Goal: Task Accomplishment & Management: Manage account settings

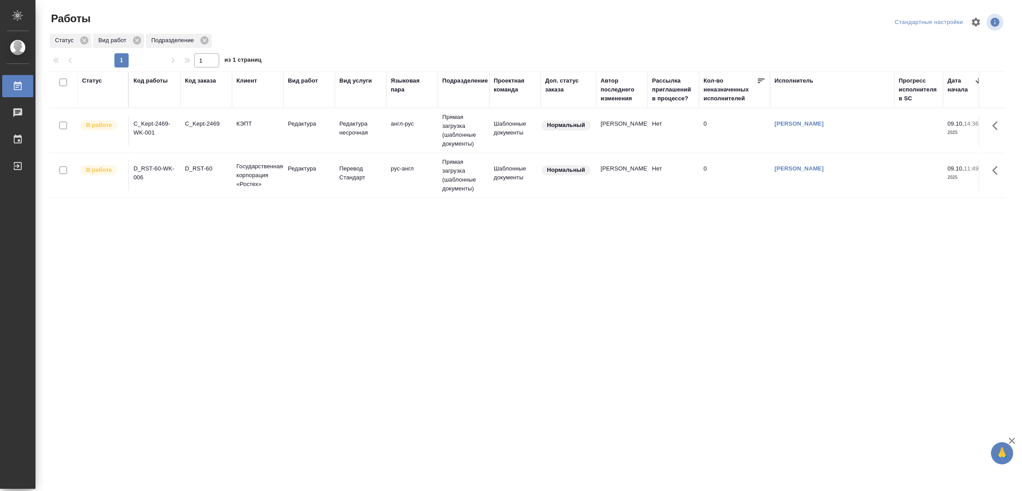
click at [220, 318] on div "Статус Код работы Код заказа Клиент Вид работ Вид услуги Языковая пара Подразде…" at bounding box center [527, 230] width 956 height 319
drag, startPoint x: 212, startPoint y: 237, endPoint x: 204, endPoint y: 228, distance: 12.2
click at [209, 234] on div "Статус Код работы Код заказа Клиент Вид работ Вид услуги Языковая пара Подразде…" at bounding box center [527, 230] width 956 height 319
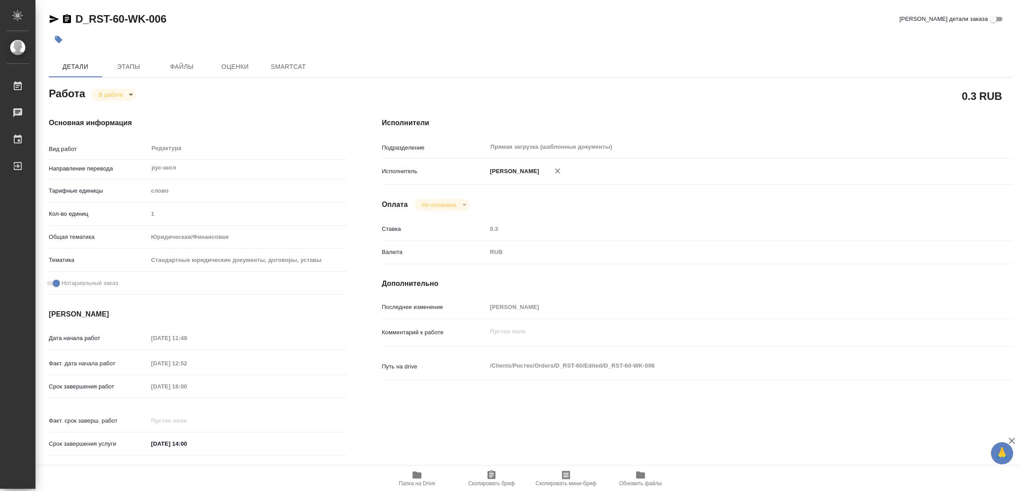
type textarea "x"
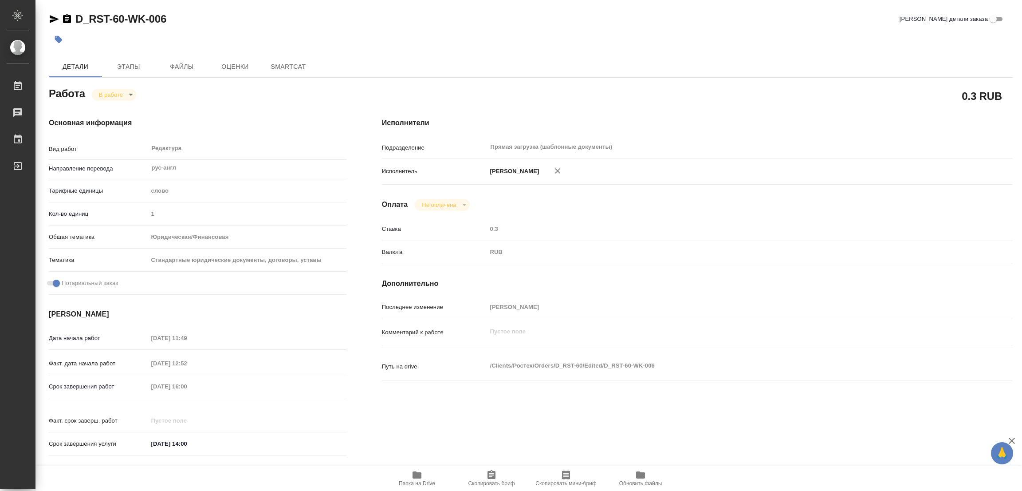
type textarea "x"
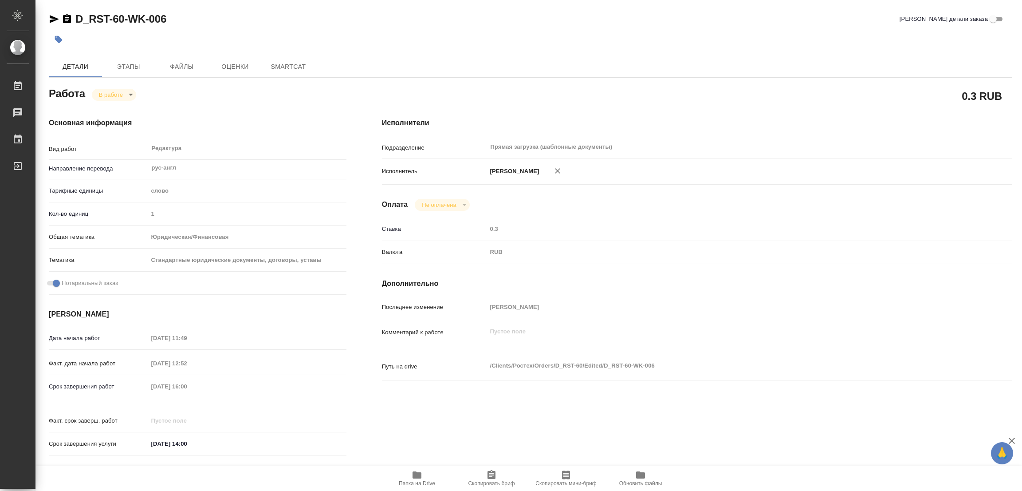
type textarea "x"
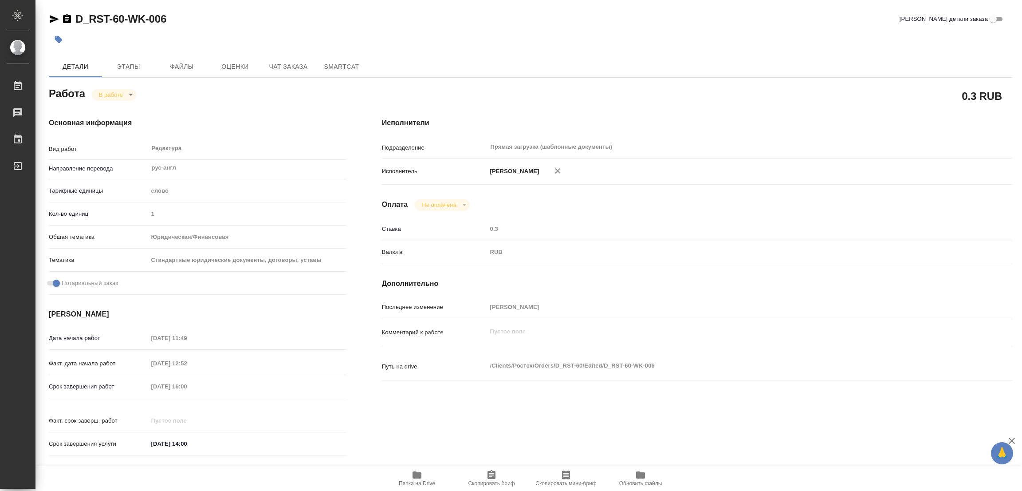
type textarea "x"
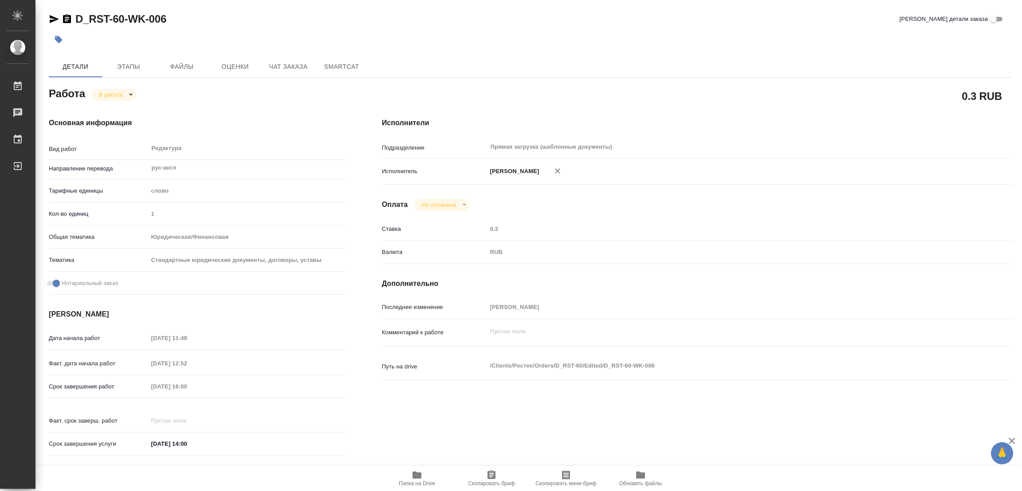
type textarea "x"
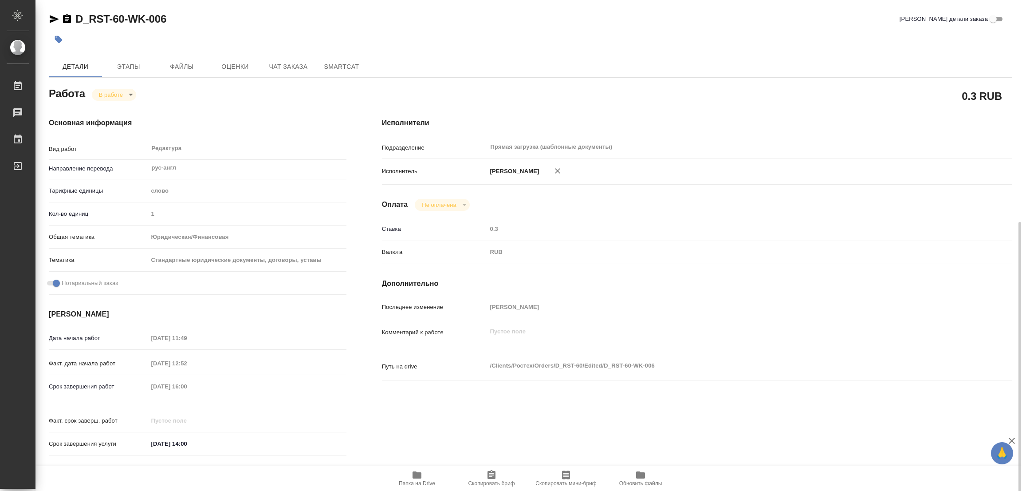
scroll to position [133, 0]
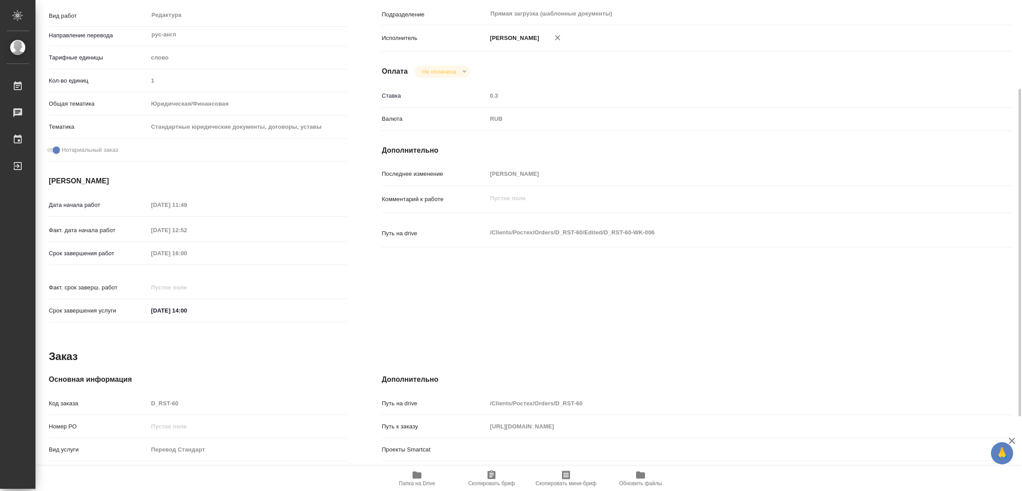
click at [311, 1] on div "Основная информация Вид работ Редактура x ​ Направление перевода рус-англ ​ Тар…" at bounding box center [198, 155] width 298 height 343
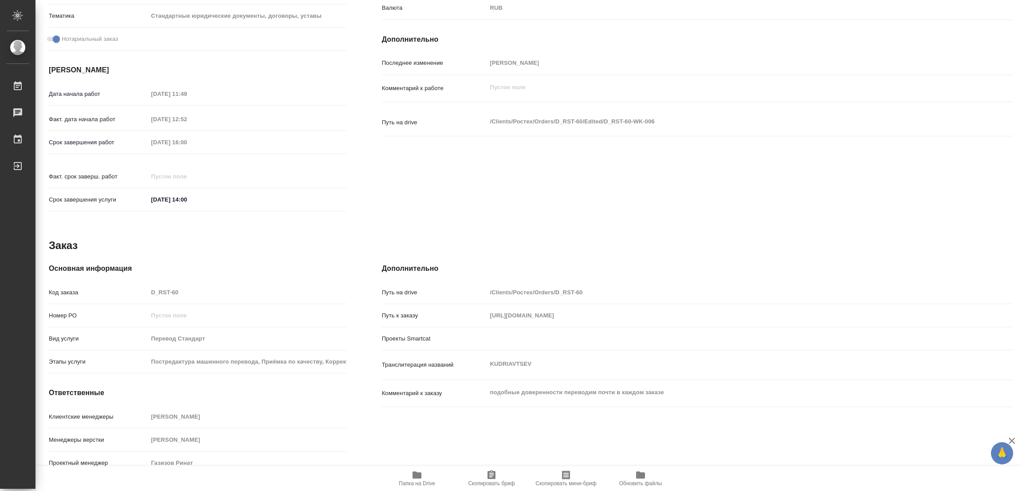
type textarea "x"
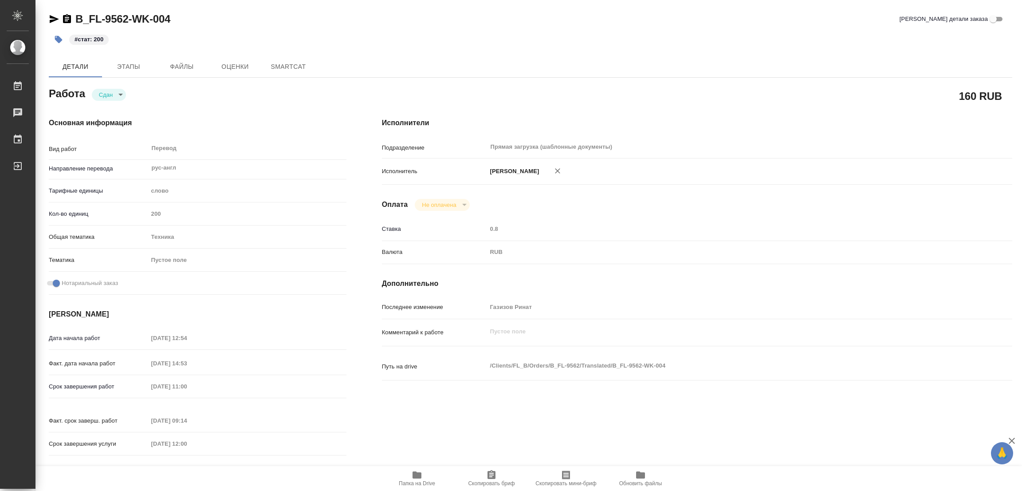
type textarea "x"
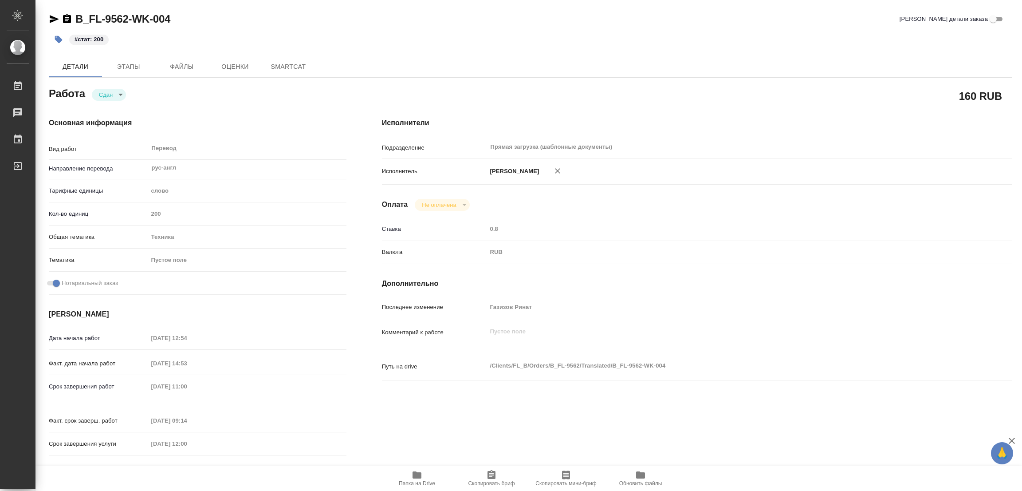
type textarea "x"
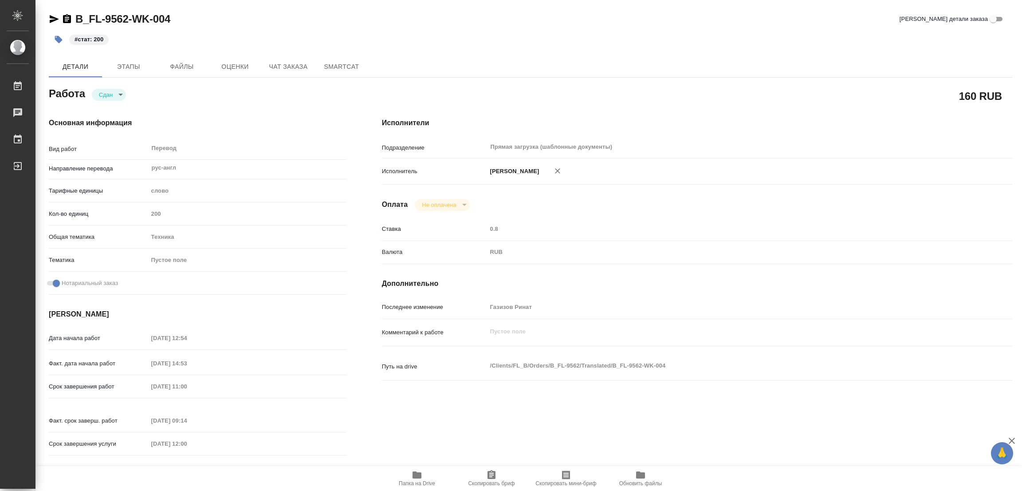
type textarea "x"
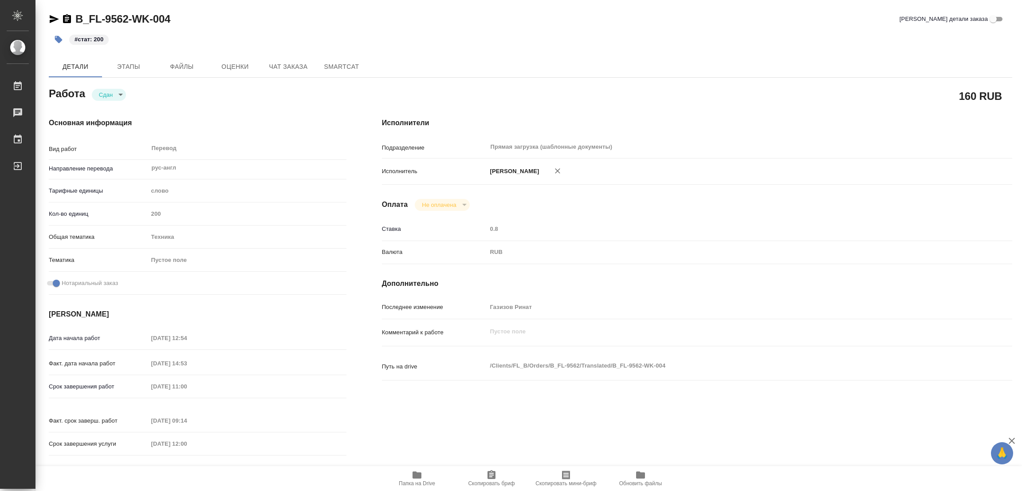
type textarea "x"
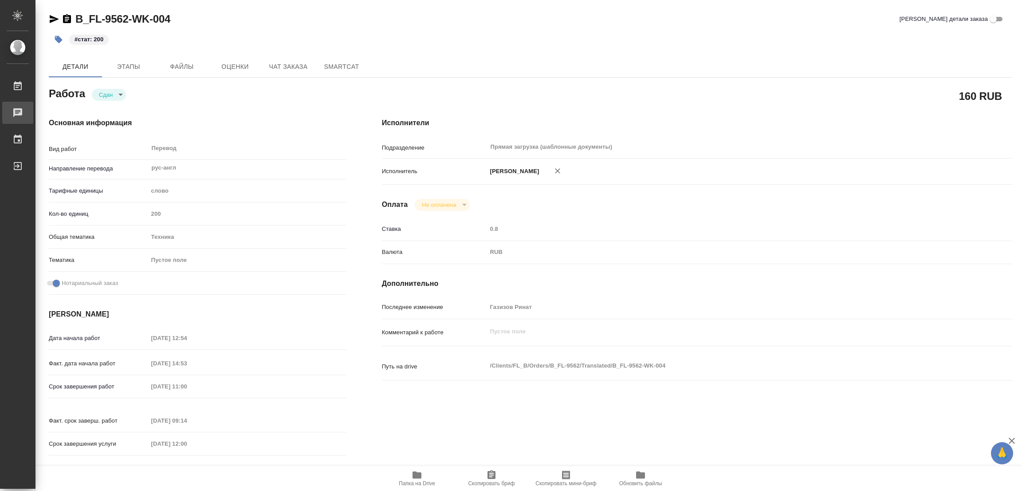
type textarea "x"
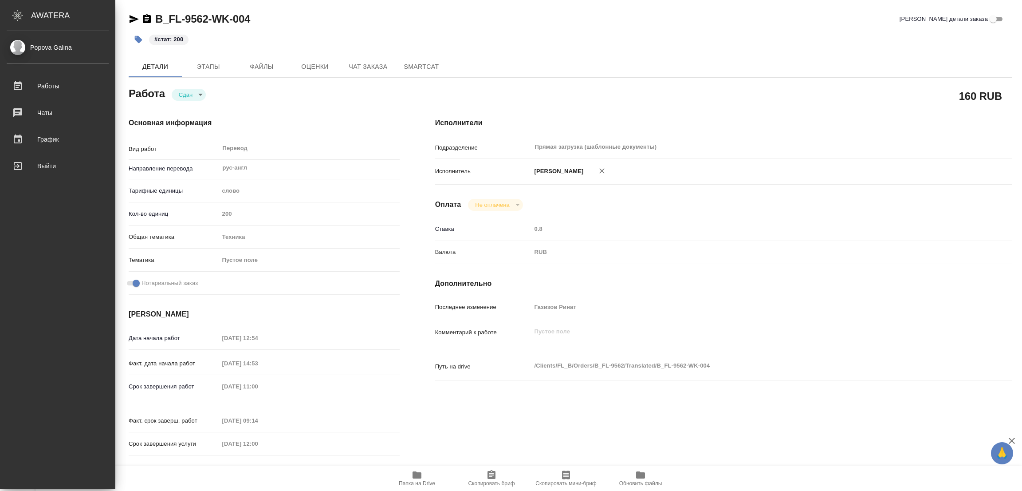
type textarea "x"
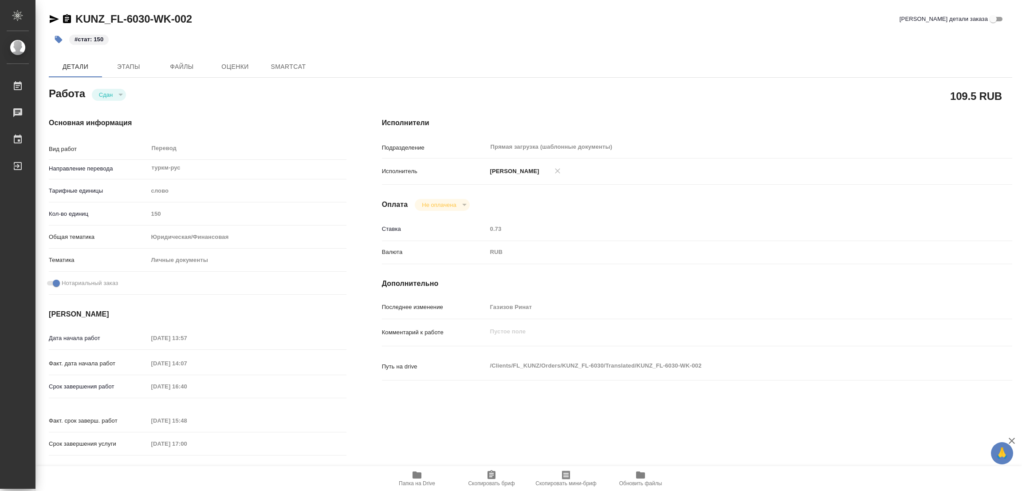
type textarea "x"
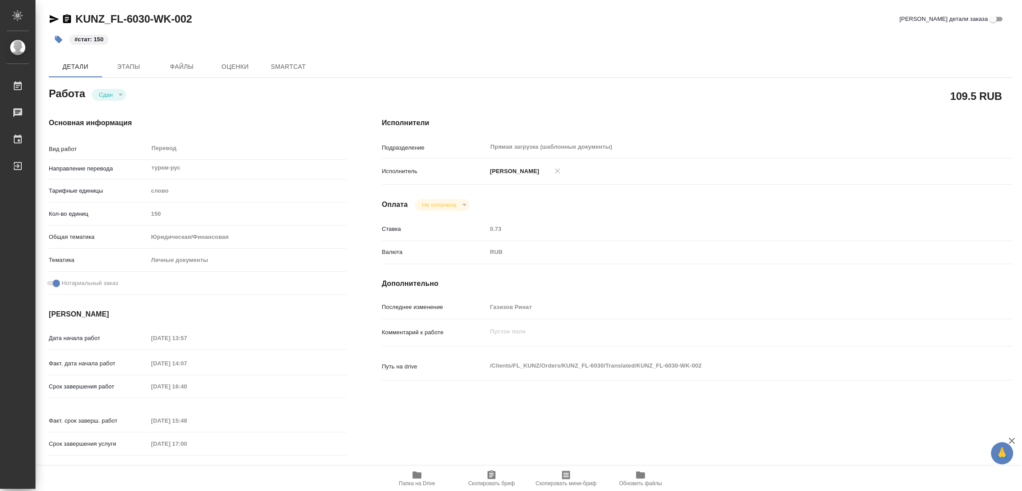
type textarea "x"
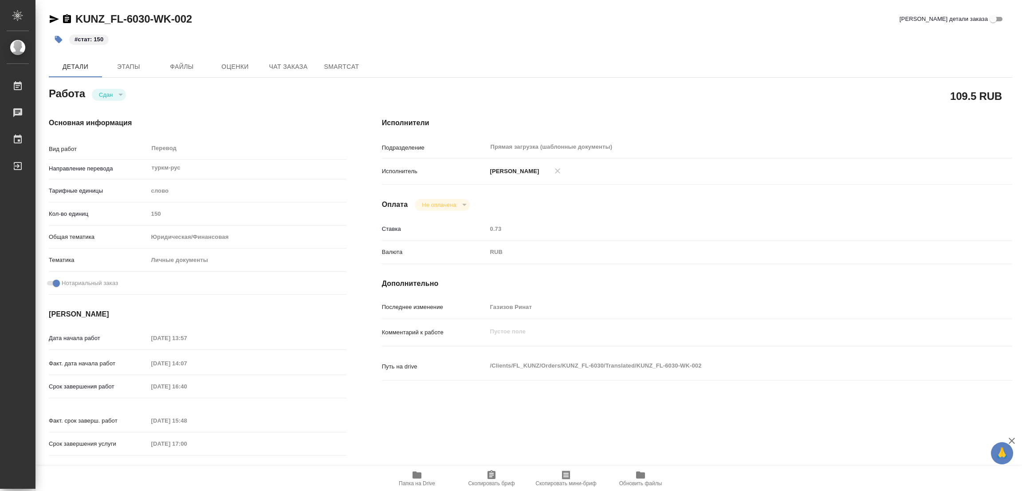
type textarea "x"
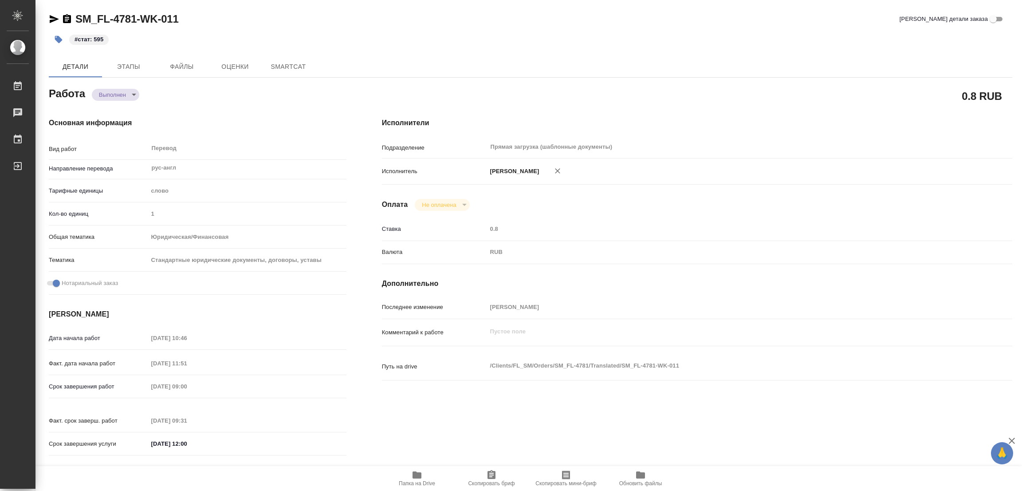
type textarea "x"
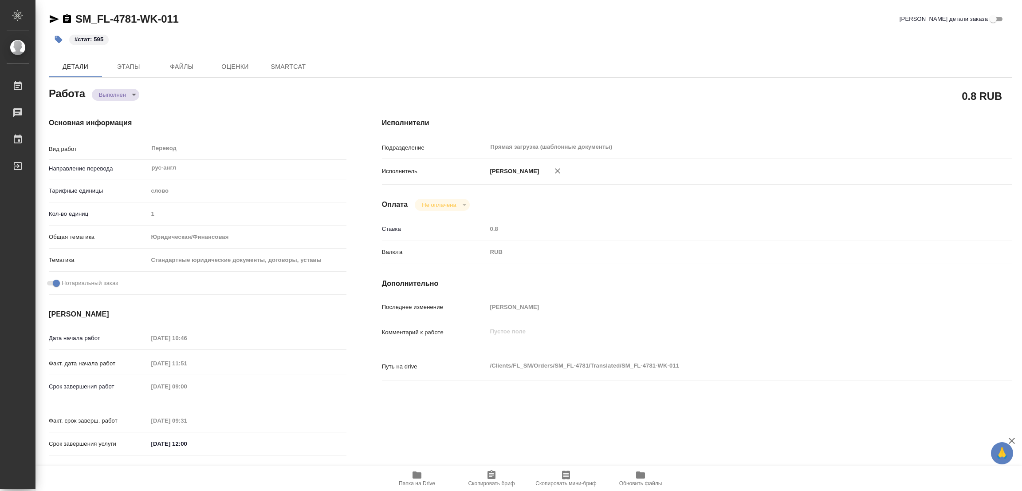
type textarea "x"
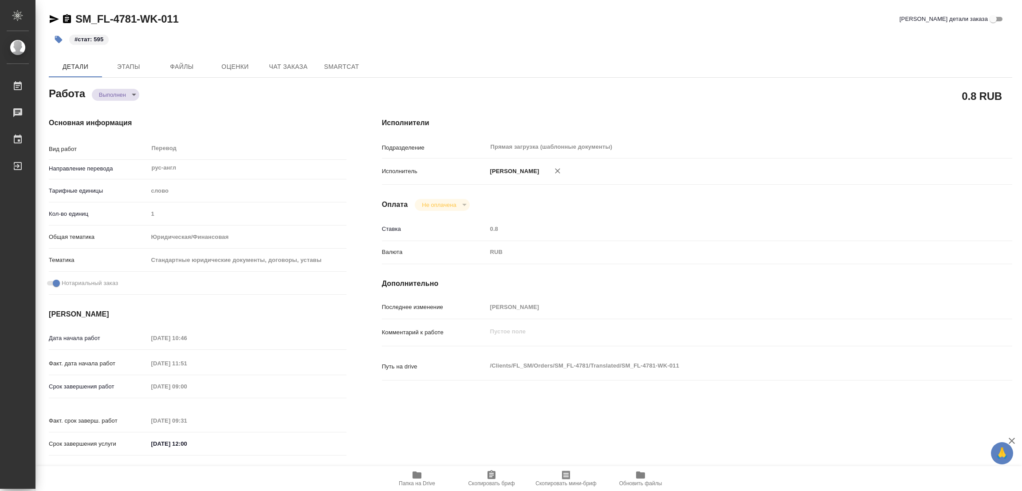
type textarea "x"
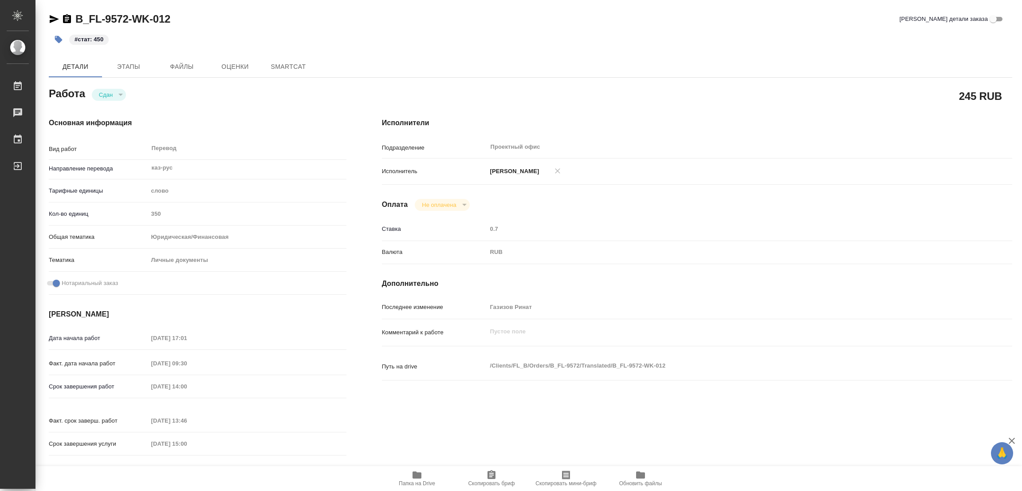
type textarea "x"
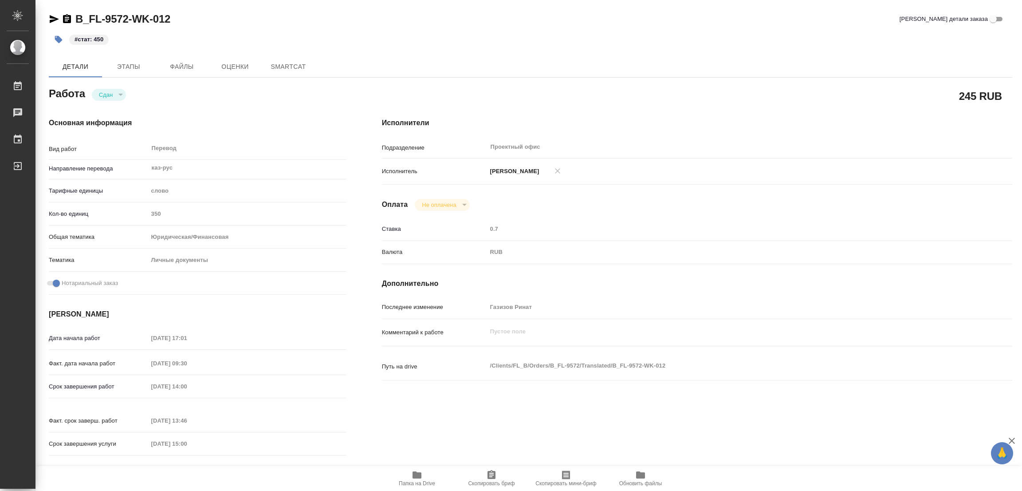
type textarea "x"
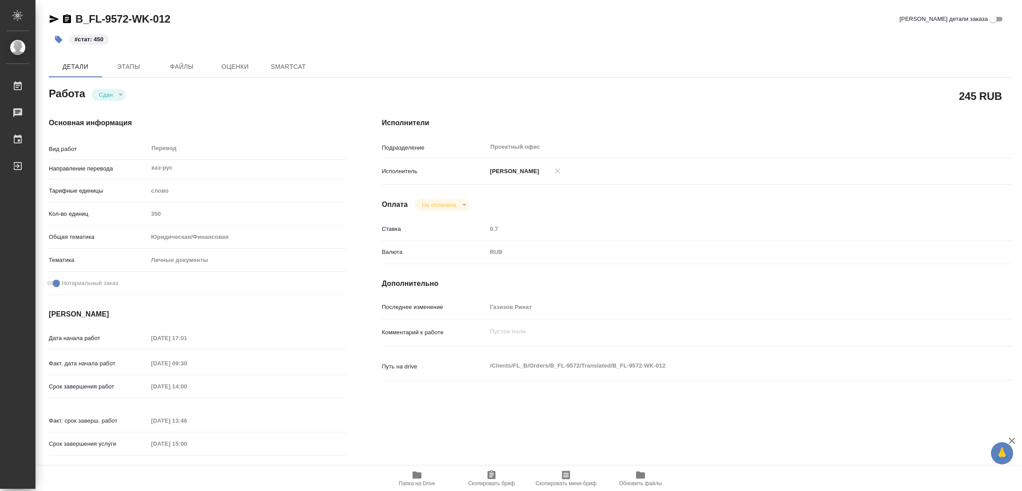
type textarea "x"
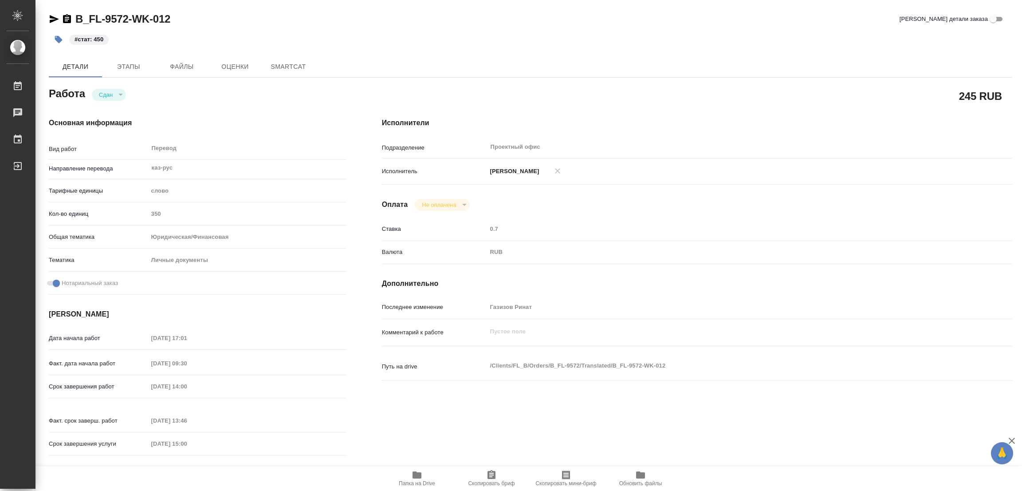
type textarea "x"
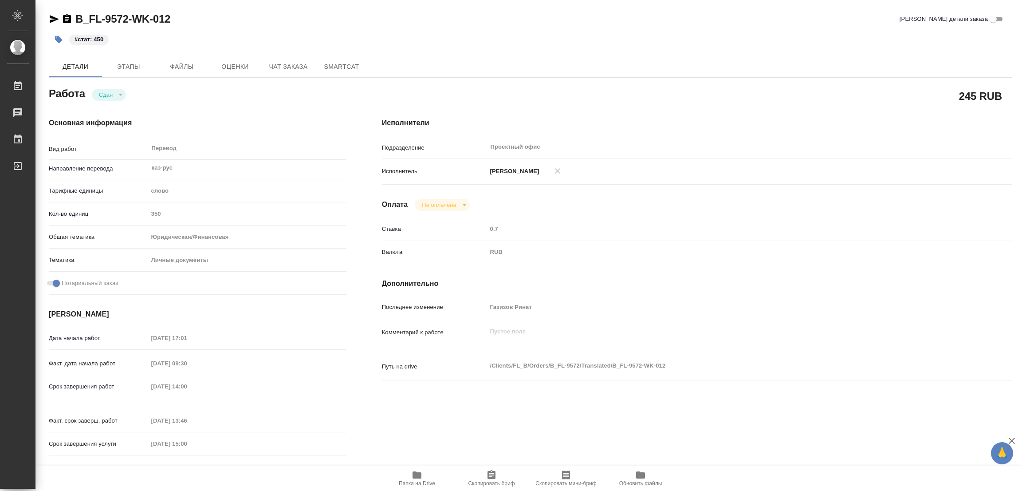
type textarea "x"
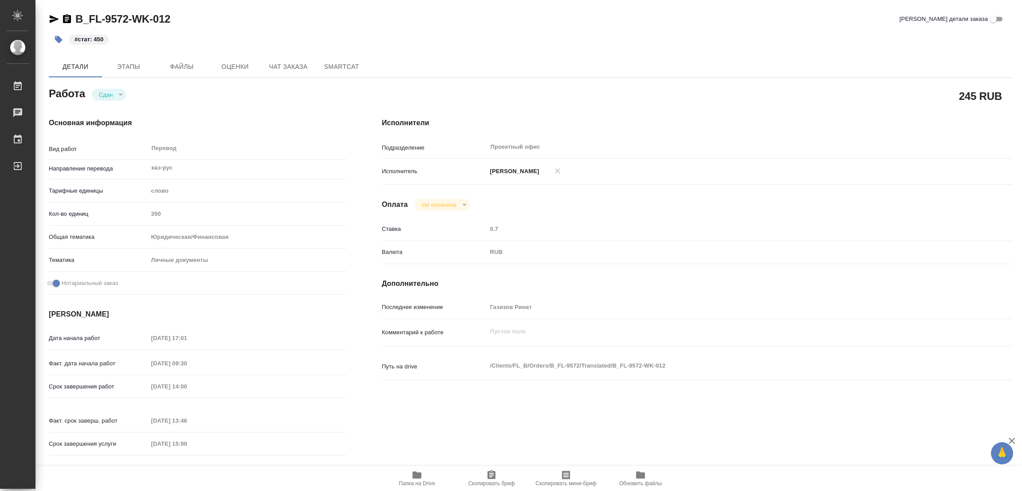
type textarea "x"
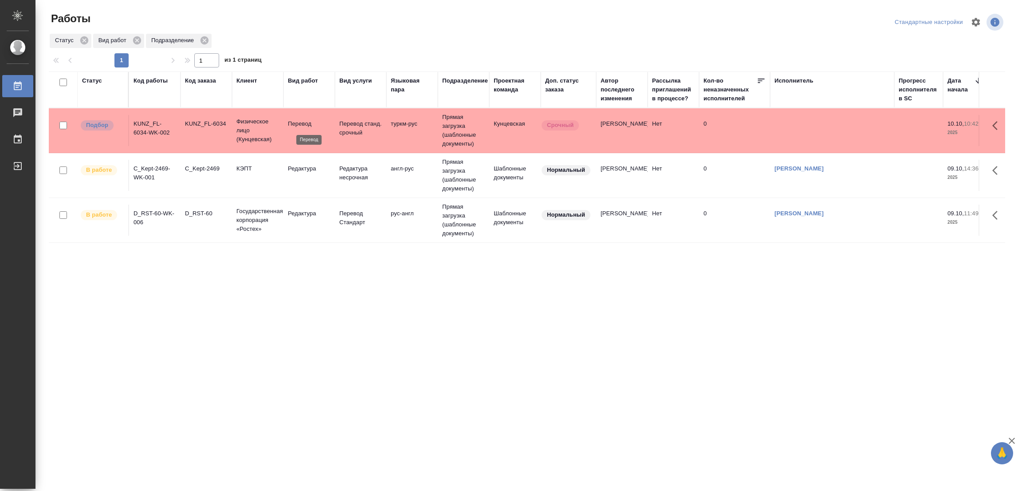
click at [296, 125] on p "Перевод" at bounding box center [309, 123] width 43 height 9
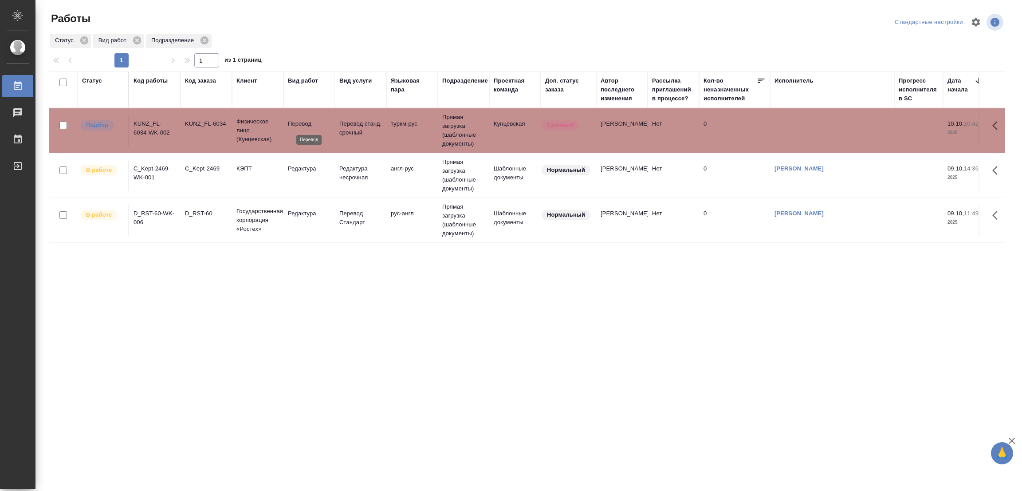
click at [296, 125] on p "Перевод" at bounding box center [309, 123] width 43 height 9
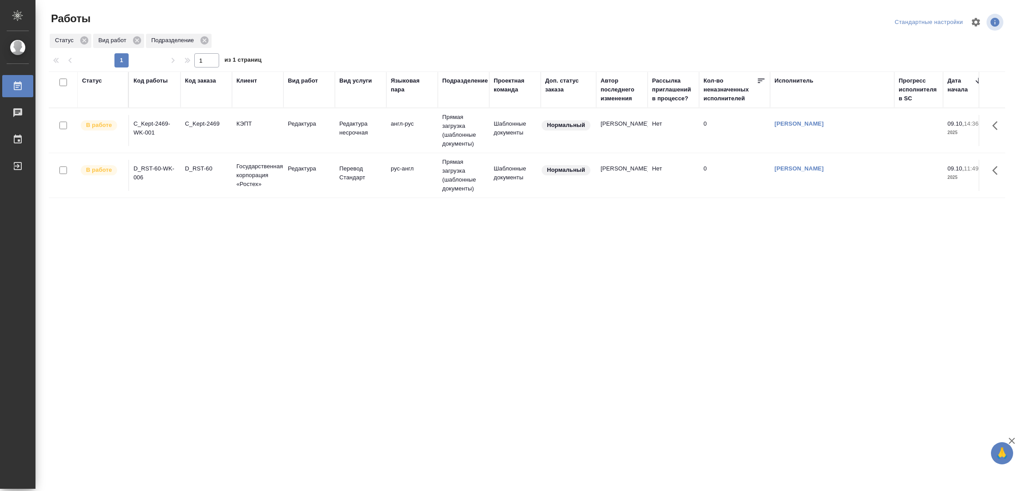
click at [410, 226] on div "Статус Код работы Код заказа Клиент Вид работ Вид услуги Языковая пара Подразде…" at bounding box center [527, 230] width 956 height 319
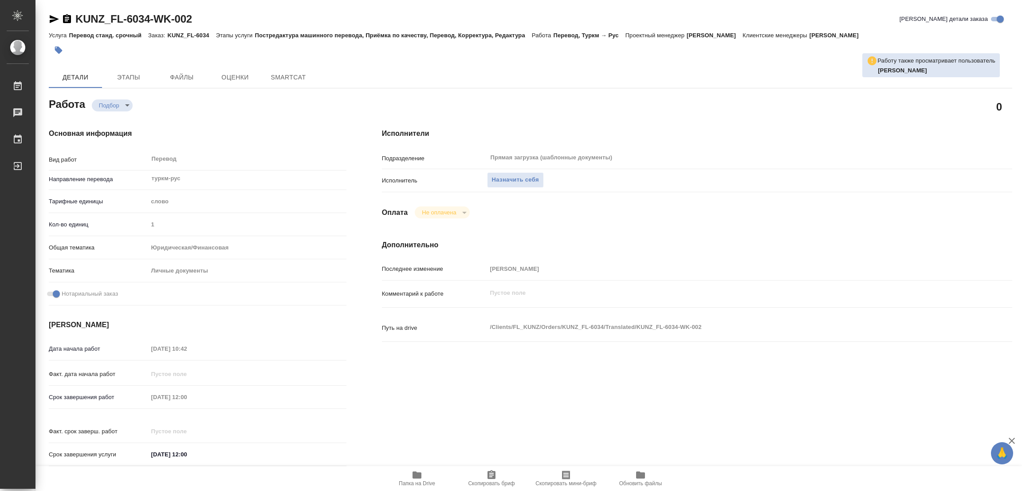
type textarea "x"
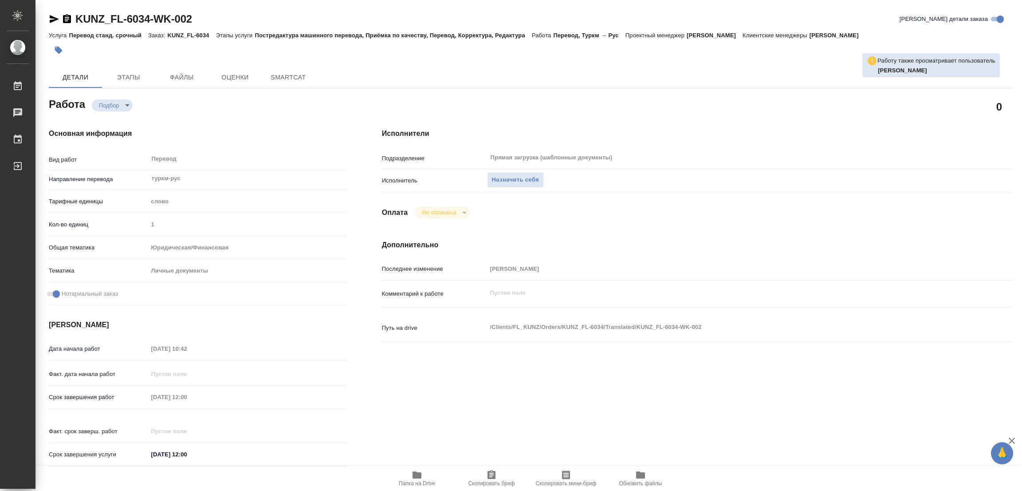
type textarea "x"
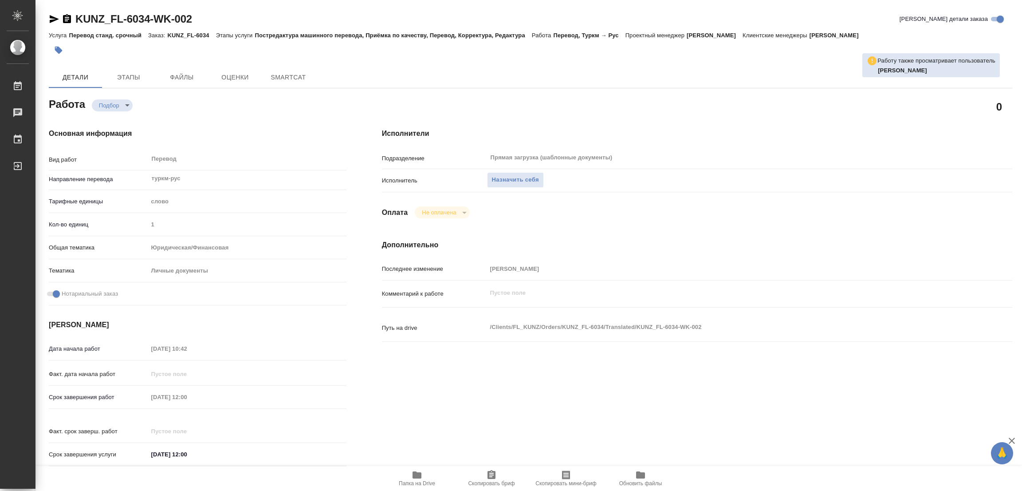
type textarea "x"
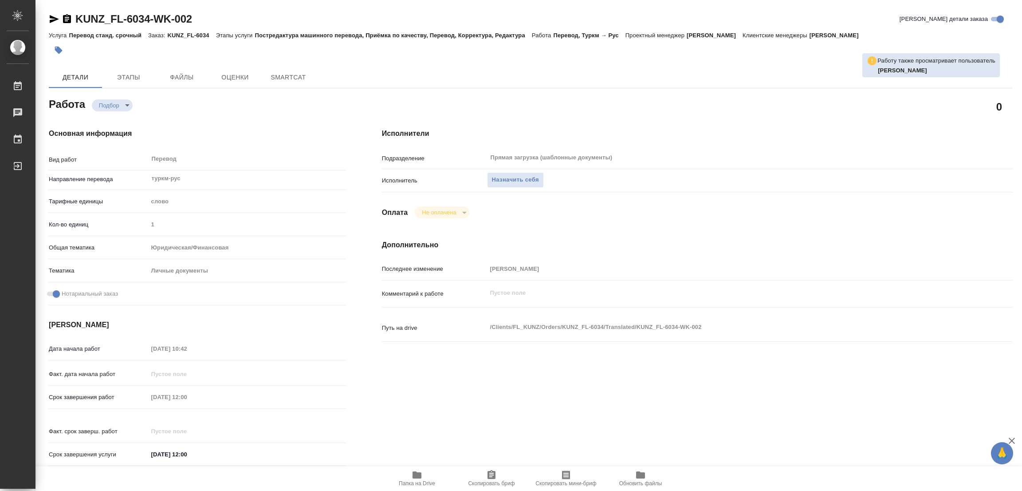
type textarea "x"
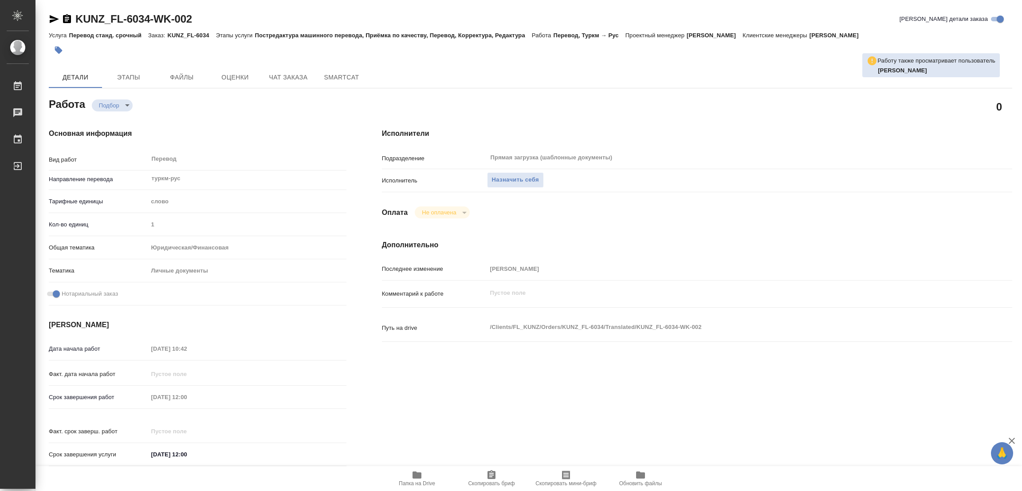
type textarea "x"
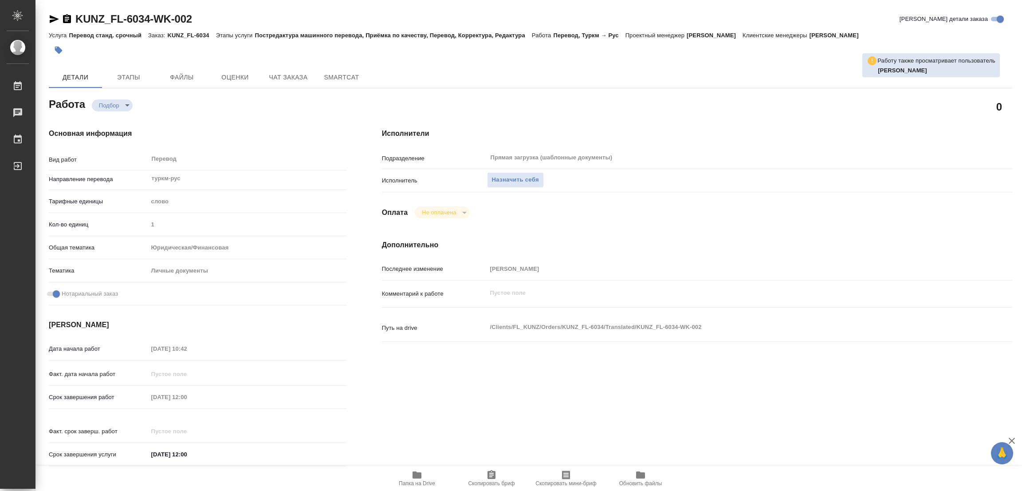
type textarea "x"
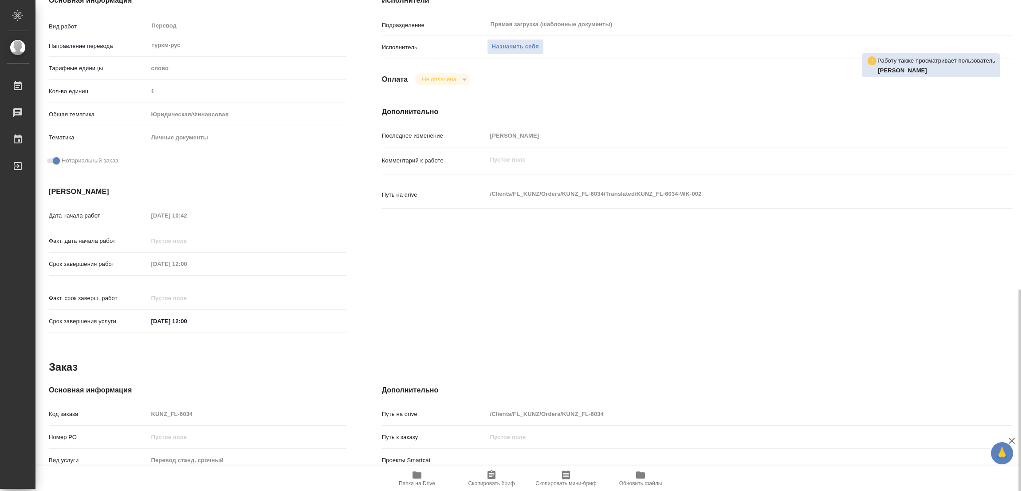
scroll to position [255, 0]
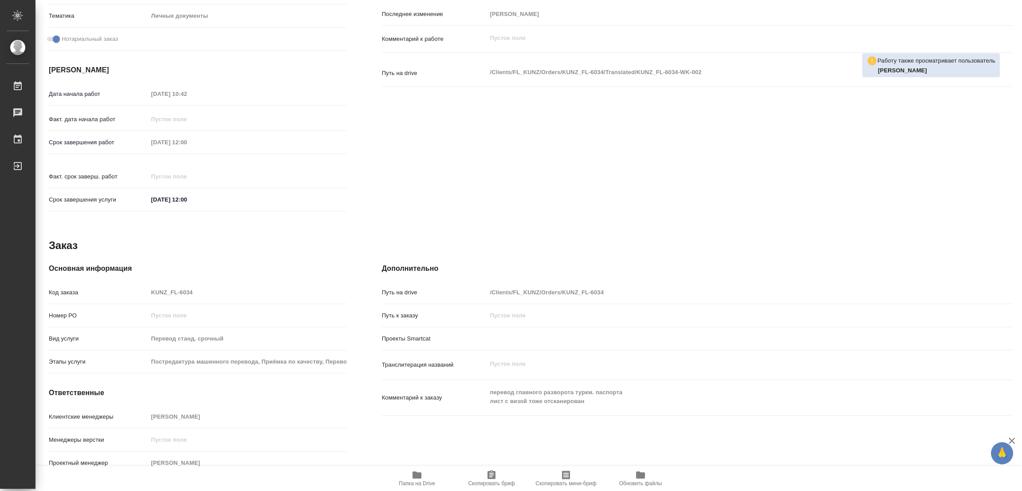
type textarea "x"
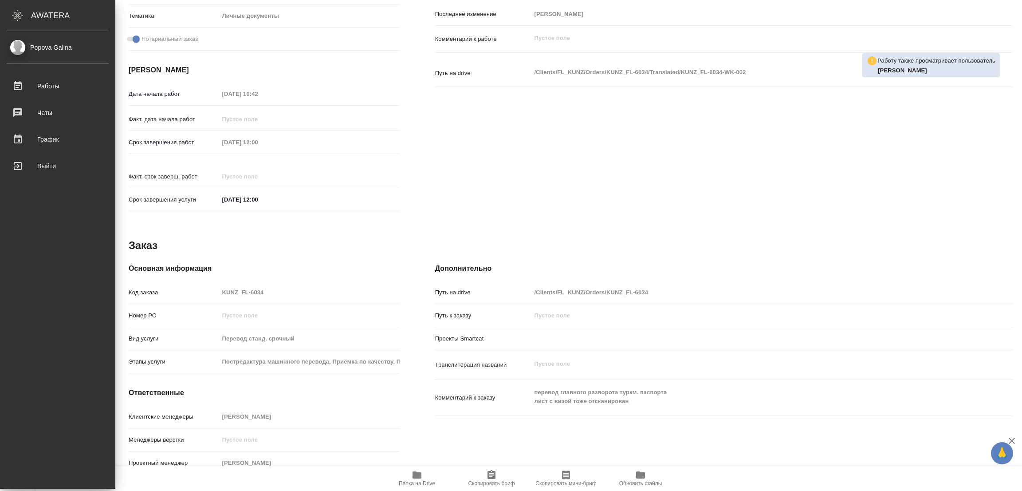
type textarea "x"
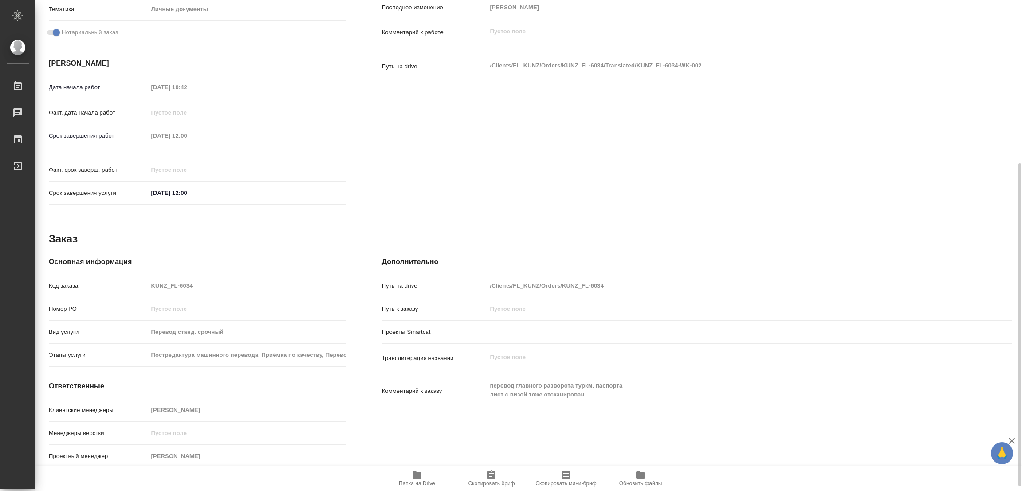
scroll to position [265, 0]
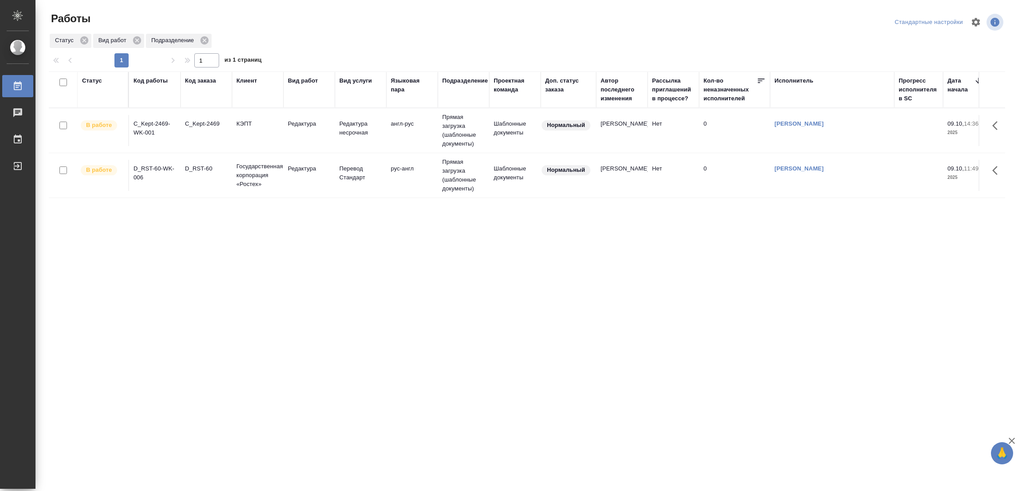
click at [1010, 300] on div "Статус Код работы Код заказа Клиент Вид работ Вид услуги Языковая пара Подразде…" at bounding box center [531, 230] width 964 height 319
click at [698, 219] on div "Статус Код работы Код заказа Клиент Вид работ Вид услуги Языковая пара Подразде…" at bounding box center [527, 230] width 956 height 319
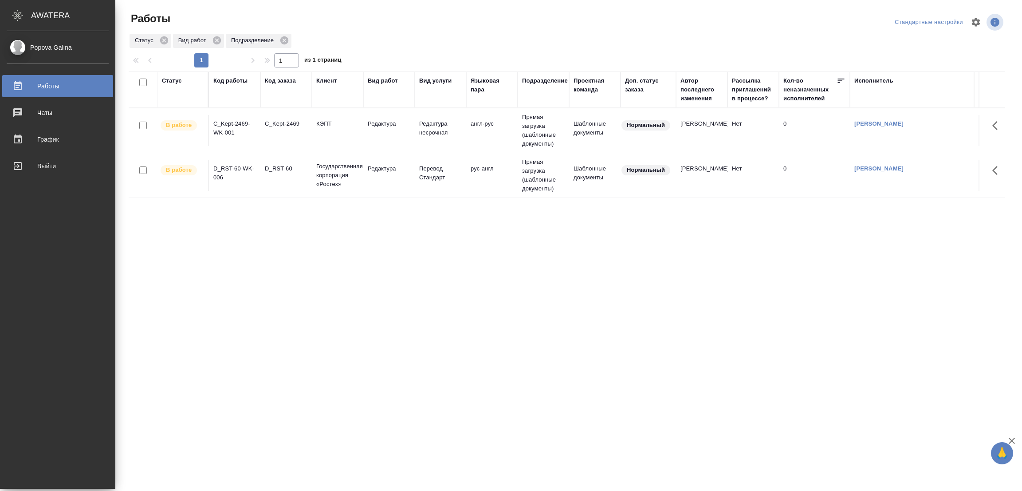
click at [129, 280] on div "Статус Код работы Код заказа Клиент Вид работ Вид услуги Языковая пара Подразде…" at bounding box center [567, 230] width 877 height 319
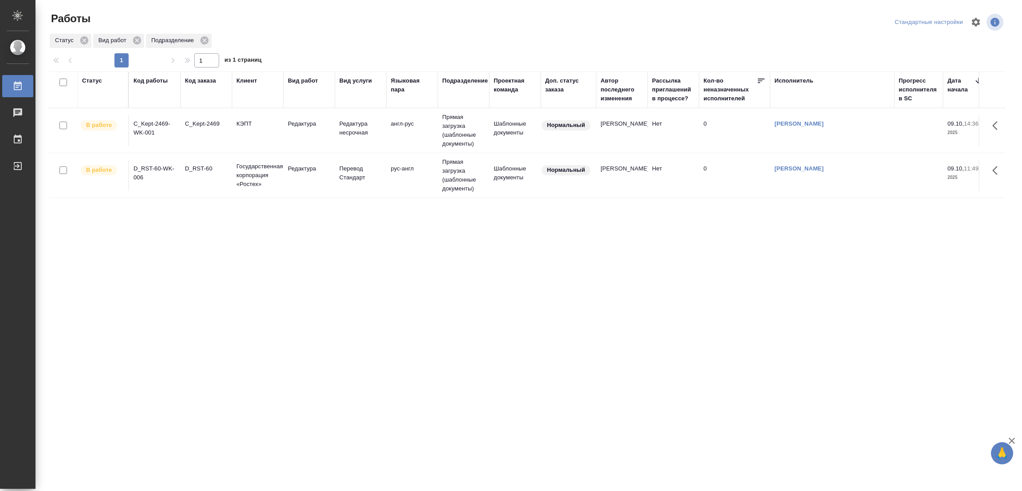
click at [452, 266] on div "Статус Код работы Код заказа Клиент Вид работ Вид услуги Языковая пара Подразде…" at bounding box center [527, 230] width 956 height 319
click at [156, 267] on div "Статус Код работы Код заказа Клиент Вид работ Вид услуги Языковая пара Подразде…" at bounding box center [527, 230] width 956 height 319
click at [259, 480] on div ".cls-1 fill:#fff; AWATERA Popova Galina Работы 0 Чаты График Выйти Работы Станд…" at bounding box center [511, 245] width 1022 height 491
click at [561, 248] on div "Статус Код работы Код заказа Клиент Вид работ Вид услуги Языковая пара Подразде…" at bounding box center [527, 230] width 956 height 319
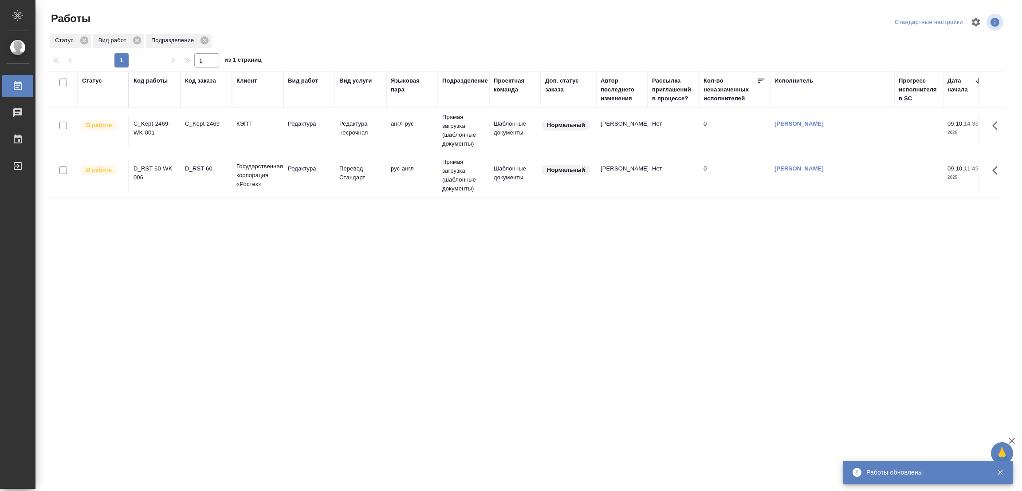
click at [226, 230] on div "Статус Код работы Код заказа Клиент Вид работ Вид услуги Языковая пара Подразде…" at bounding box center [527, 230] width 956 height 319
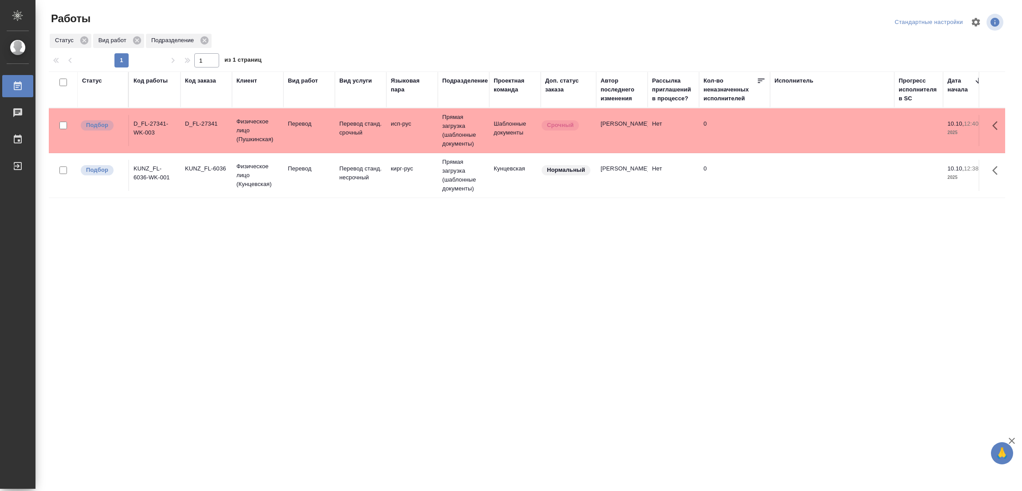
click at [197, 256] on div "Статус Код работы Код заказа Клиент Вид работ Вид услуги Языковая пара Подразде…" at bounding box center [527, 230] width 956 height 319
click at [295, 168] on p "Перевод" at bounding box center [309, 168] width 43 height 9
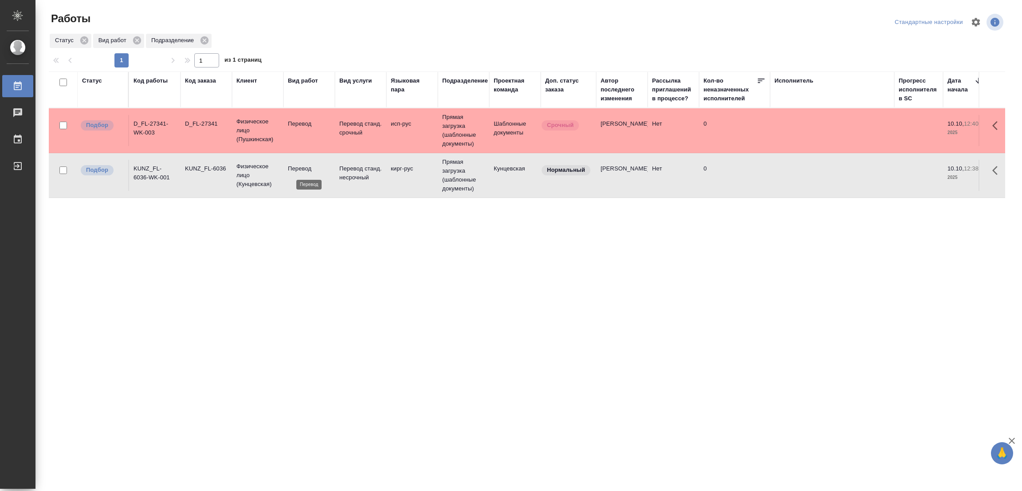
click at [295, 168] on p "Перевод" at bounding box center [309, 168] width 43 height 9
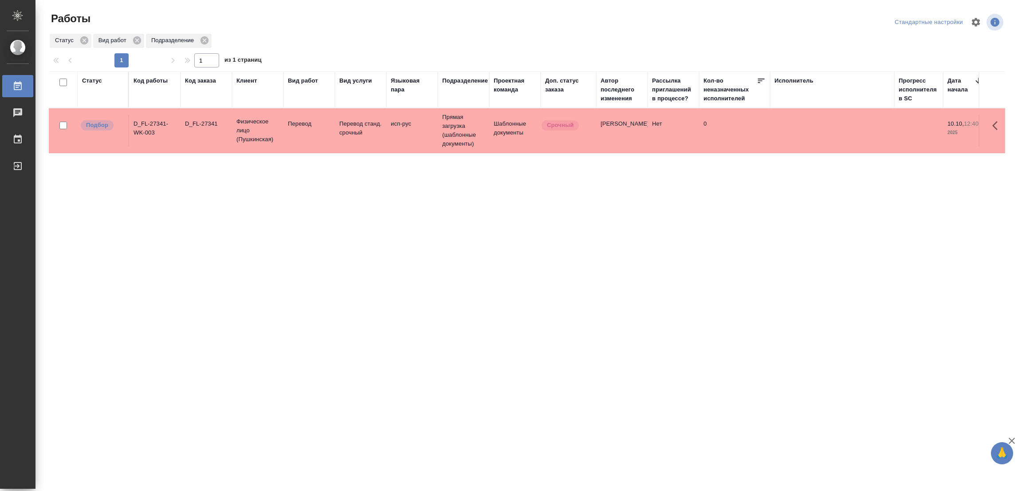
click at [297, 131] on td "Перевод" at bounding box center [308, 130] width 51 height 31
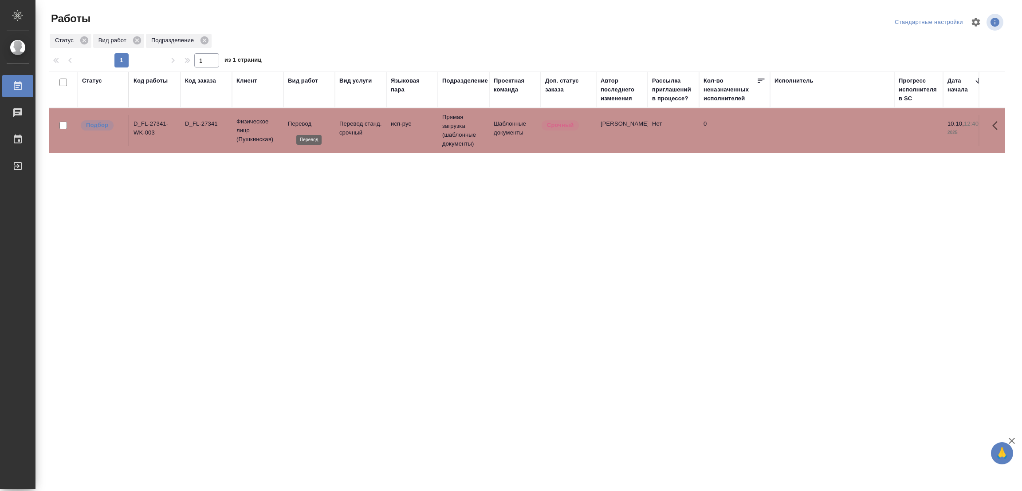
click at [296, 123] on p "Перевод" at bounding box center [309, 123] width 43 height 9
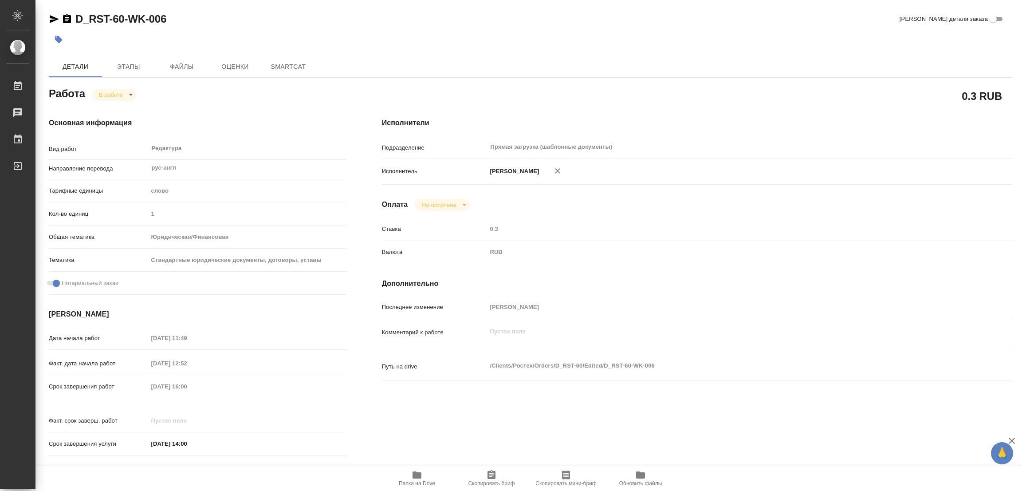
type textarea "x"
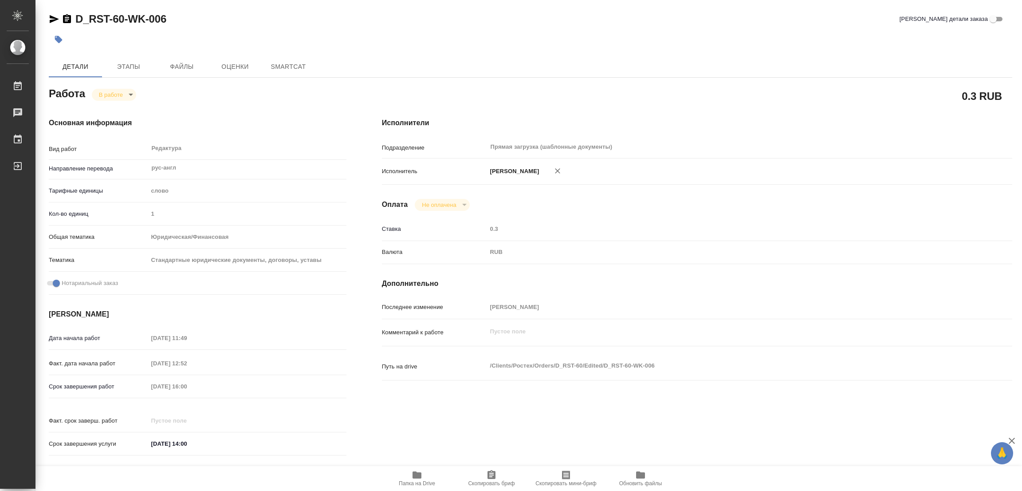
type textarea "x"
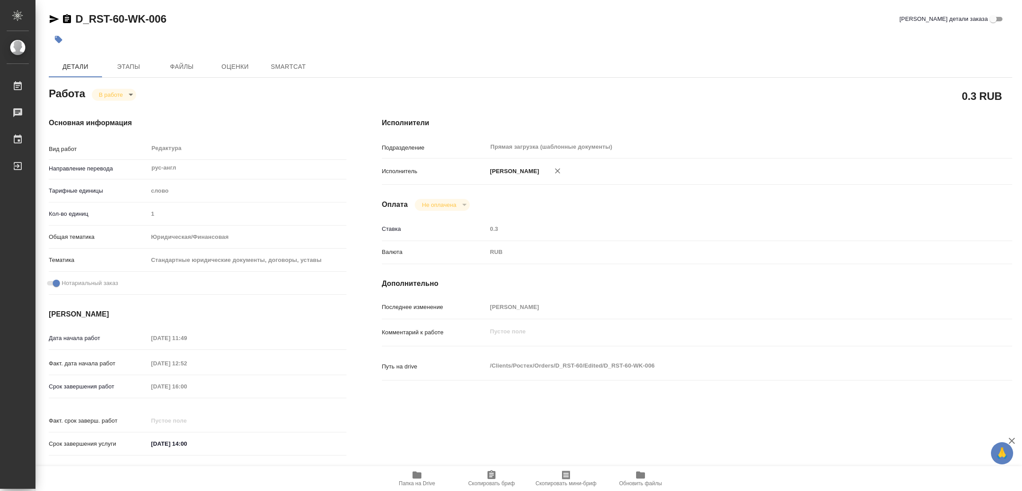
type textarea "x"
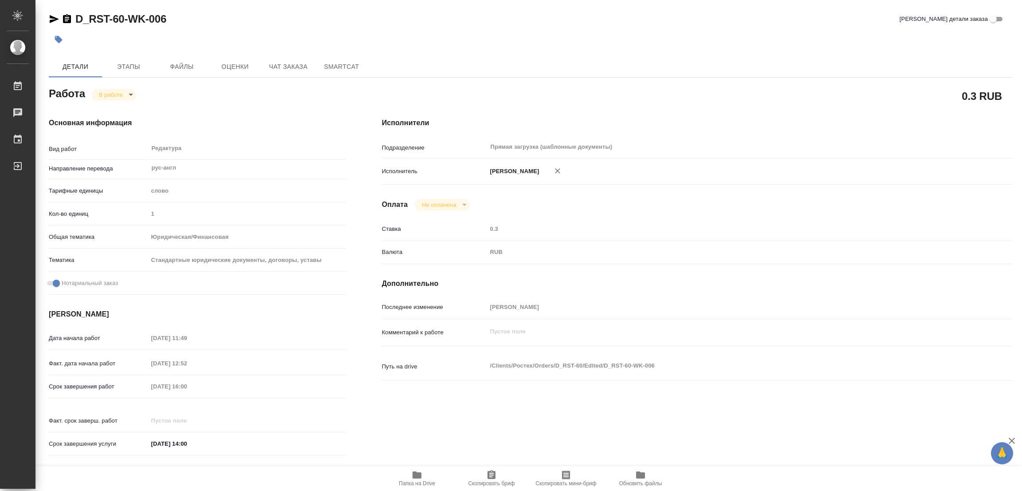
type textarea "x"
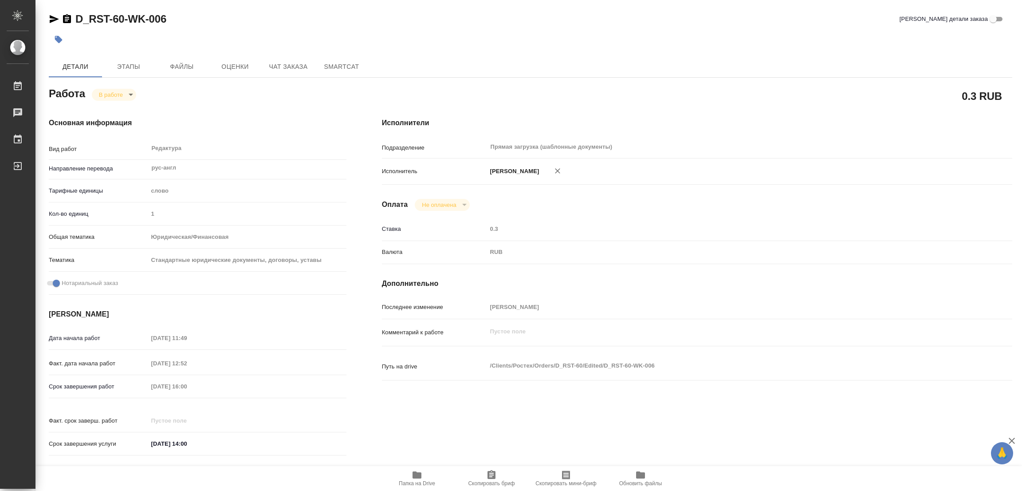
type textarea "x"
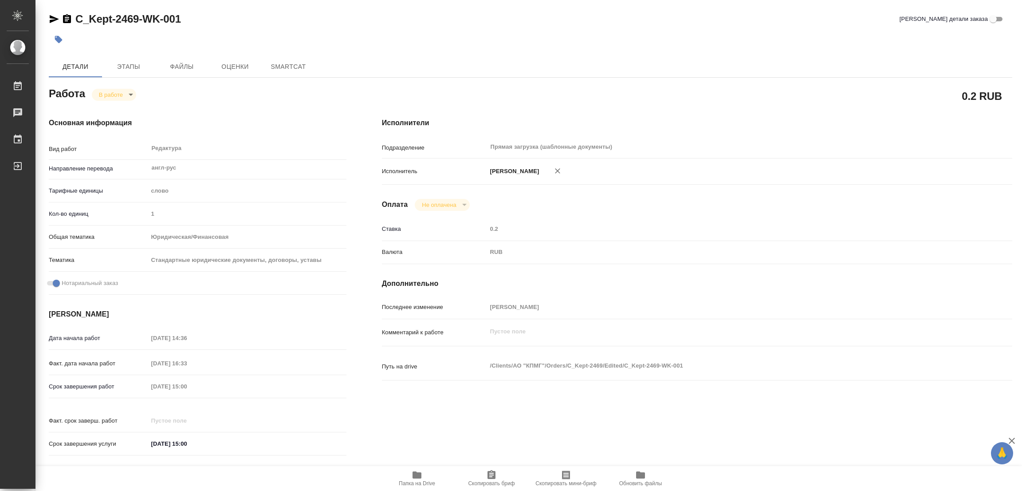
type textarea "x"
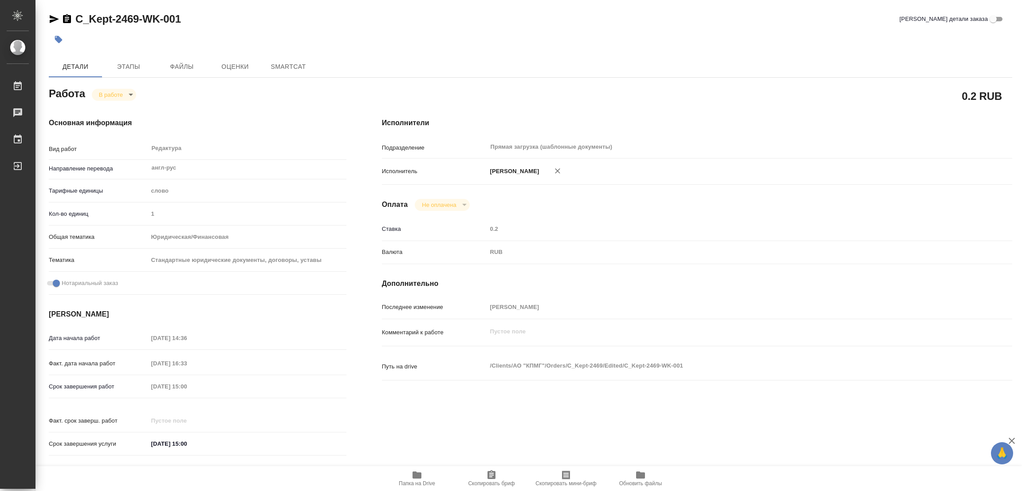
type textarea "x"
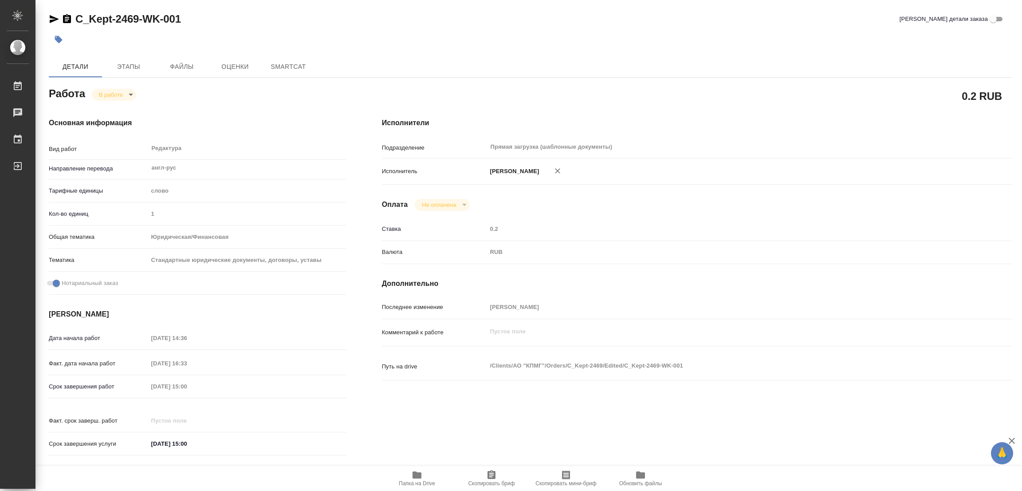
type textarea "x"
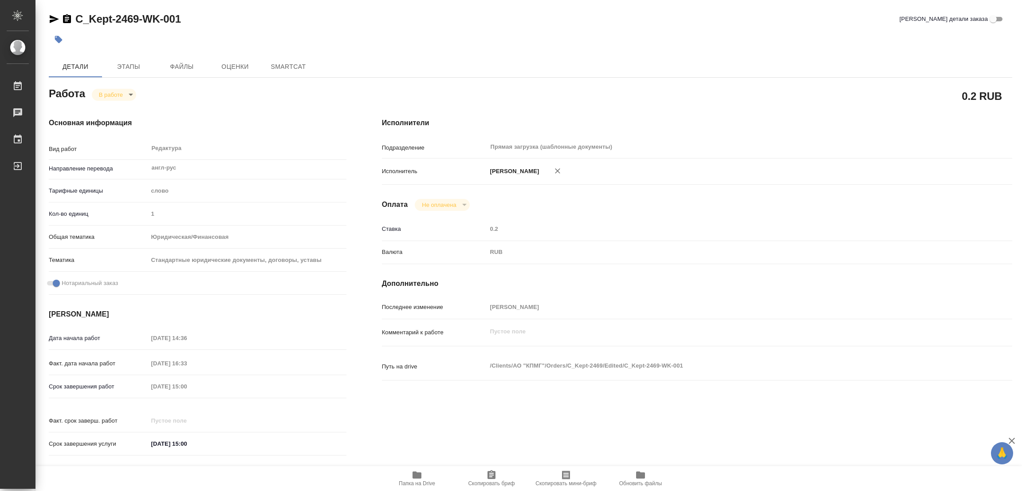
type textarea "x"
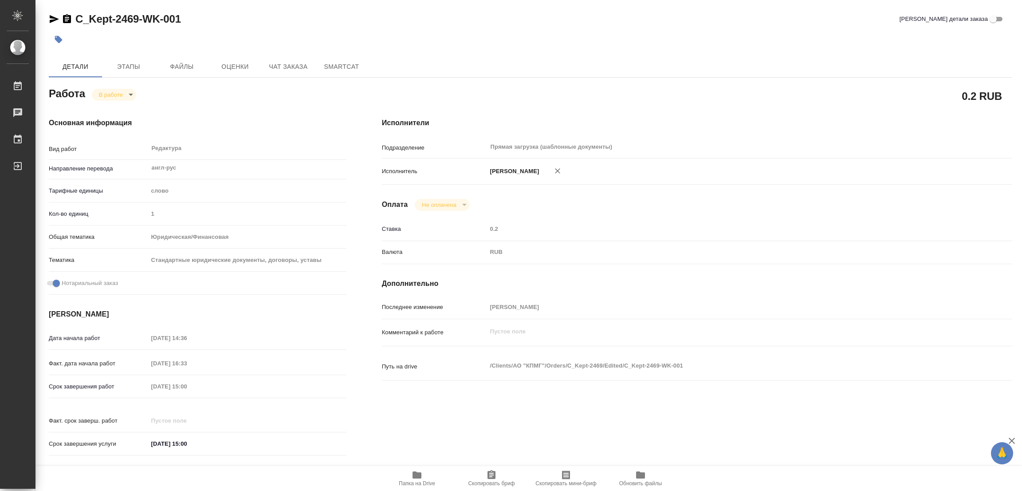
type textarea "x"
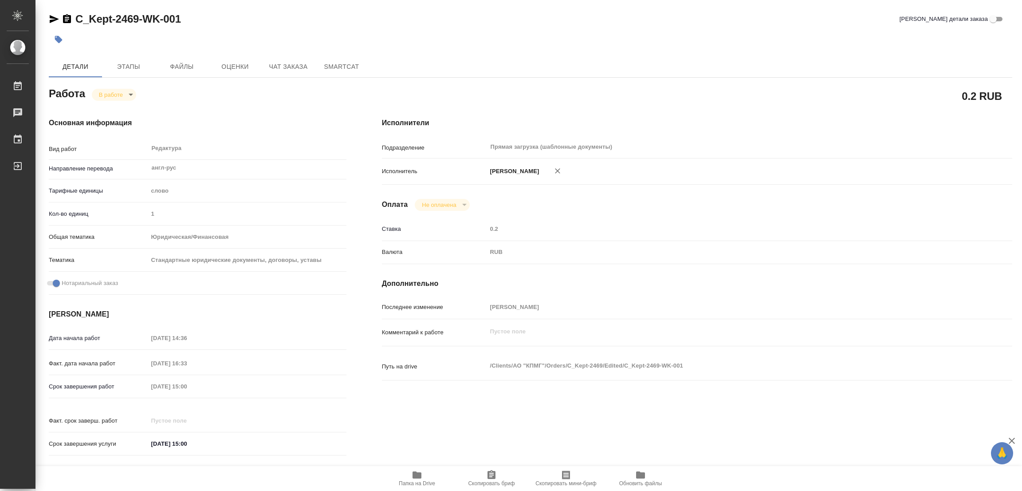
type textarea "x"
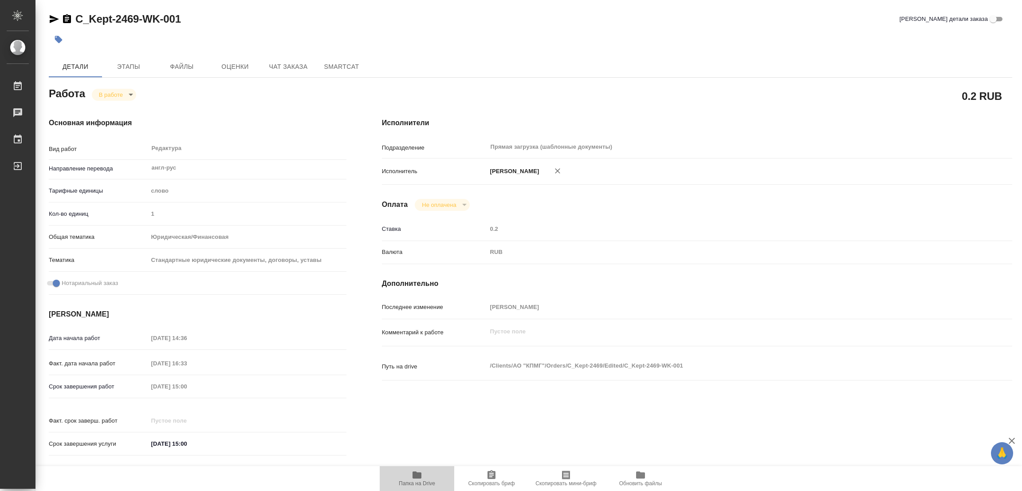
click at [412, 478] on icon "button" at bounding box center [417, 474] width 11 height 11
click at [126, 67] on span "Этапы" at bounding box center [128, 66] width 43 height 11
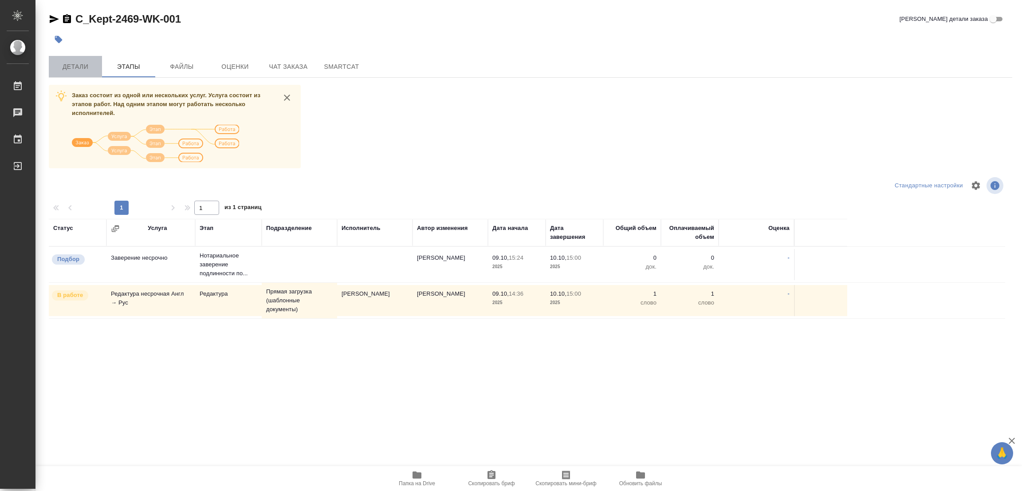
click at [80, 65] on span "Детали" at bounding box center [75, 66] width 43 height 11
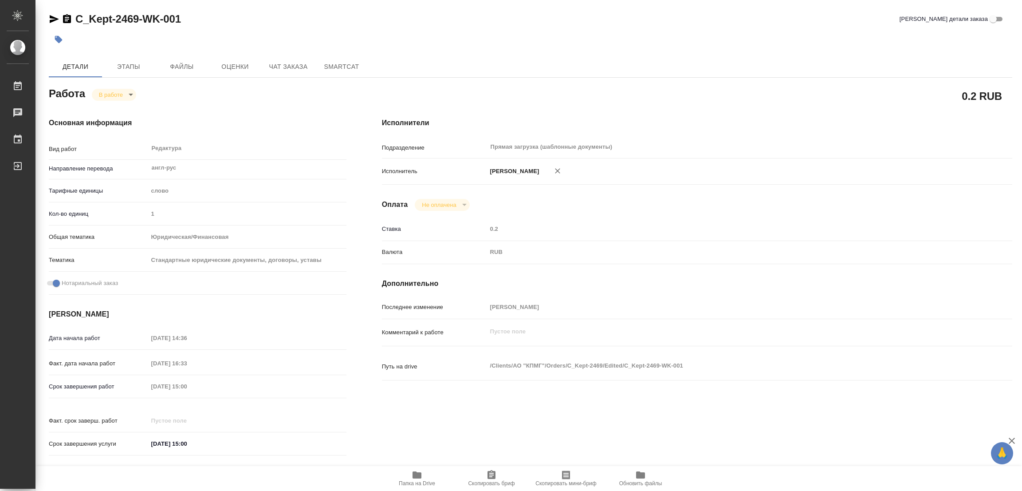
type textarea "x"
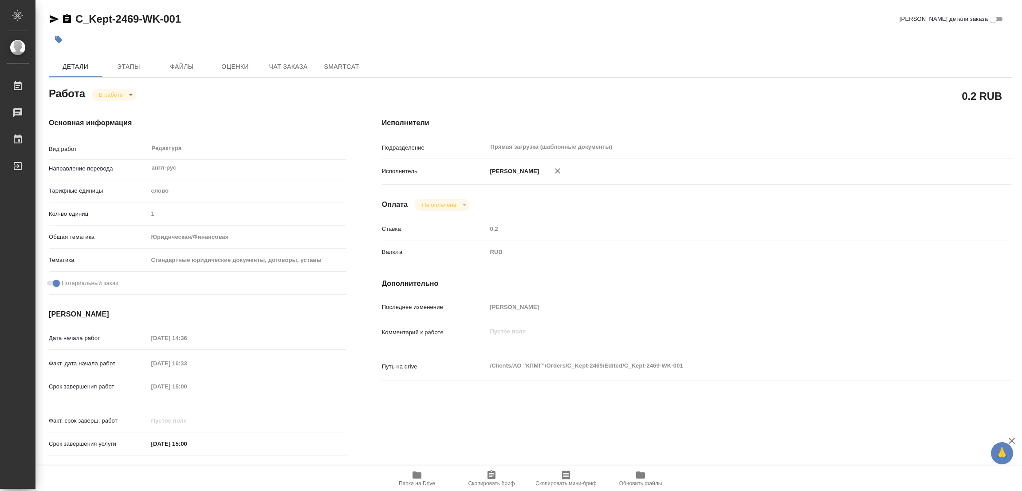
type textarea "x"
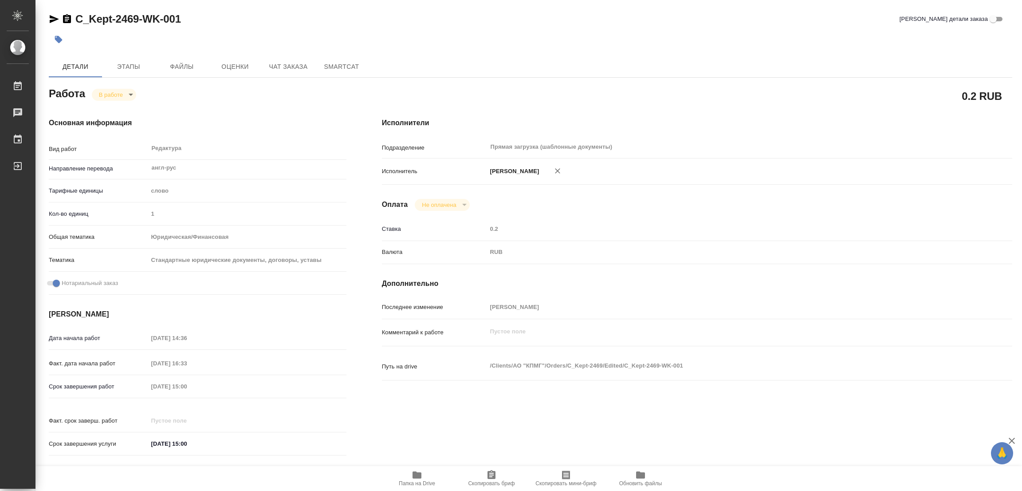
type textarea "x"
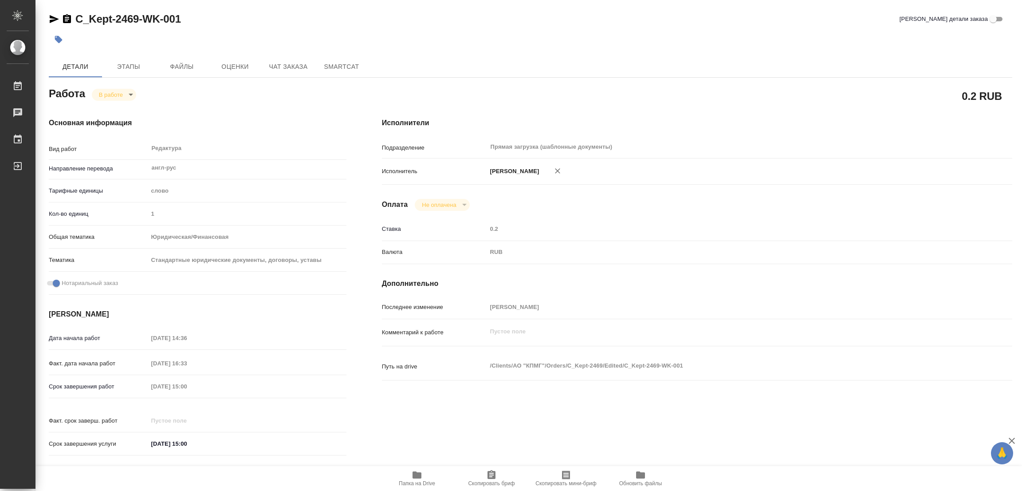
click at [63, 41] on button "button" at bounding box center [59, 40] width 20 height 20
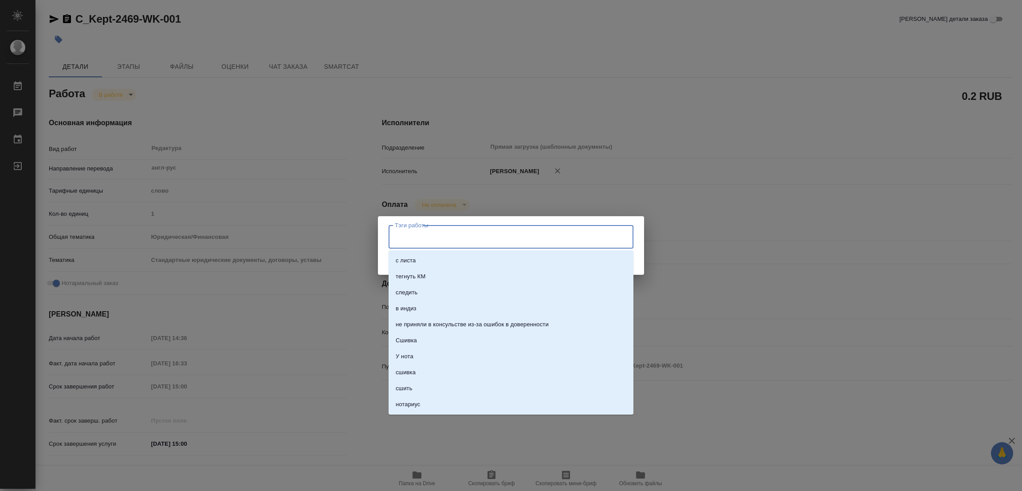
click at [435, 238] on input "Тэги работы" at bounding box center [503, 236] width 220 height 15
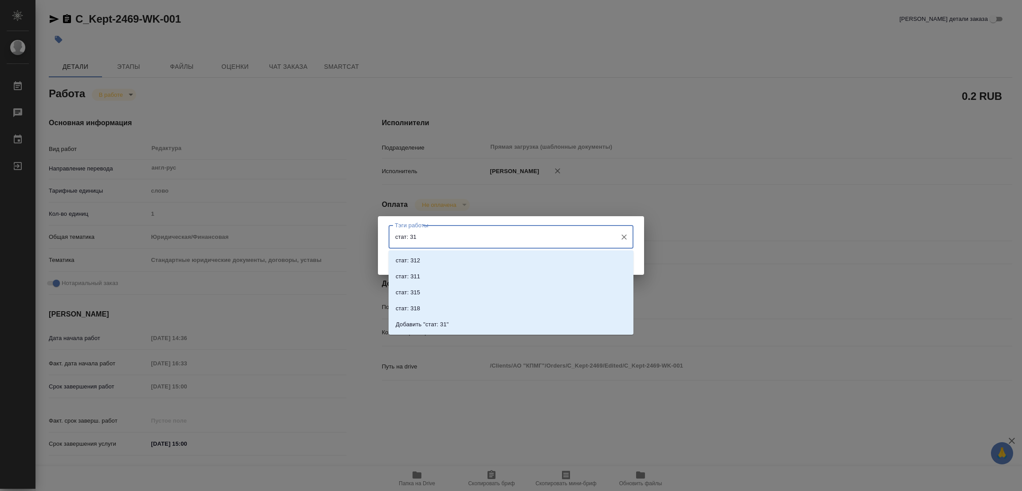
type input "стат: 317"
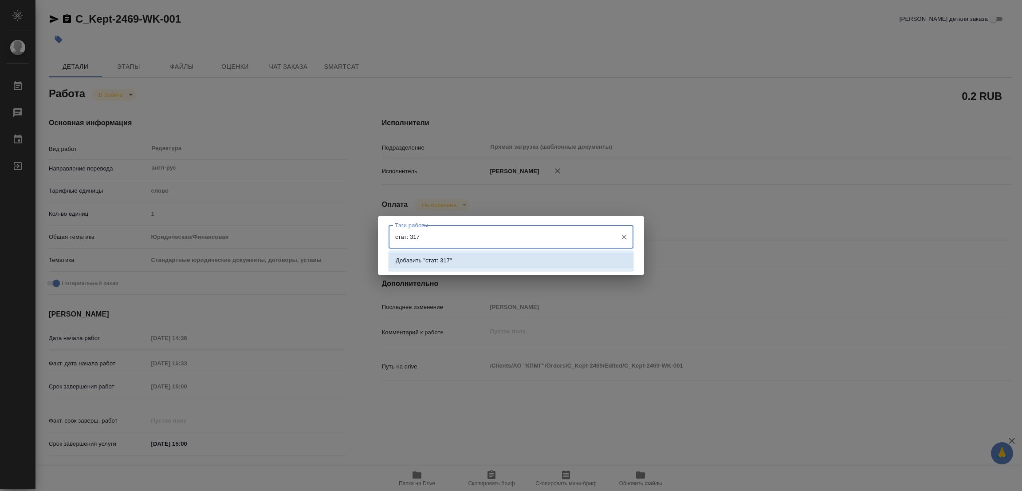
click at [436, 262] on p "Добавить "стат: 317"" at bounding box center [424, 260] width 56 height 9
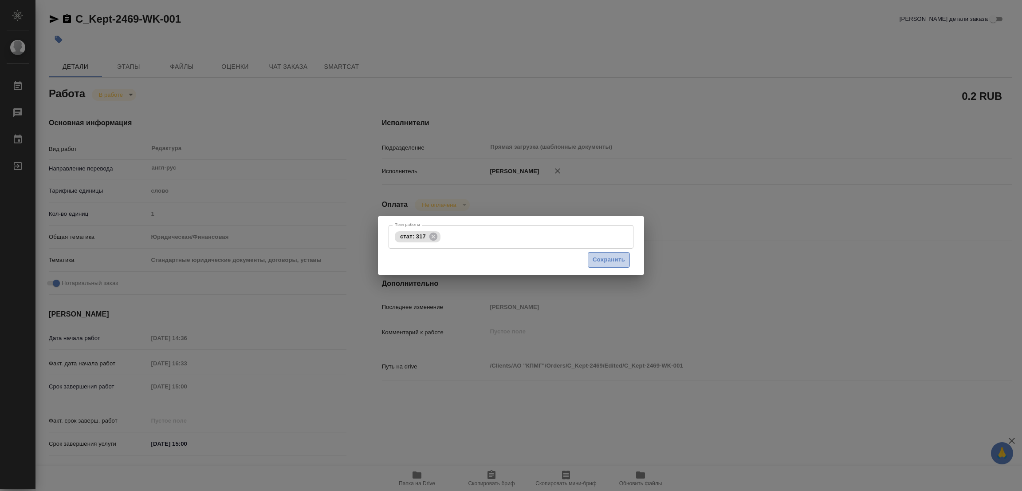
click at [608, 255] on span "Сохранить" at bounding box center [609, 260] width 32 height 10
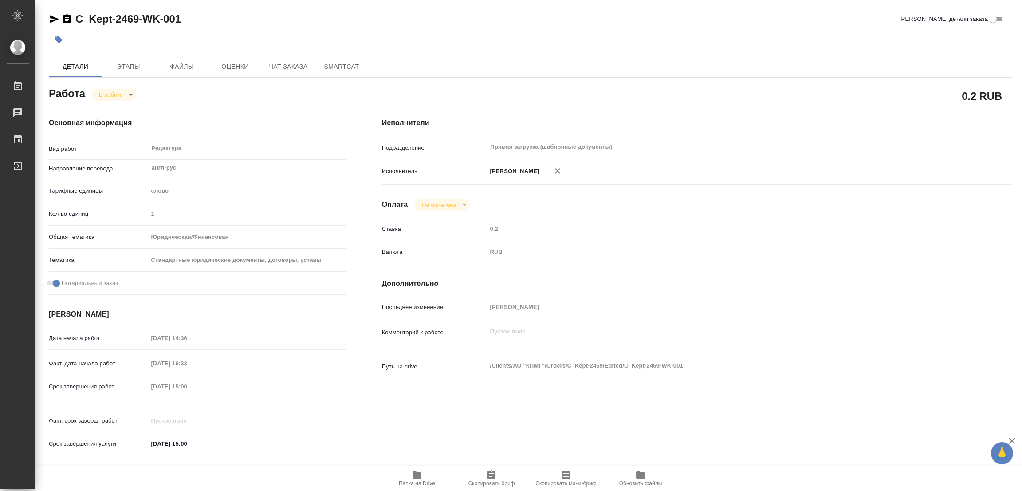
type input "inProgress"
type textarea "Редактура"
type textarea "x"
type input "англ-рус"
type input "5a8b1489cc6b4906c91bfd90"
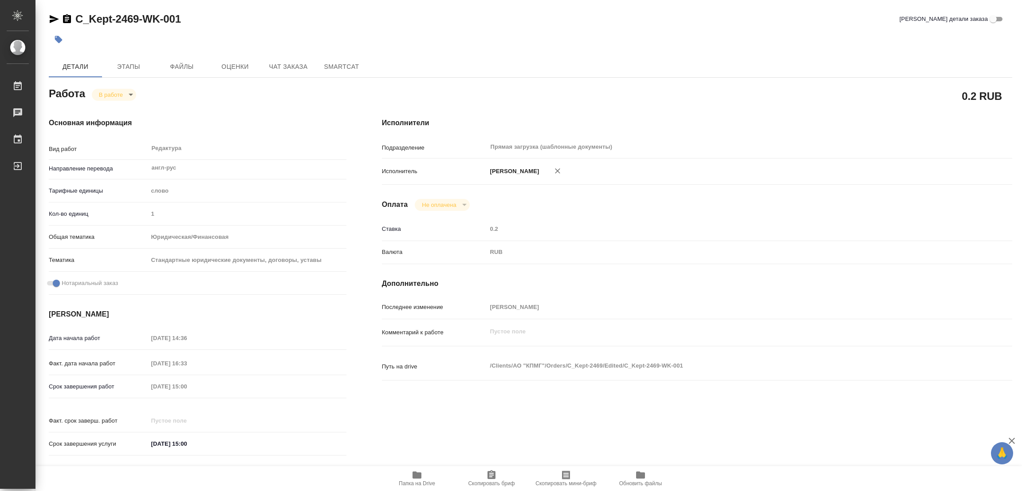
type input "1"
type input "yr-fn"
type input "5f647205b73bc97568ca66bf"
checkbox input "true"
type input "09.10.2025 14:36"
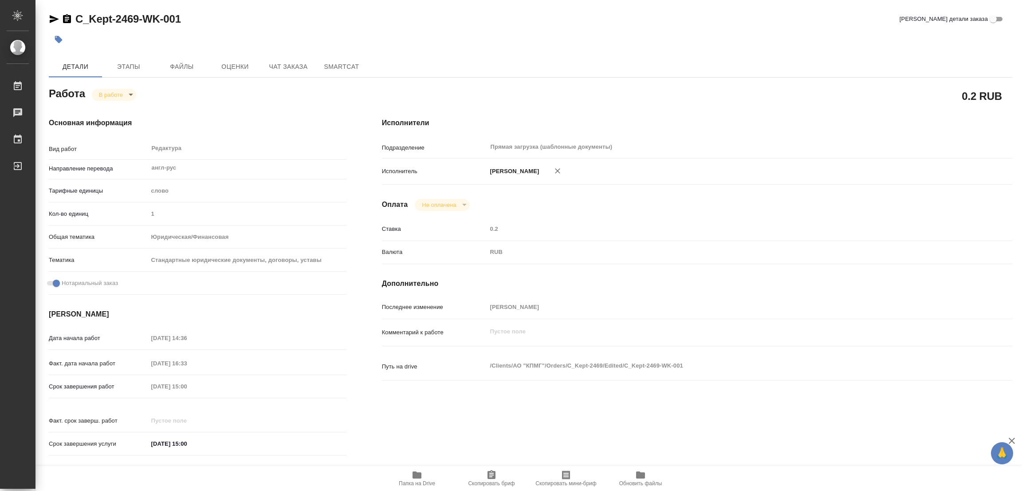
type input "09.10.2025 16:33"
type input "10.10.2025 15:00"
type input "Прямая загрузка (шаблонные документы)"
type input "notPayed"
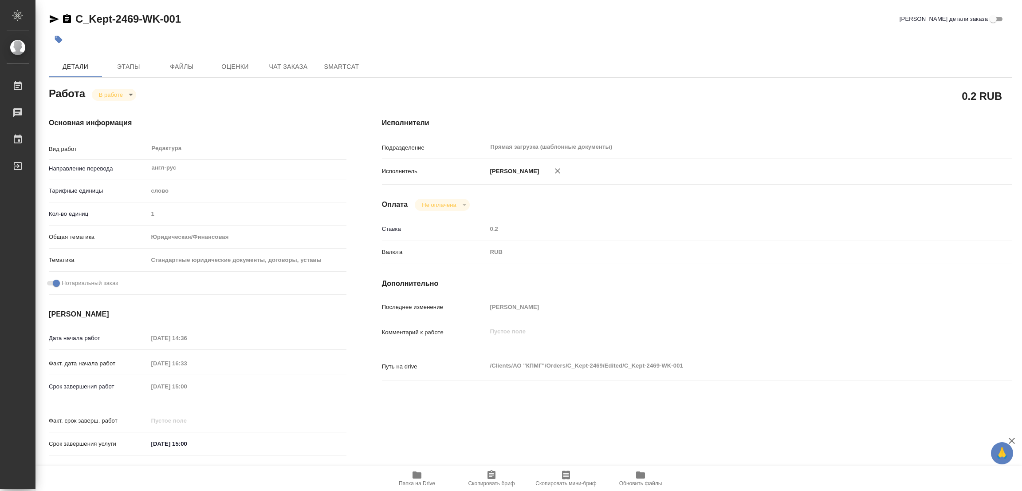
type input "0.2"
type input "RUB"
type input "Попова Галина"
type textarea "x"
type textarea "/Clients/АО "КПМГ"/Orders/C_Kept-2469/Edited/C_Kept-2469-WK-001"
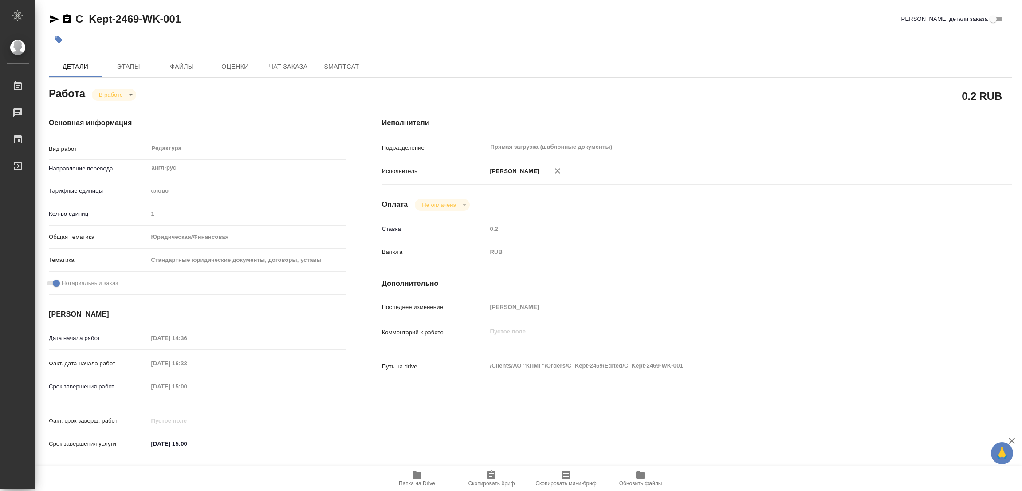
type textarea "x"
type input "C_Kept-2469"
type input "Редактура несрочная"
type input "Редактура"
type input "Зайцева Светлана"
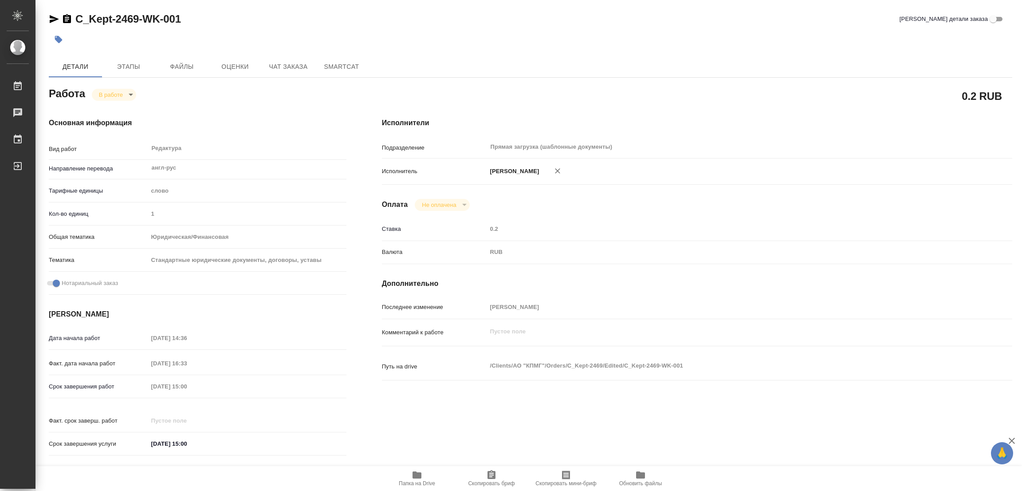
type input "/Clients/АО "КПМГ"/Orders/C_Kept-2469"
type textarea "x"
type textarea "редактура"
type textarea "x"
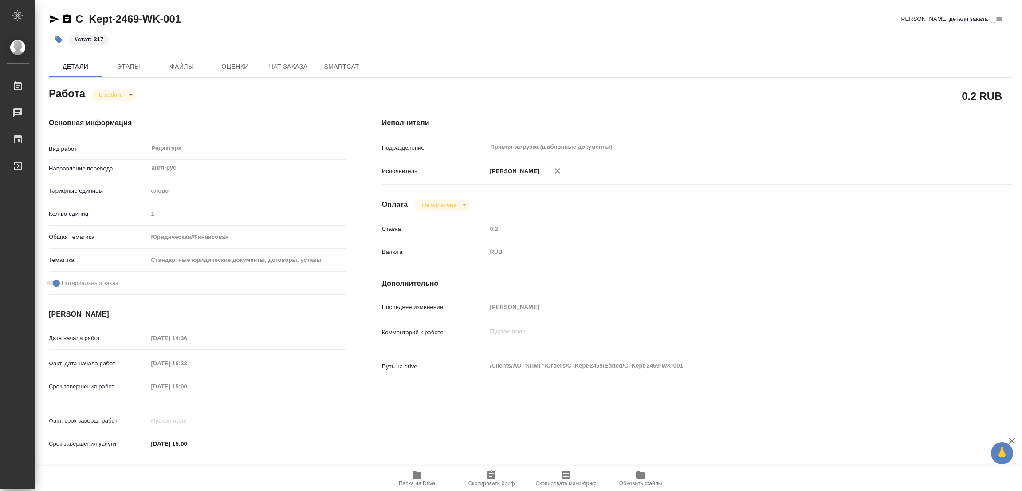
type textarea "x"
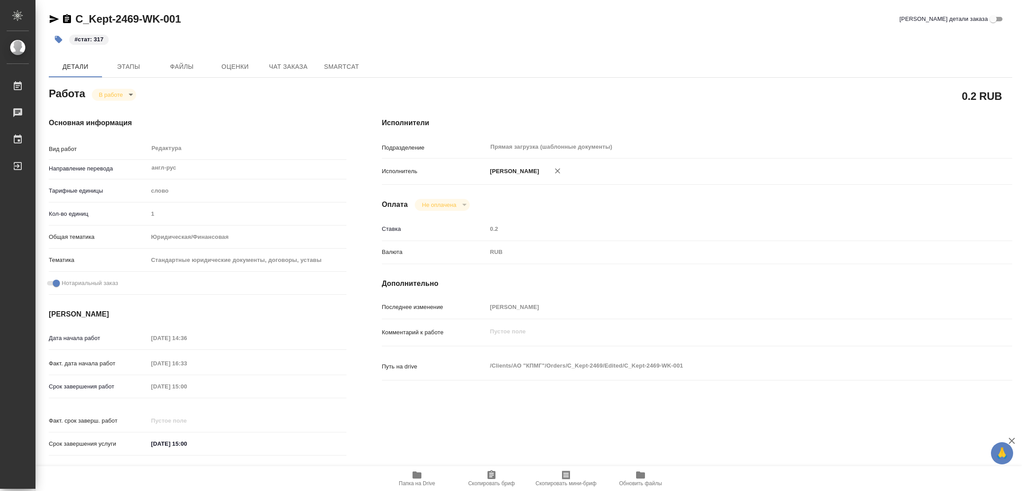
type textarea "x"
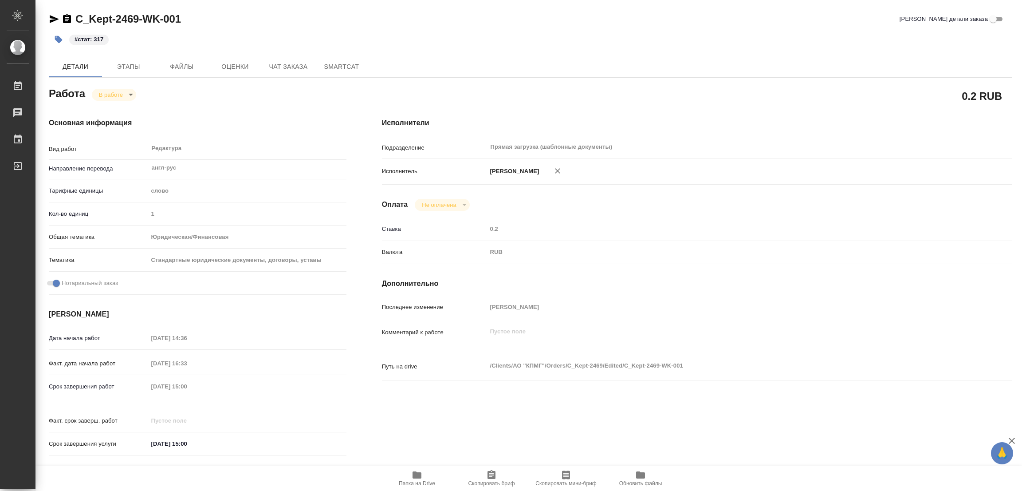
type textarea "x"
click at [114, 94] on body "🙏 .cls-1 fill:#fff; AWATERA Popova Galina Работы 0 Чаты График Выйти C_Kept-246…" at bounding box center [511, 245] width 1022 height 491
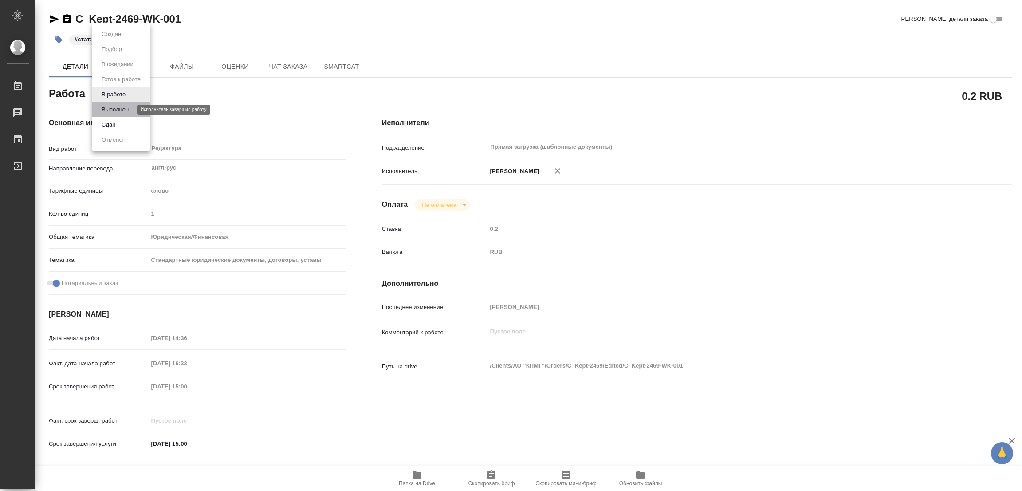
click at [107, 109] on button "Выполнен" at bounding box center [115, 110] width 32 height 10
type textarea "x"
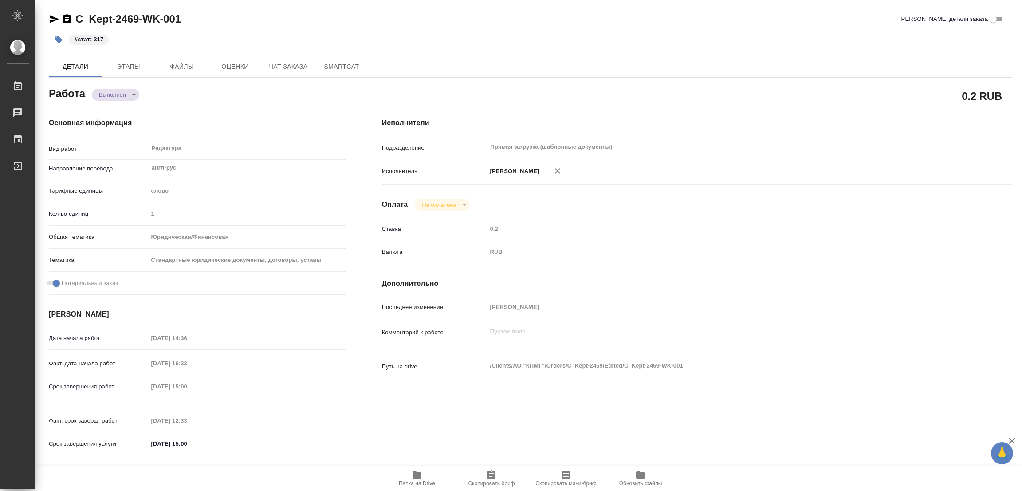
type textarea "x"
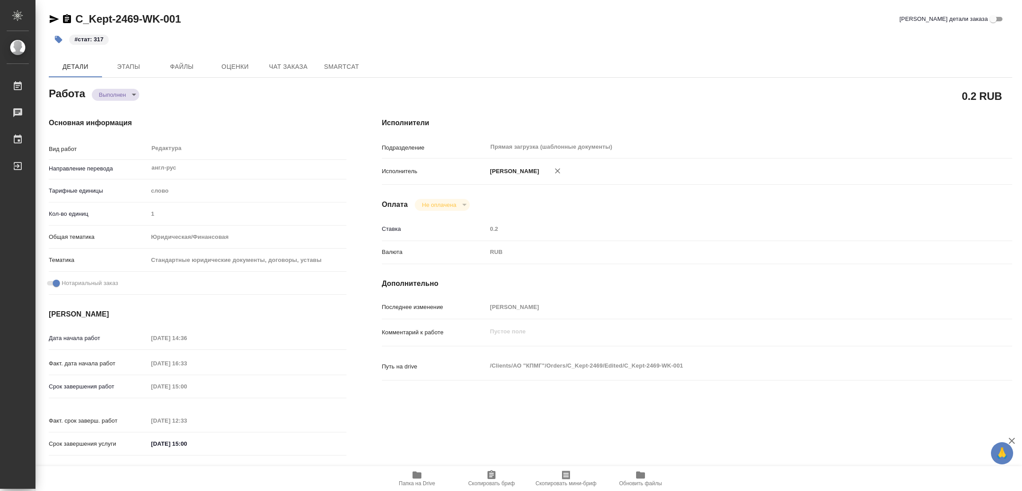
type textarea "x"
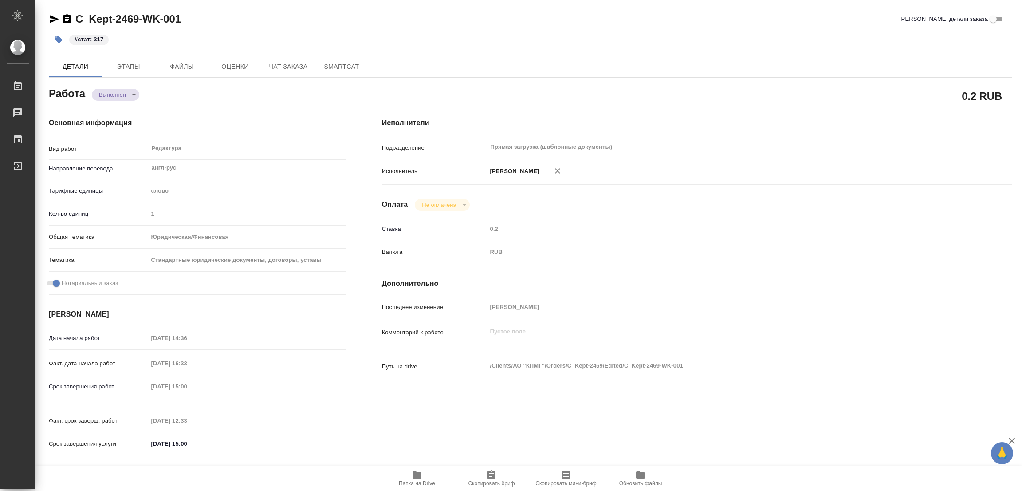
type textarea "x"
click at [484, 95] on div "0.2 RUB" at bounding box center [697, 96] width 630 height 22
click at [505, 57] on div "Детали Этапы Файлы Оценки Чат заказа SmartCat" at bounding box center [531, 66] width 964 height 21
click at [247, 17] on div "C_Kept-2469-WK-001 Кратко детали заказа" at bounding box center [531, 19] width 964 height 14
click at [464, 23] on div "C_Kept-2469-WK-001 Кратко детали заказа" at bounding box center [531, 19] width 964 height 14
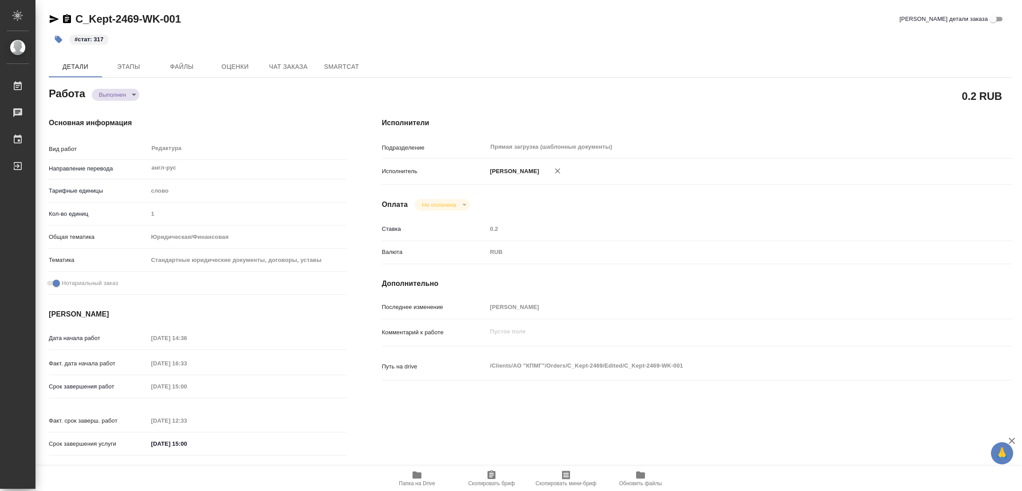
drag, startPoint x: 310, startPoint y: 31, endPoint x: 332, endPoint y: 19, distance: 25.6
click at [310, 31] on div "#стат: 317" at bounding box center [370, 40] width 642 height 20
type textarea "x"
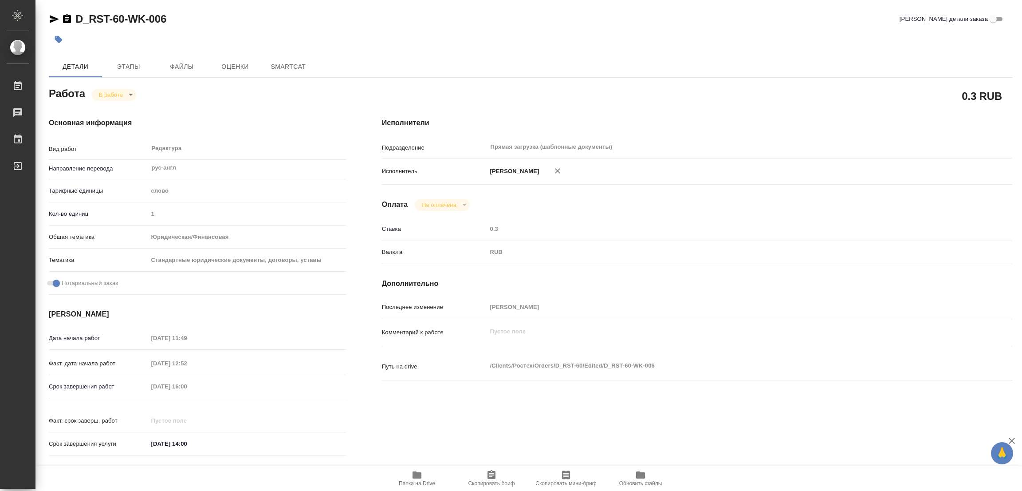
type textarea "x"
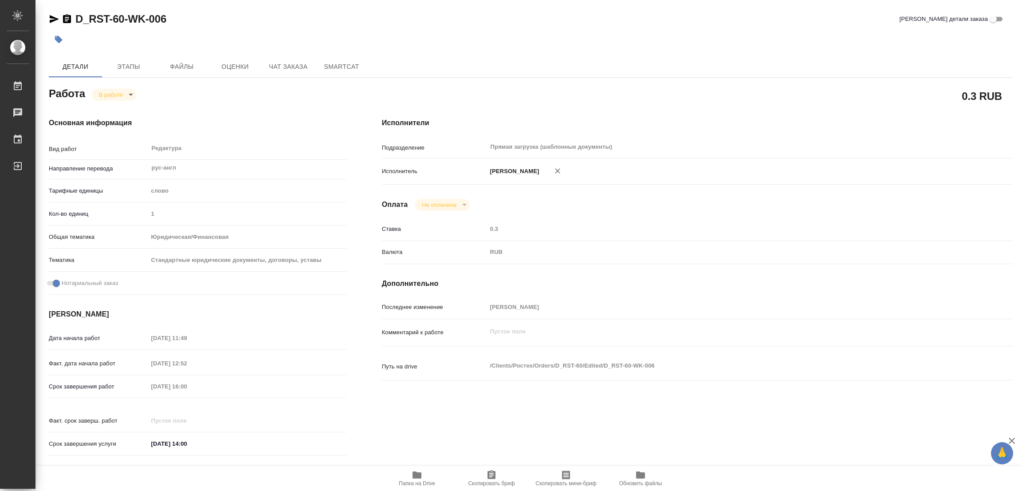
type textarea "x"
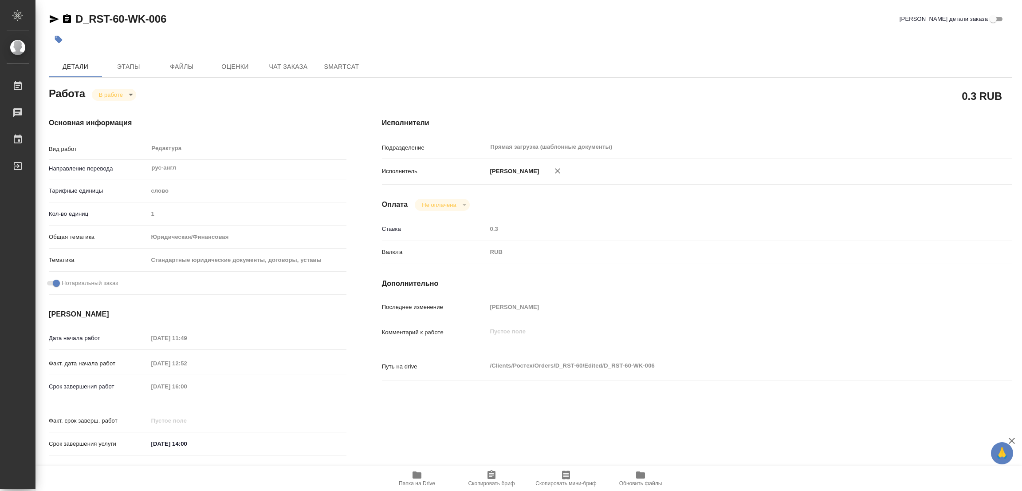
type textarea "x"
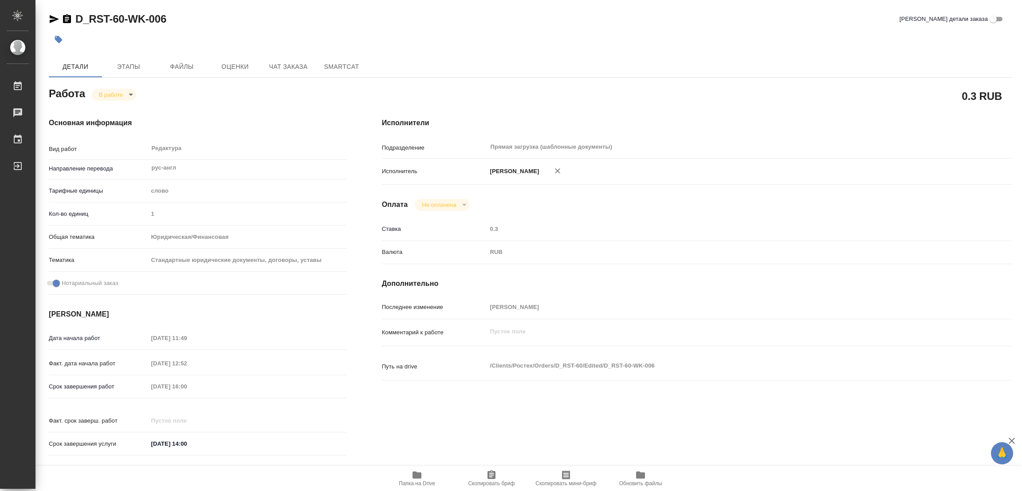
type textarea "x"
click at [414, 475] on icon "button" at bounding box center [417, 474] width 9 height 7
click at [122, 71] on span "Этапы" at bounding box center [128, 66] width 43 height 11
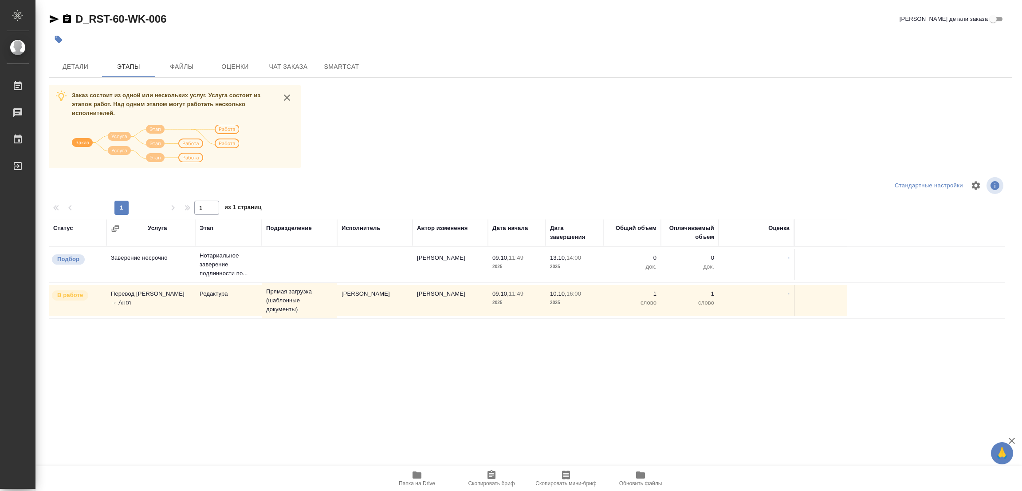
click at [451, 147] on div "Заказ состоит из одной или нескольких услуг. Услуга состоит из этапов работ. На…" at bounding box center [531, 252] width 964 height 334
click at [74, 63] on span "Детали" at bounding box center [75, 66] width 43 height 11
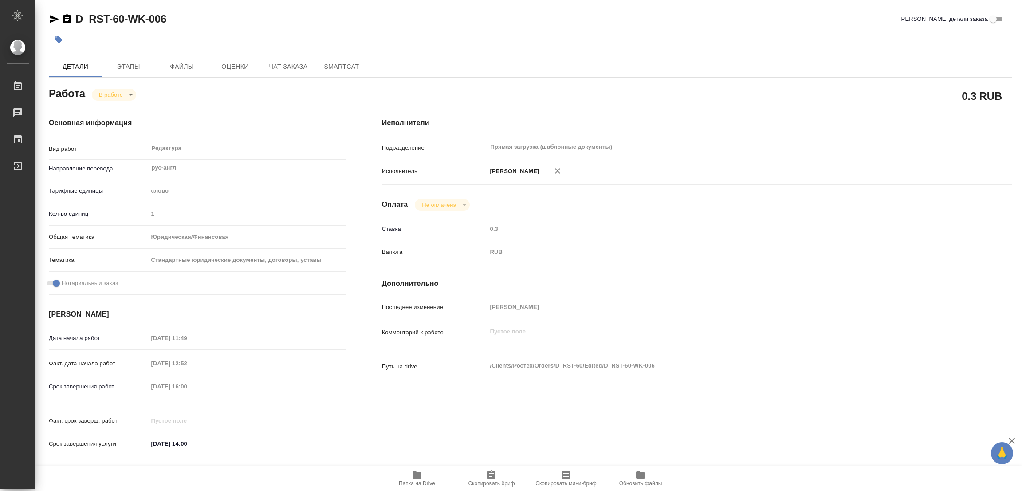
type textarea "x"
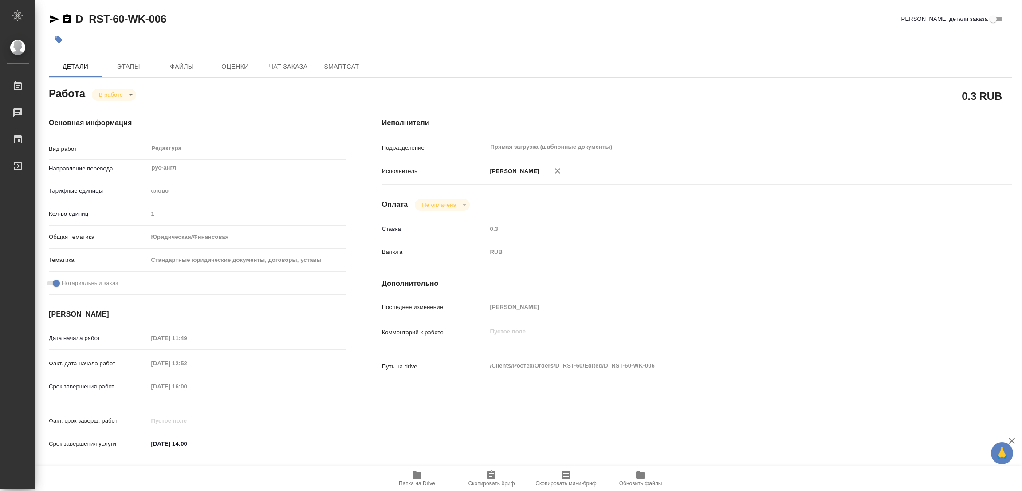
type textarea "x"
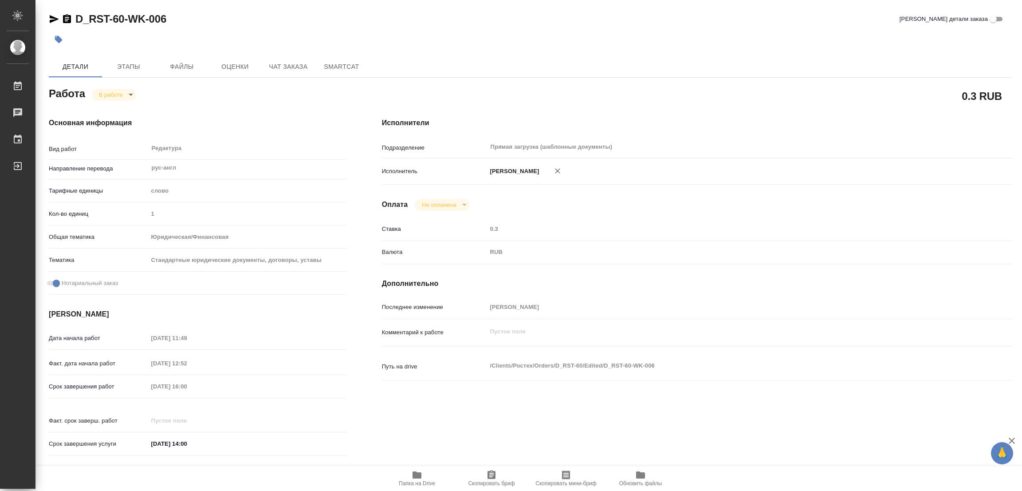
type textarea "x"
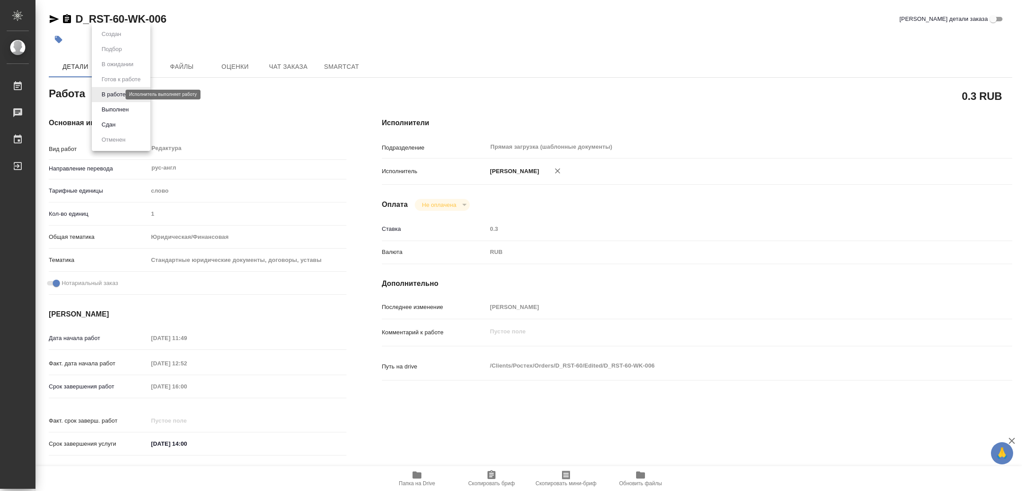
click at [108, 91] on body "🙏 .cls-1 fill:#fff; AWATERA Popova Galina Работы 0 Чаты График Выйти D_RST-60-W…" at bounding box center [511, 245] width 1022 height 491
click at [112, 110] on button "Выполнен" at bounding box center [115, 110] width 32 height 10
type textarea "x"
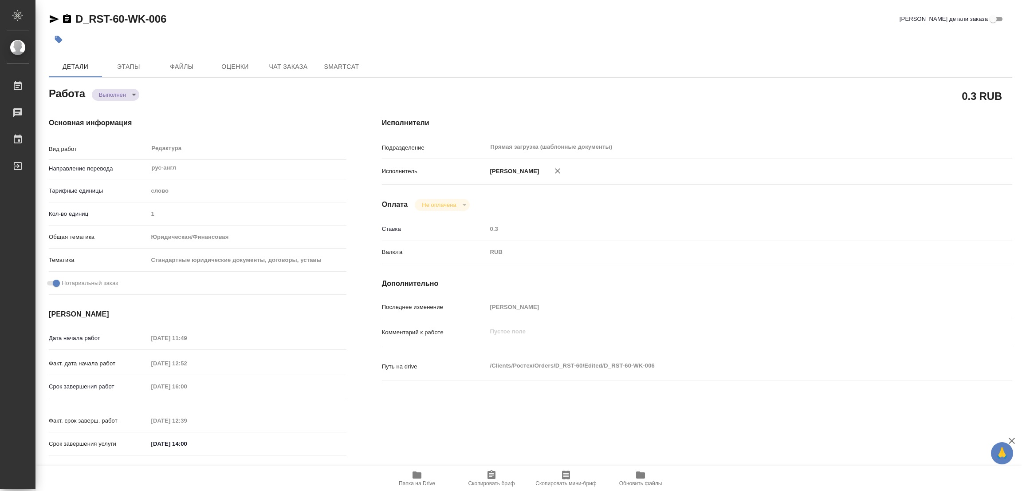
type textarea "x"
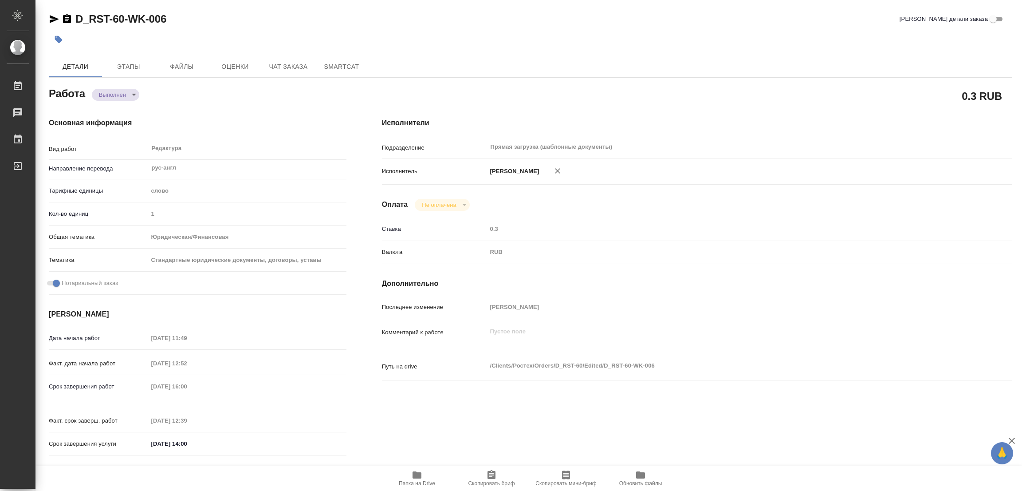
type textarea "x"
click at [57, 37] on icon "button" at bounding box center [59, 40] width 8 height 8
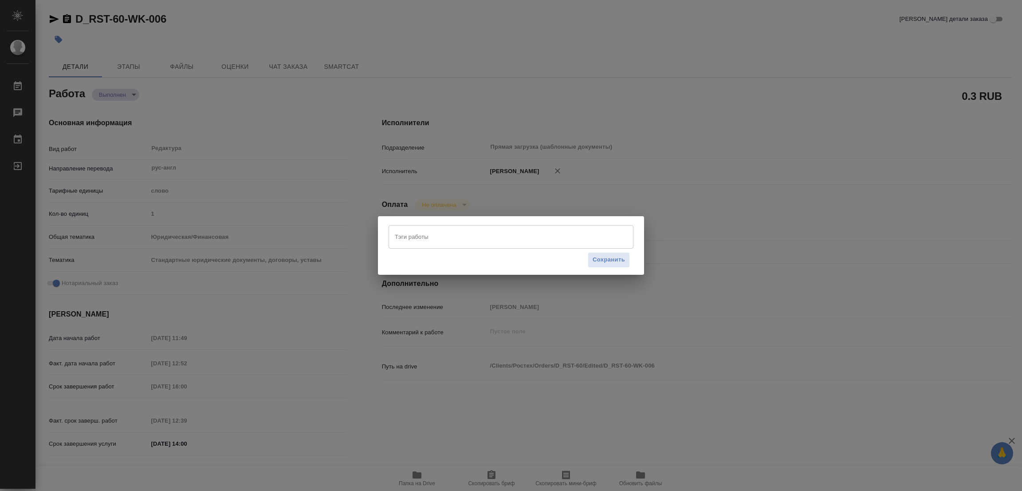
type textarea "x"
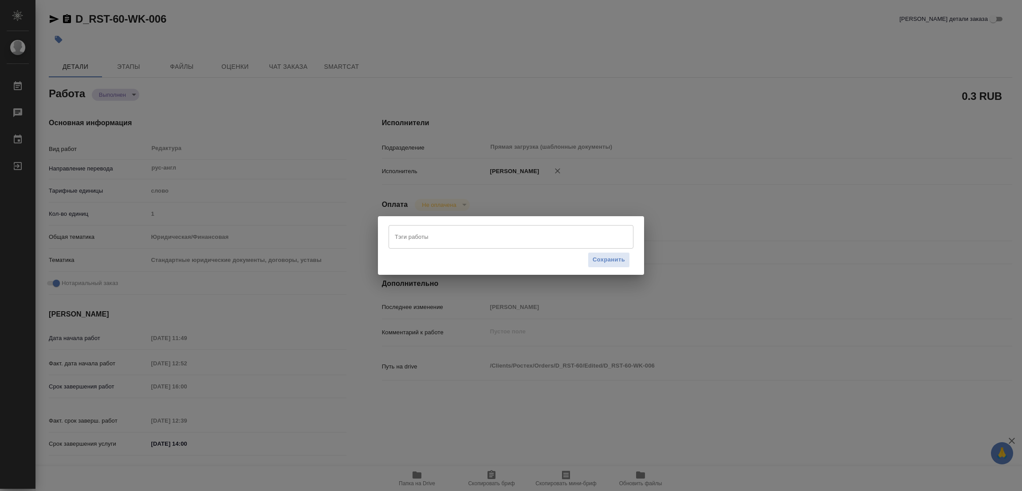
click at [405, 227] on div "Тэги работы" at bounding box center [511, 236] width 245 height 23
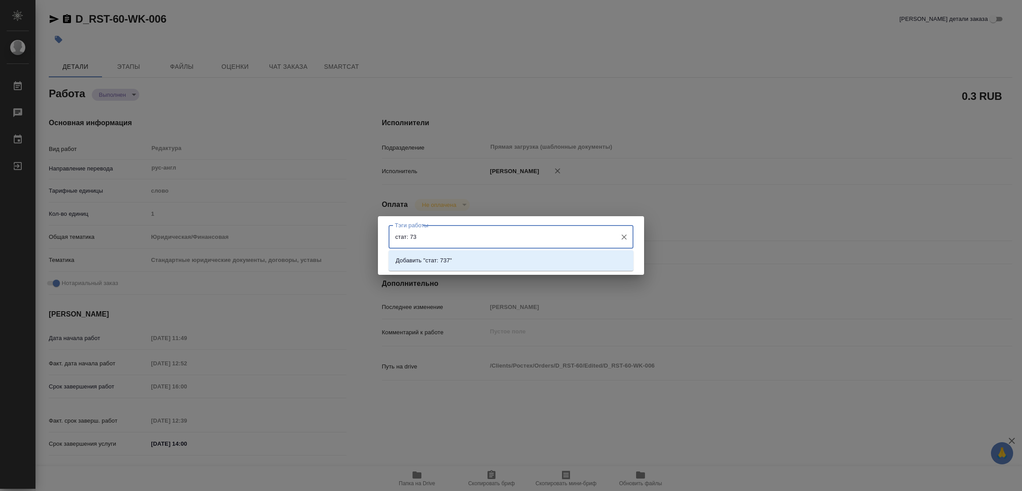
type input "стат: 737"
click at [443, 254] on li "Добавить "стат: 737"" at bounding box center [511, 260] width 245 height 16
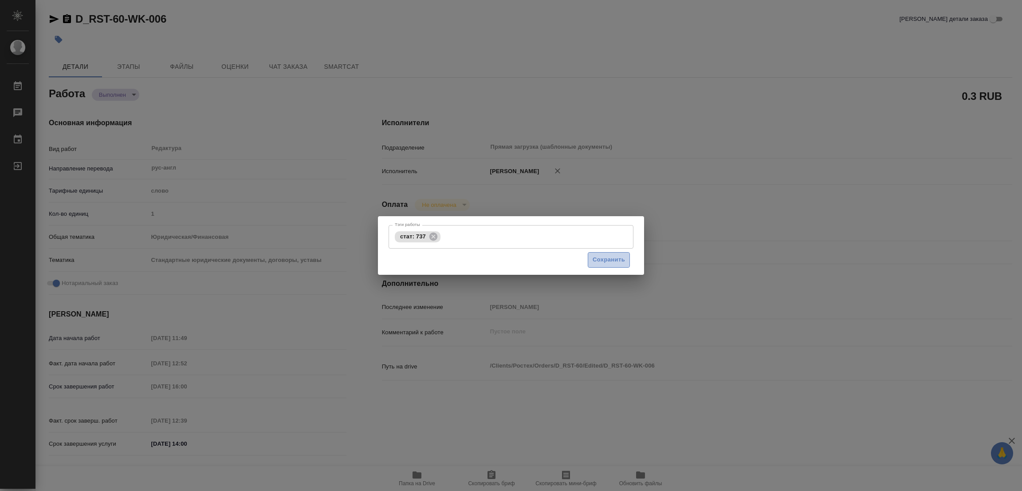
click at [612, 260] on span "Сохранить" at bounding box center [609, 260] width 32 height 10
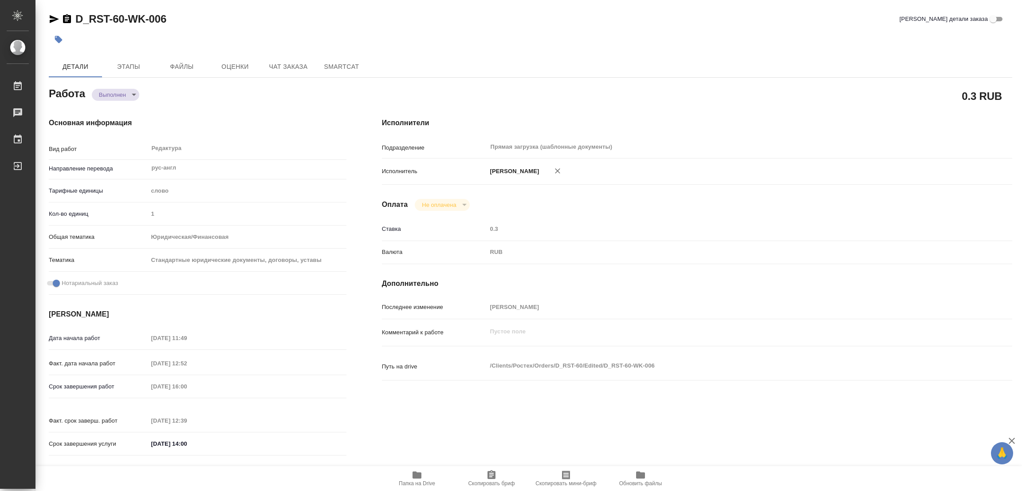
type input "completed"
type textarea "Редактура"
type textarea "x"
type input "рус-англ"
type input "5a8b1489cc6b4906c91bfd90"
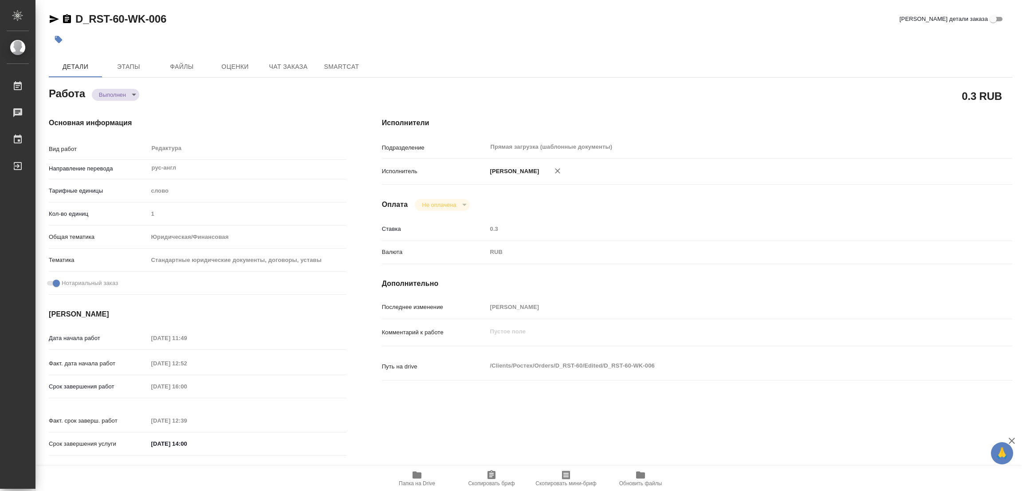
type input "1"
type input "yr-fn"
type input "5f647205b73bc97568ca66bf"
checkbox input "true"
type input "09.10.2025 11:49"
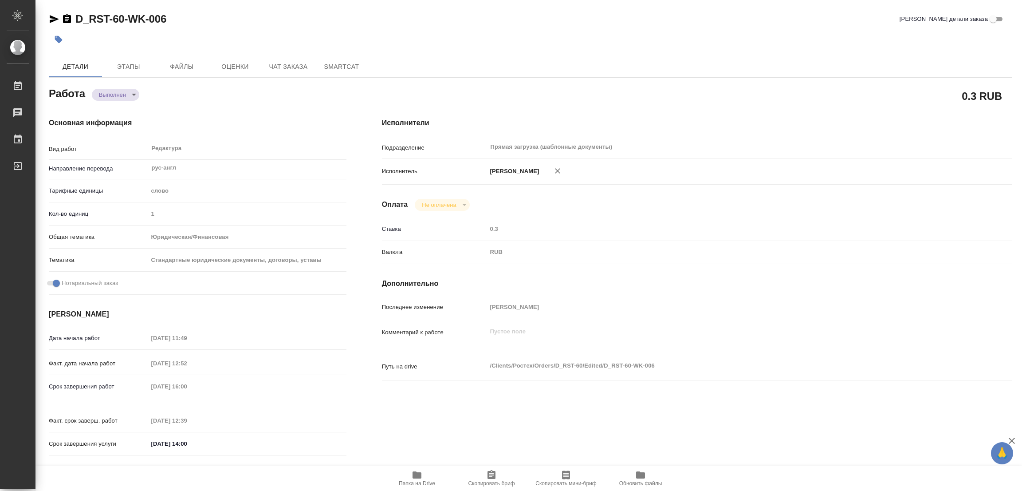
type input "09.10.2025 12:52"
type input "10.10.2025 16:00"
type input "10.10.2025 12:39"
type input "13.10.2025 14:00"
type input "Прямая загрузка (шаблонные документы)"
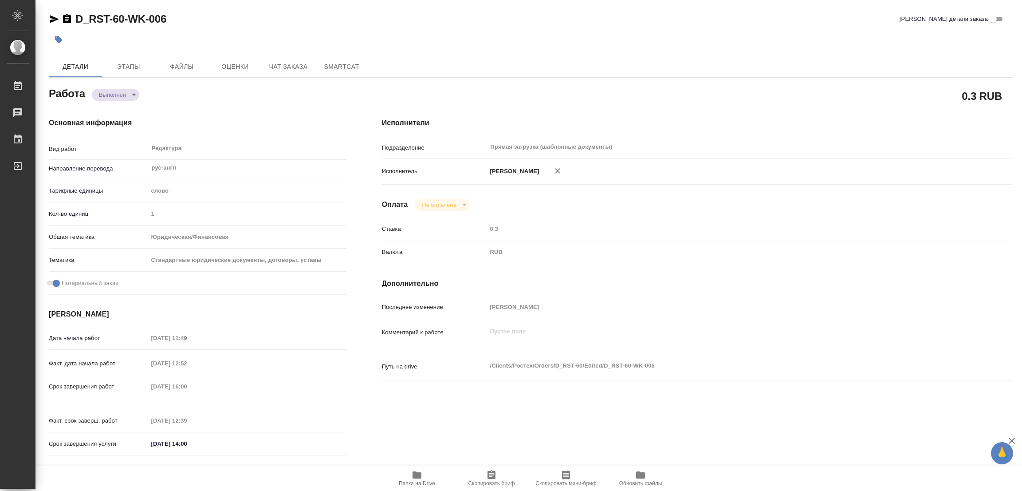
type input "notPayed"
type input "0.3"
type input "RUB"
type input "[PERSON_NAME]"
type textarea "x"
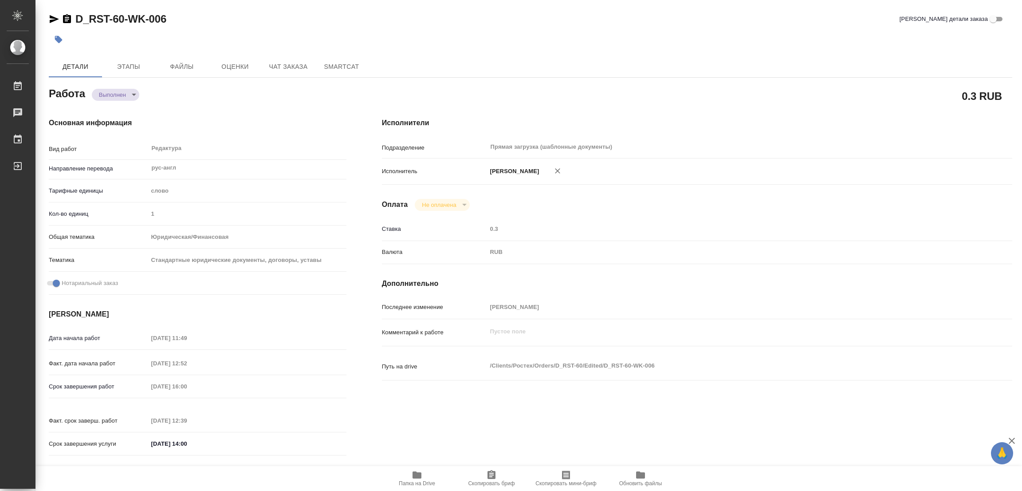
type textarea "/Clients/Ростех/Orders/D_RST-60/Edited/D_RST-60-WK-006"
type textarea "x"
type input "D_RST-60"
type input "Перевод Стандарт"
type input "Постредактура машинного перевода, Приёмка по качеству, Корректура, Перевод, Ред…"
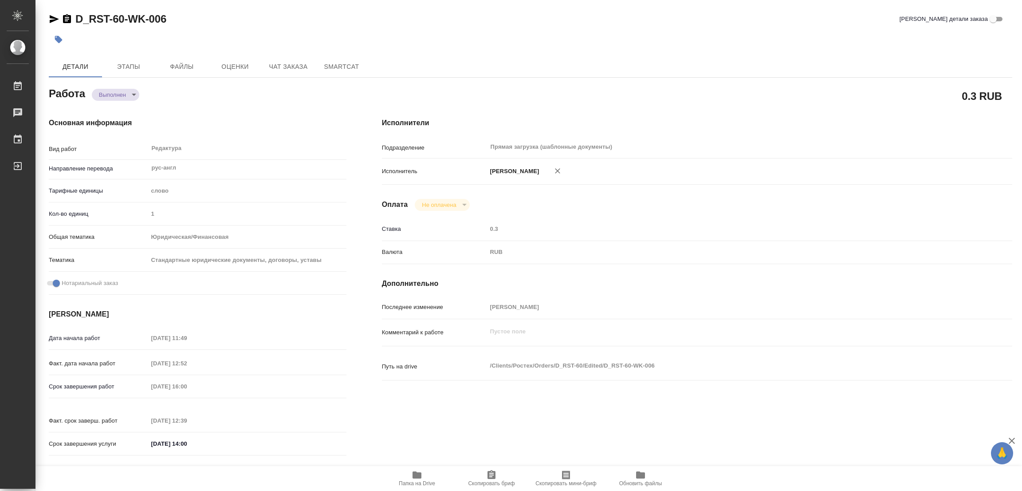
type input "Давыдова Елена"
type input "Арсеньева Вера"
type input "/Clients/Ростех/Orders/D_RST-60"
type input "https://drive.awatera.com/s/GZHG5d5QibGeKsB"
type textarea "KUDRIAVTSEV"
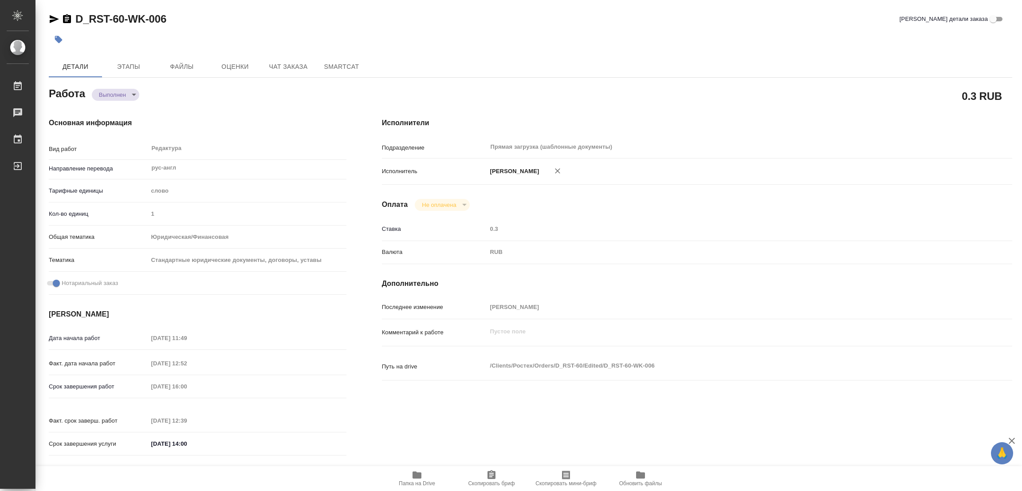
type textarea "x"
type textarea "подобные доверенности переводим почти в каждом заказе"
type textarea "x"
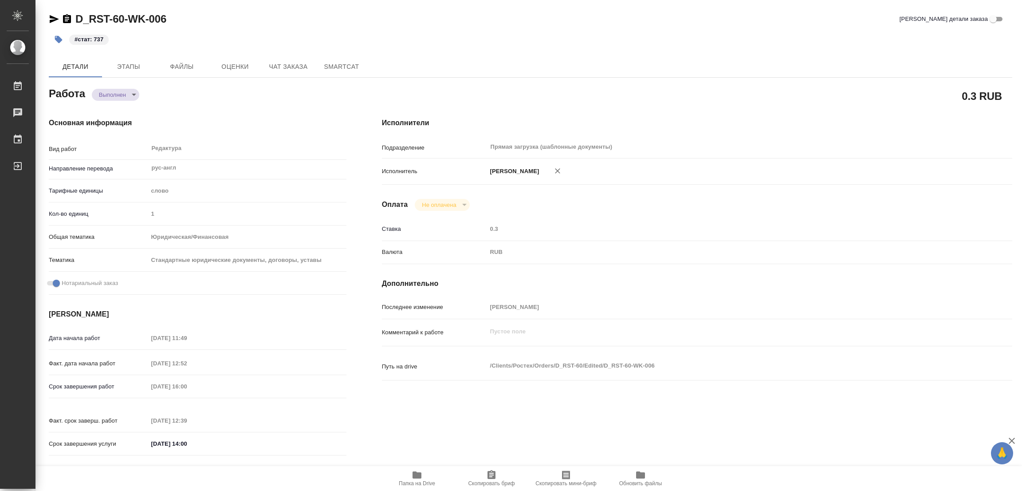
type textarea "x"
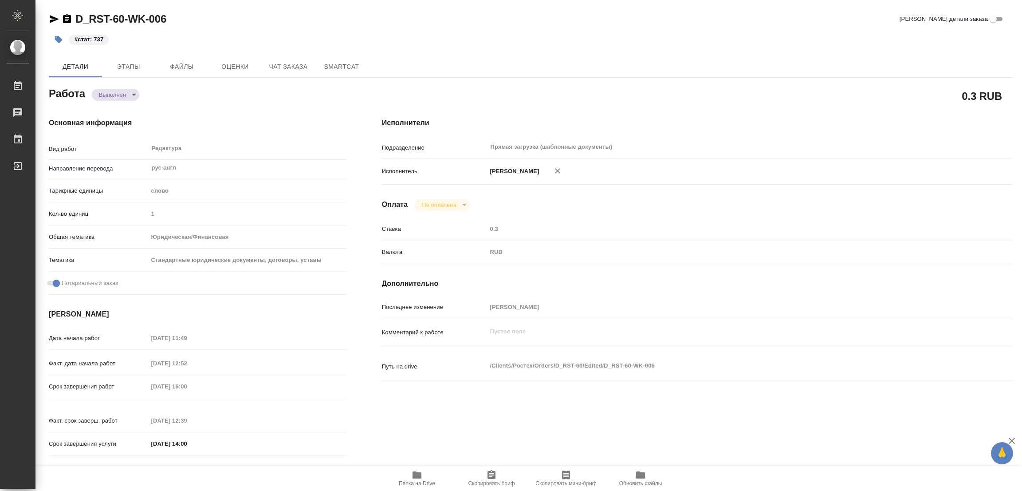
type textarea "x"
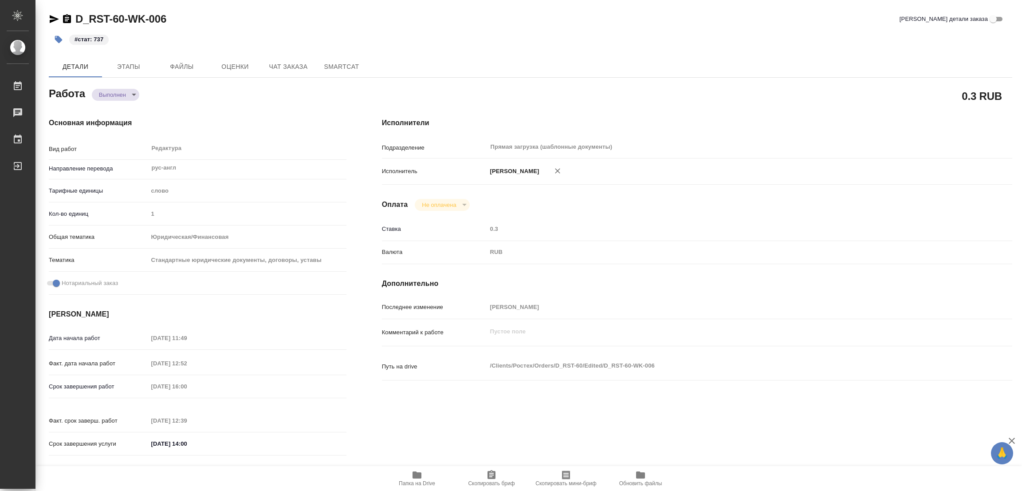
type textarea "x"
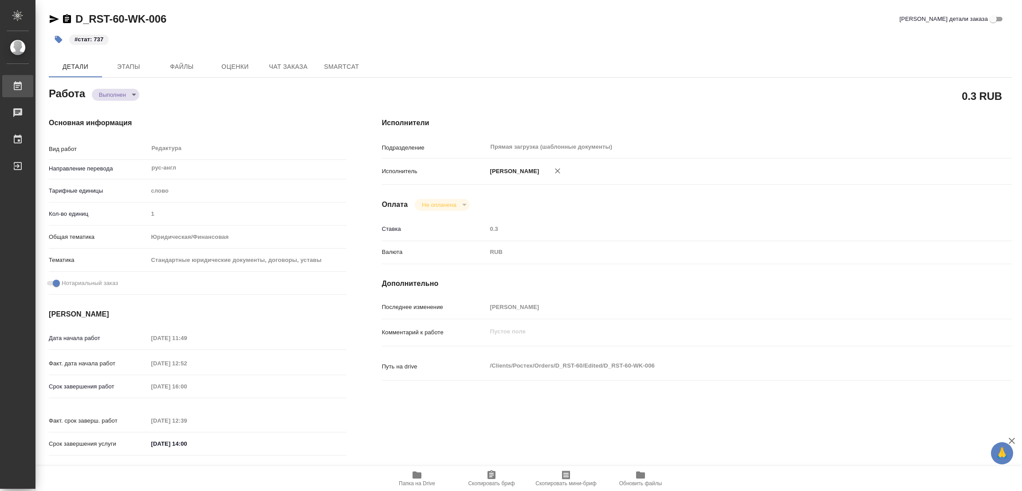
type textarea "x"
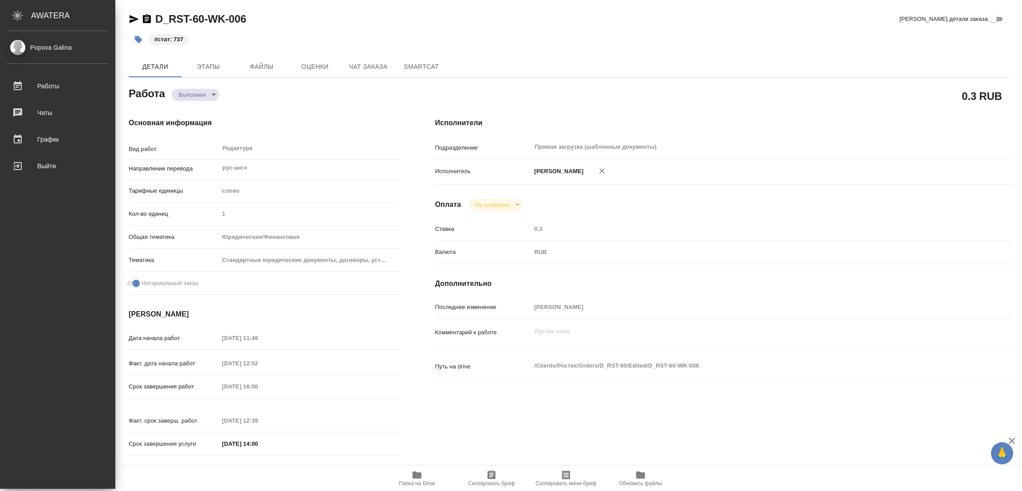
type textarea "x"
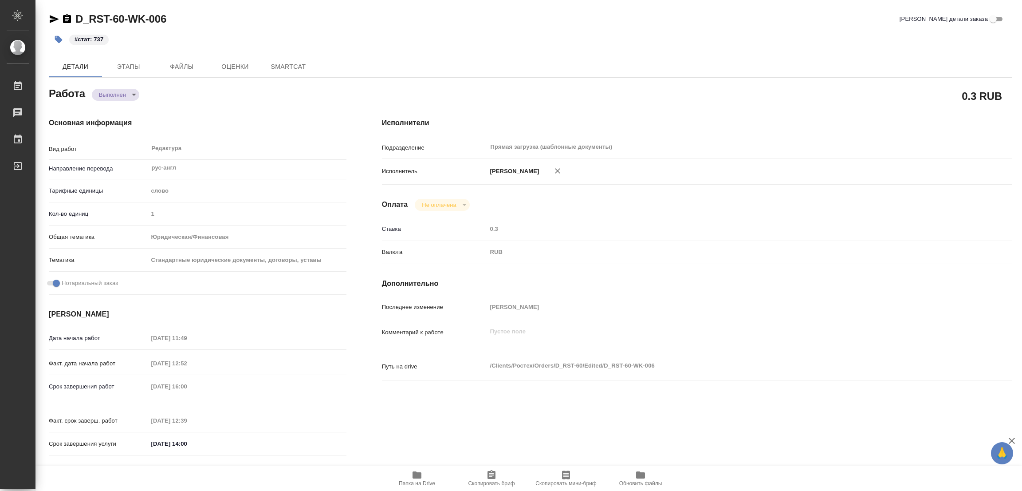
type textarea "x"
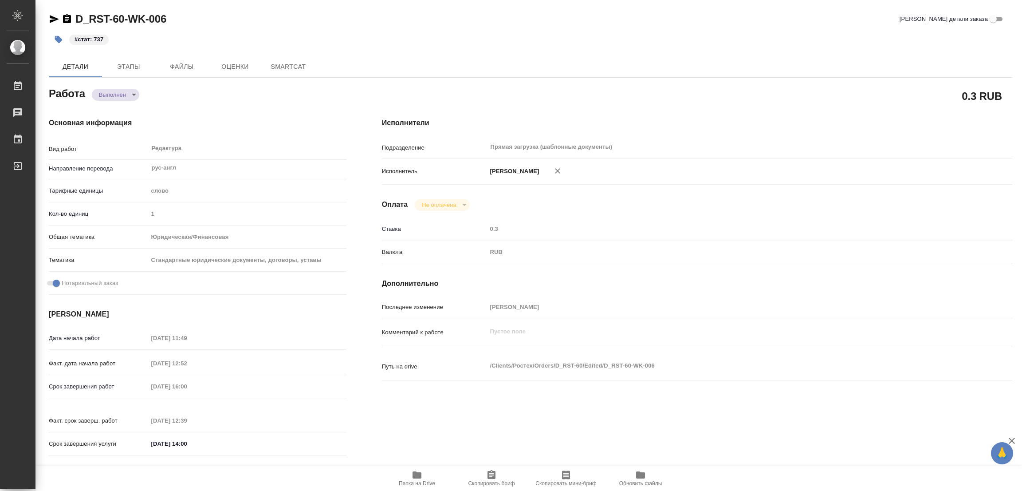
type textarea "x"
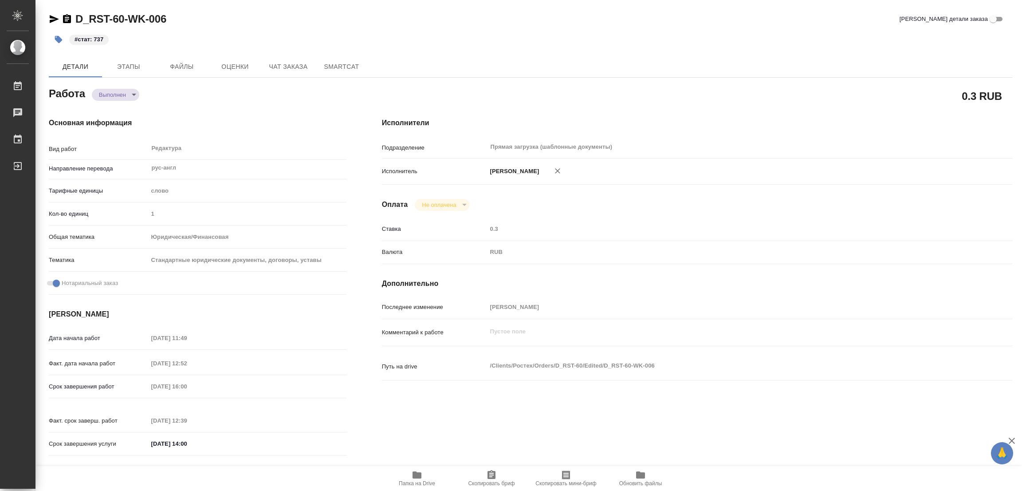
type textarea "x"
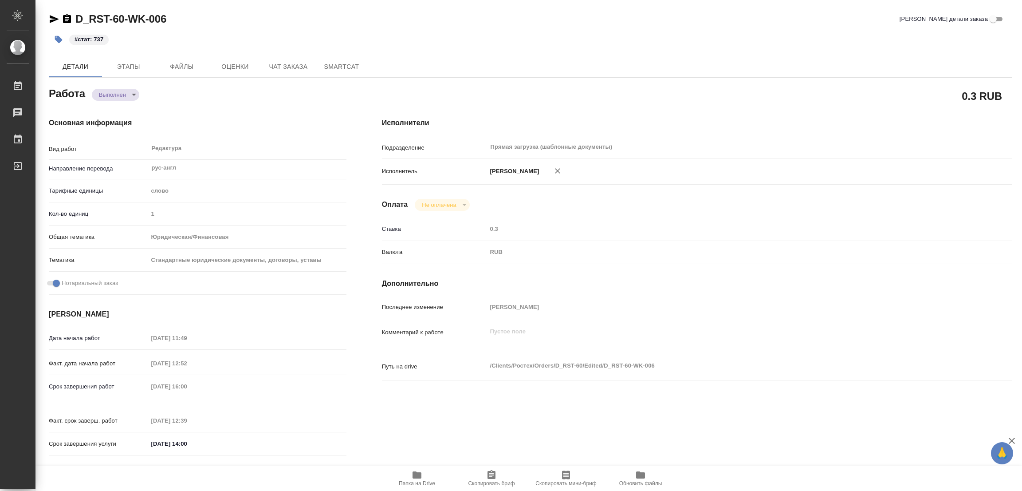
type textarea "x"
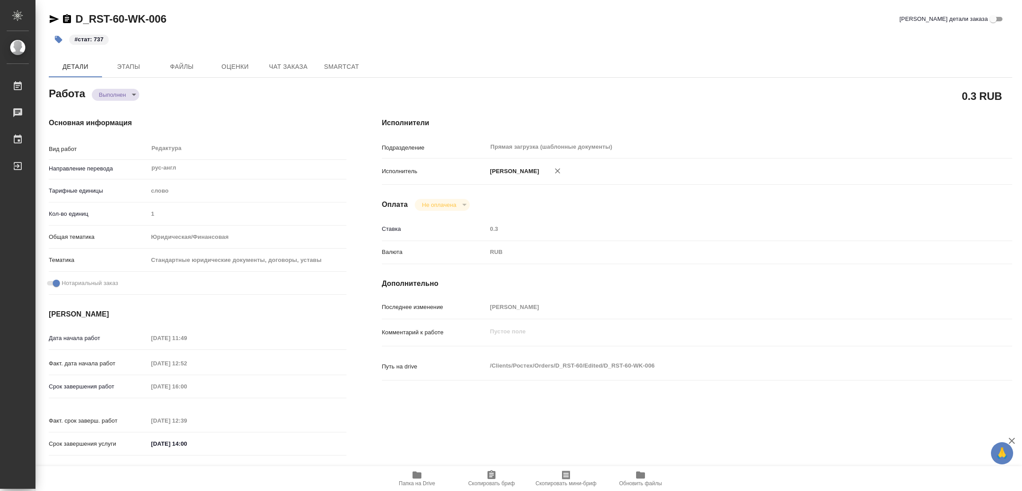
type textarea "x"
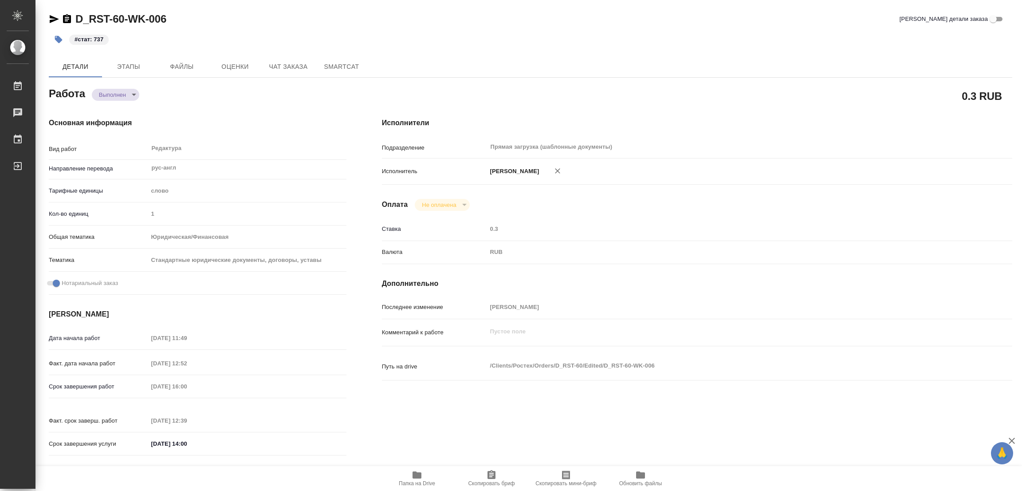
click at [295, 138] on div "Основная информация Вид работ Редактура x ​ Направление перевода рус-англ ​ Тар…" at bounding box center [198, 289] width 298 height 343
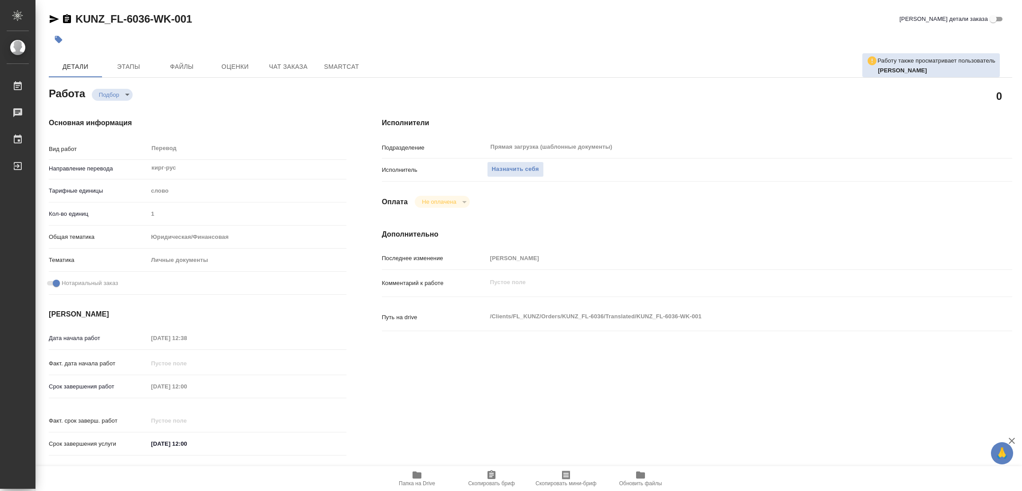
type textarea "x"
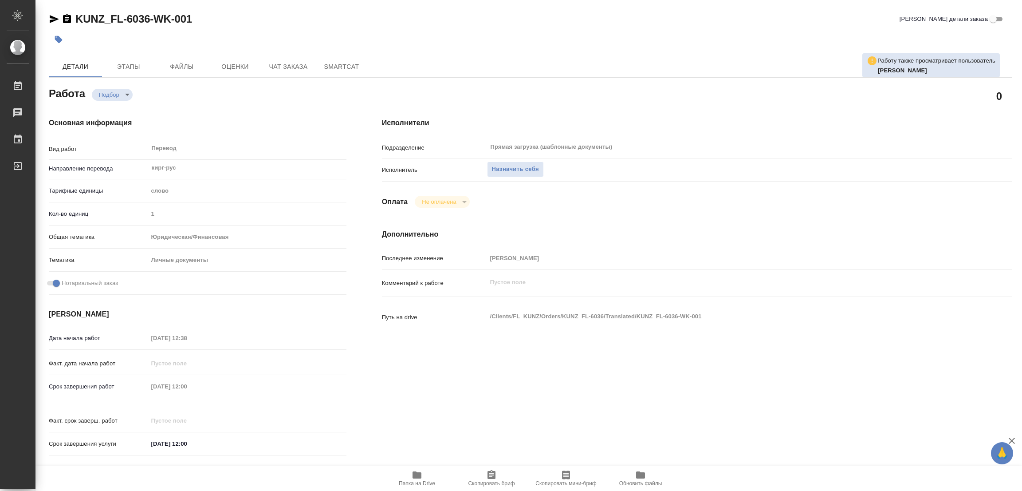
type textarea "x"
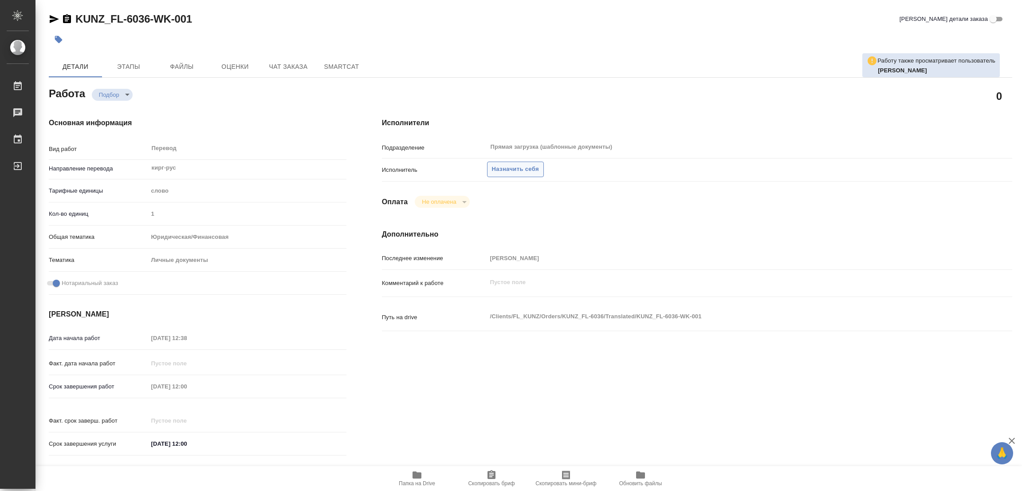
type textarea "x"
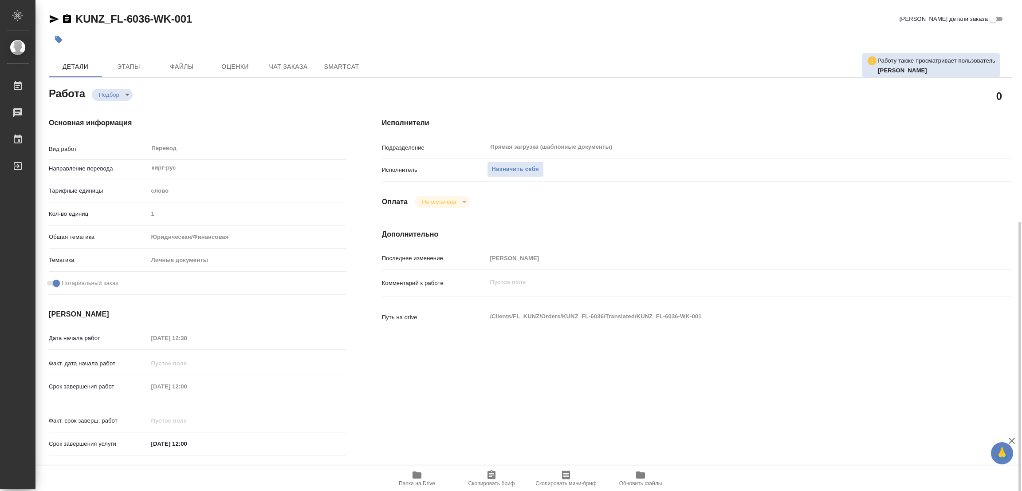
scroll to position [244, 0]
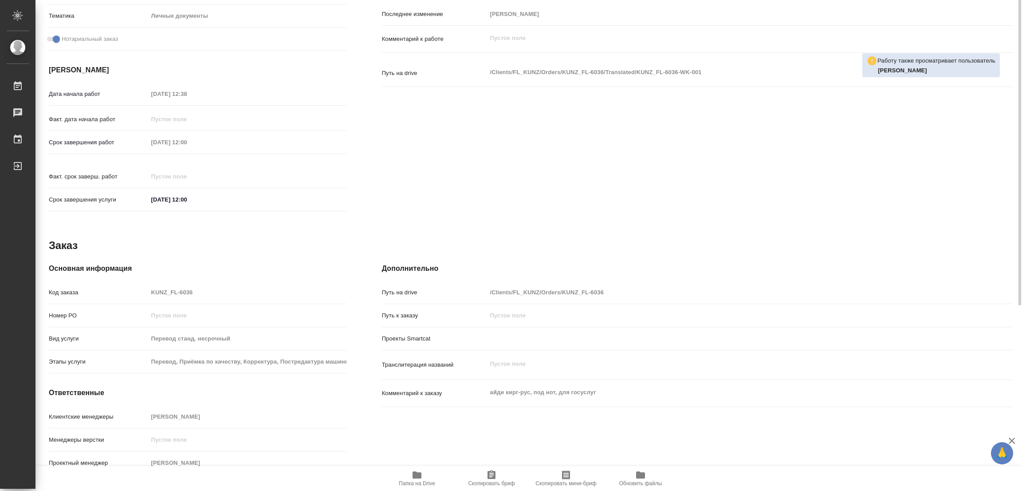
type textarea "x"
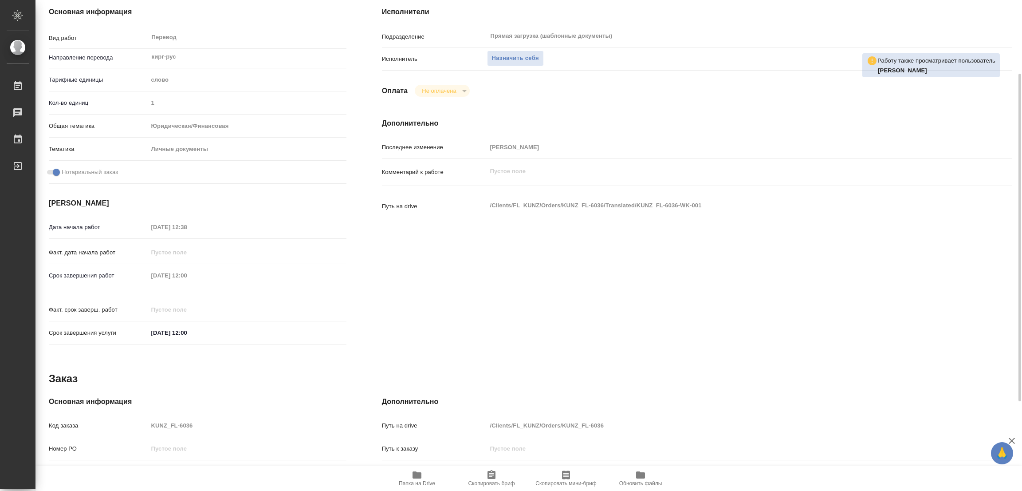
scroll to position [0, 0]
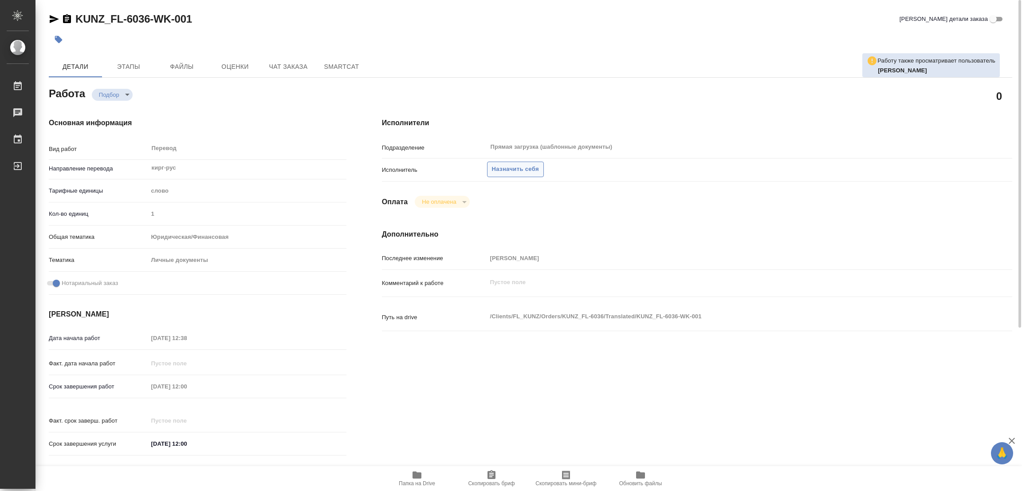
click at [508, 172] on span "Назначить себя" at bounding box center [515, 169] width 47 height 10
type textarea "x"
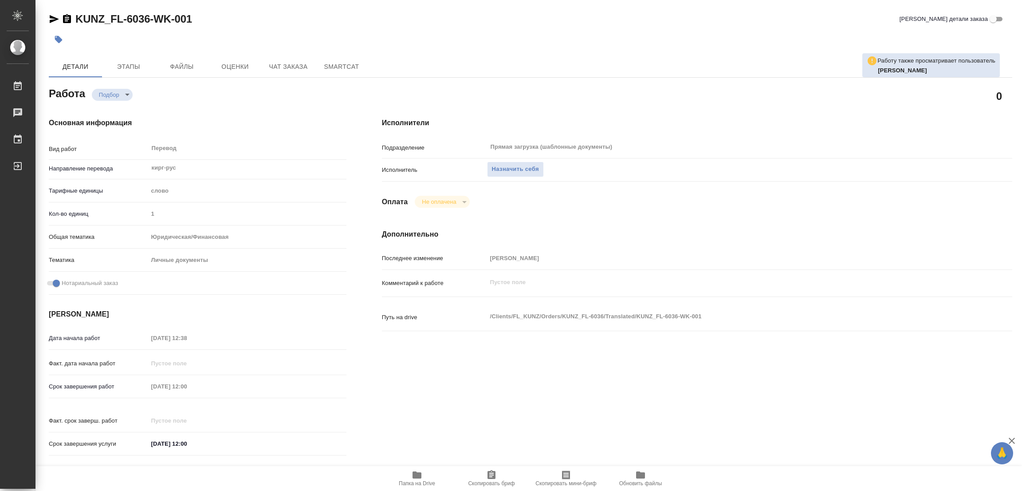
type textarea "x"
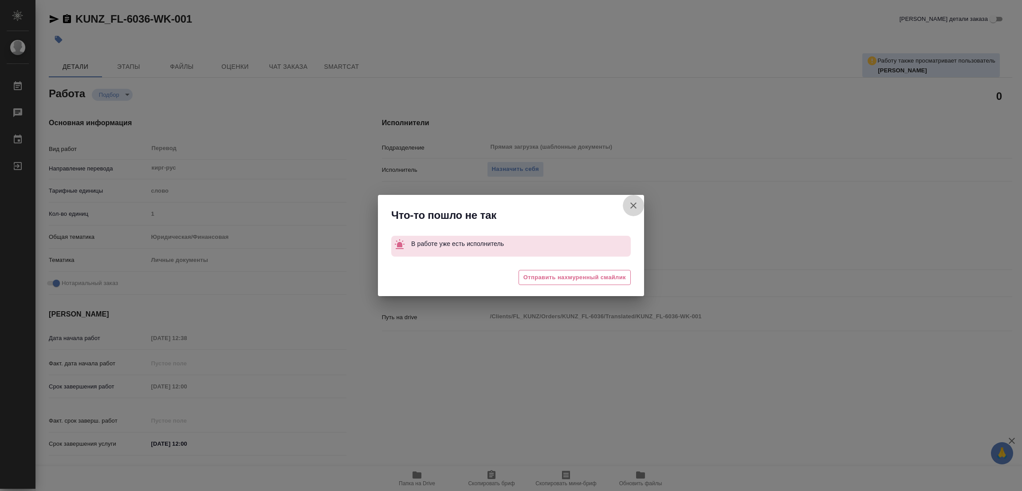
click at [634, 201] on icon "button" at bounding box center [633, 205] width 11 height 11
type textarea "x"
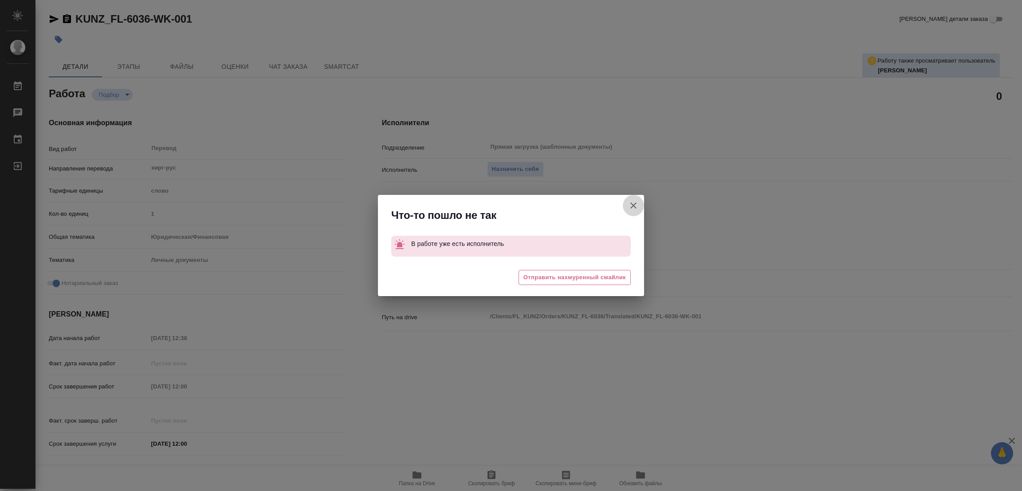
type textarea "x"
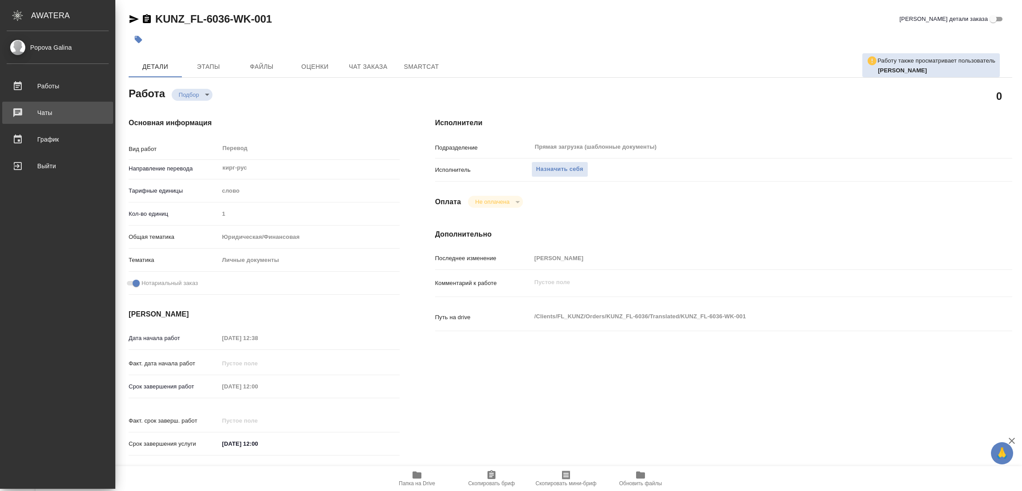
type textarea "x"
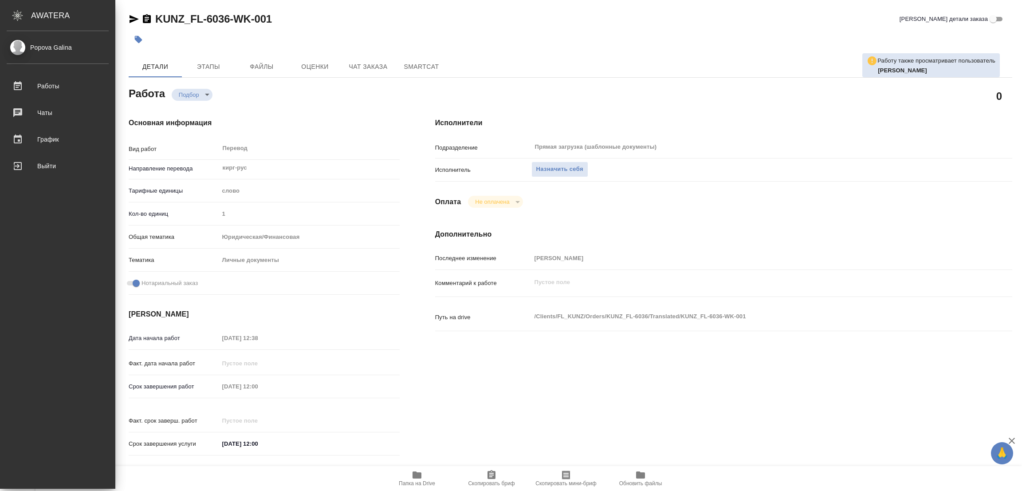
type textarea "x"
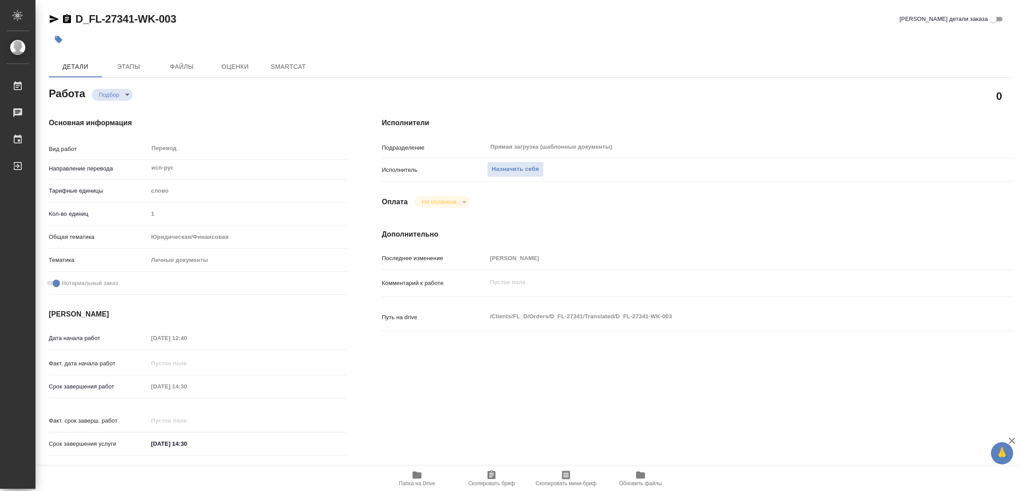
type textarea "x"
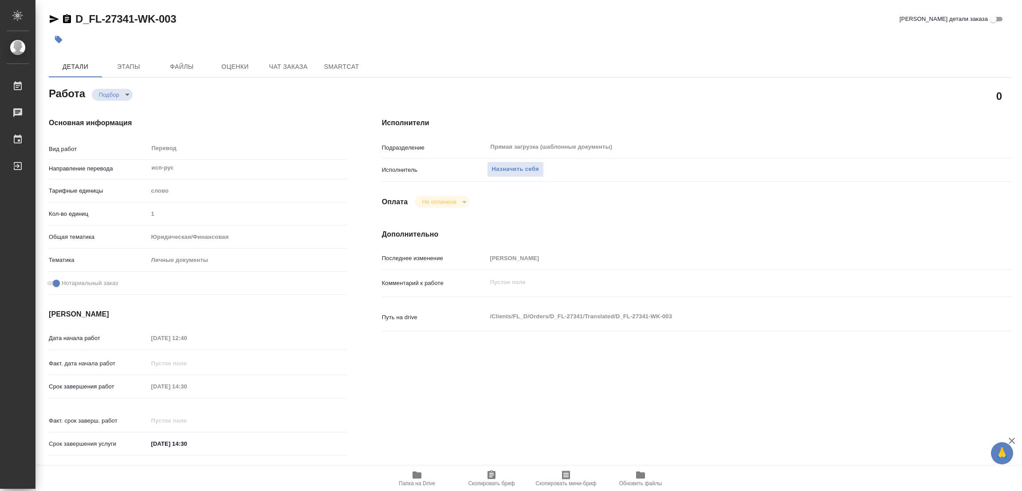
type textarea "x"
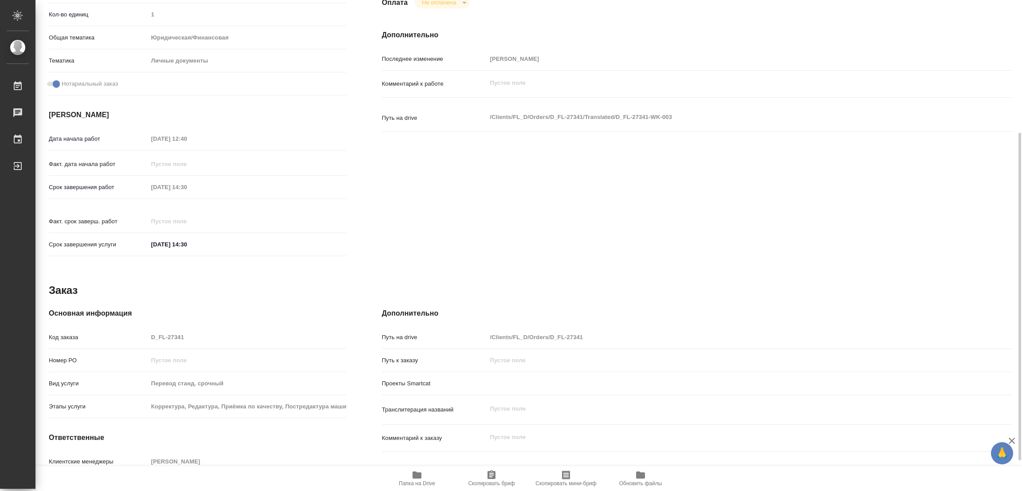
type textarea "x"
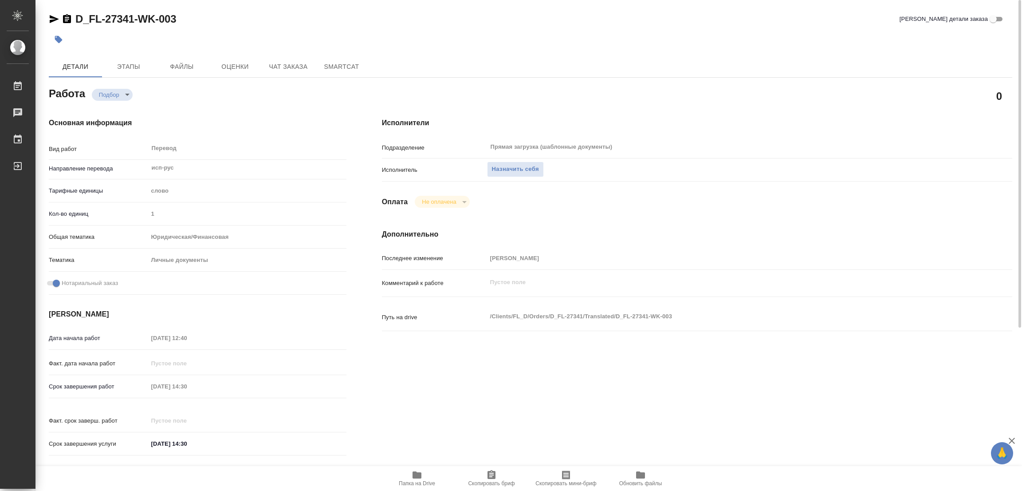
type textarea "x"
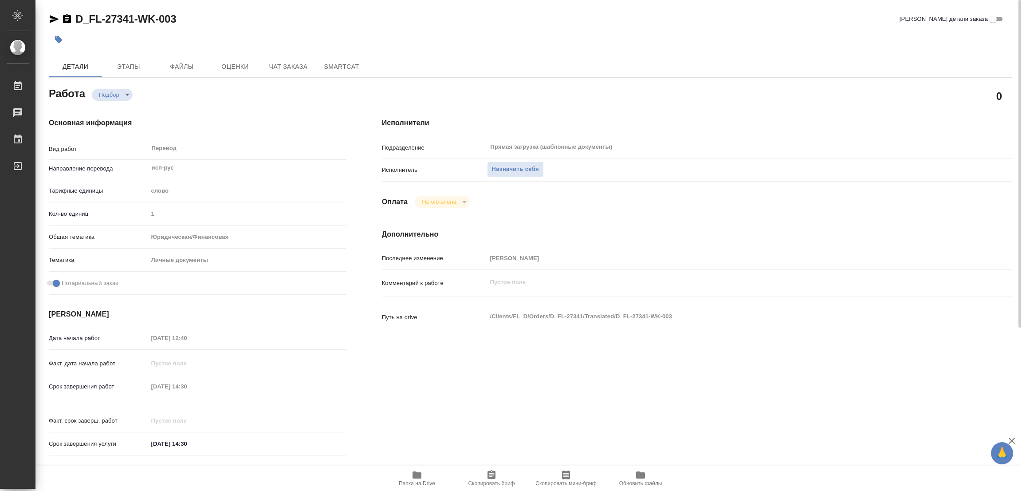
click at [417, 478] on icon "button" at bounding box center [417, 474] width 9 height 7
click at [523, 164] on span "Назначить себя" at bounding box center [515, 169] width 47 height 10
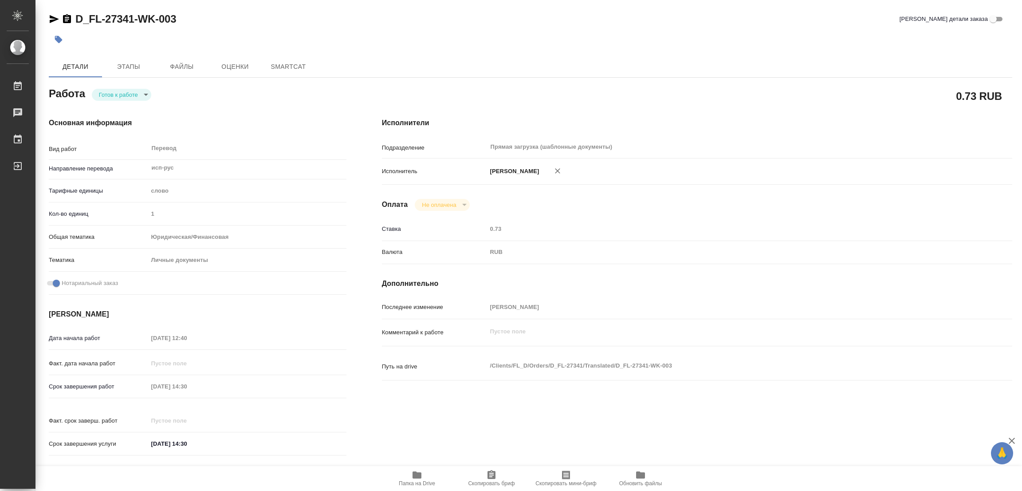
type textarea "x"
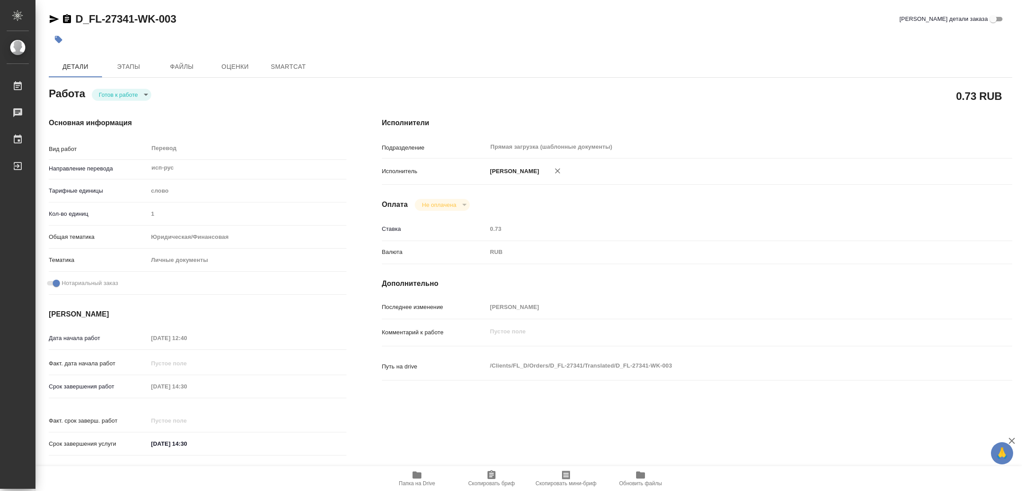
type textarea "x"
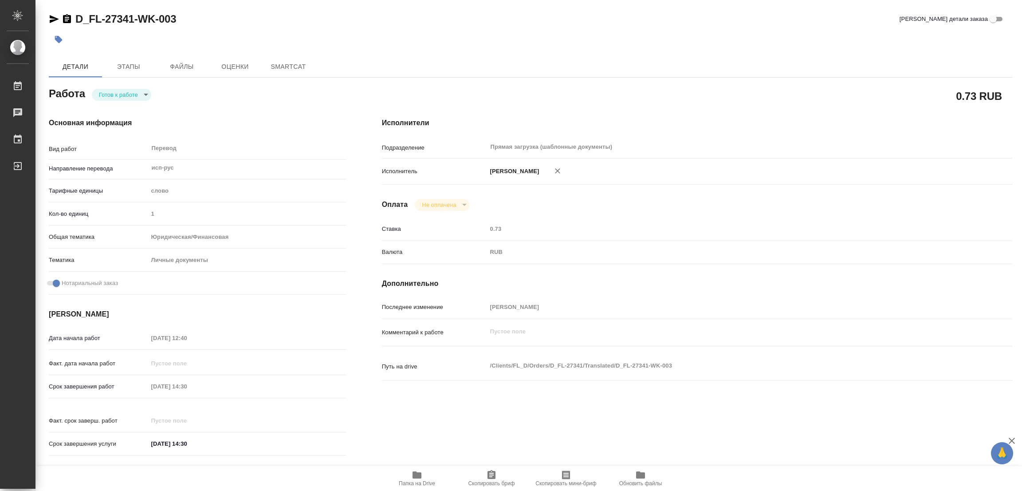
type textarea "x"
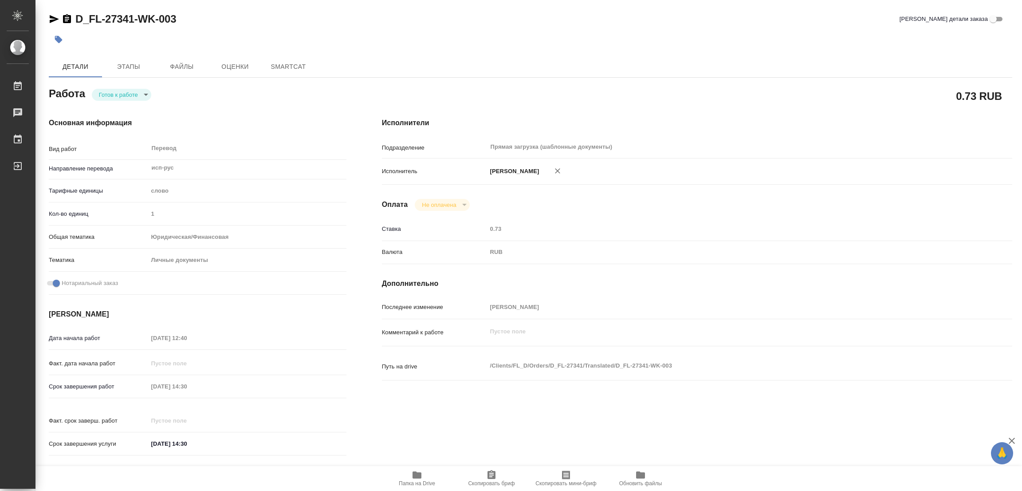
type textarea "x"
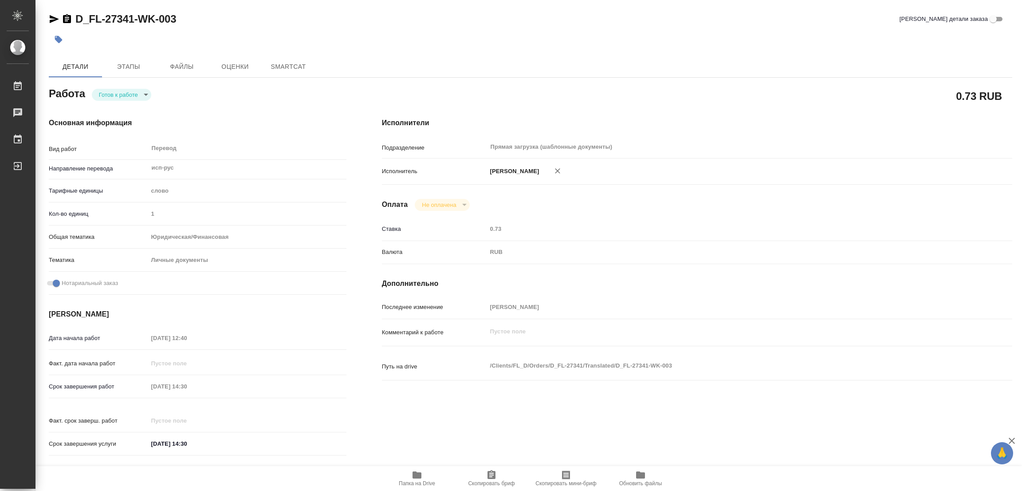
type textarea "x"
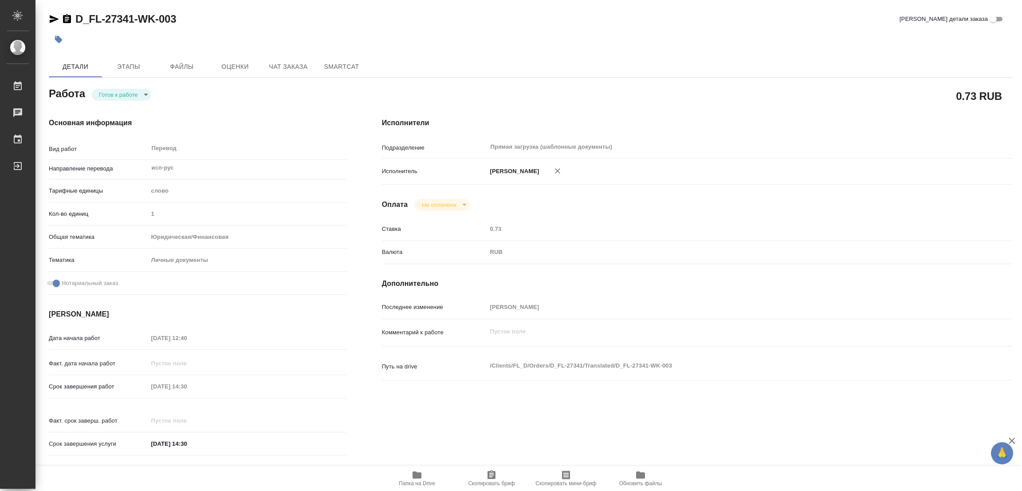
type textarea "x"
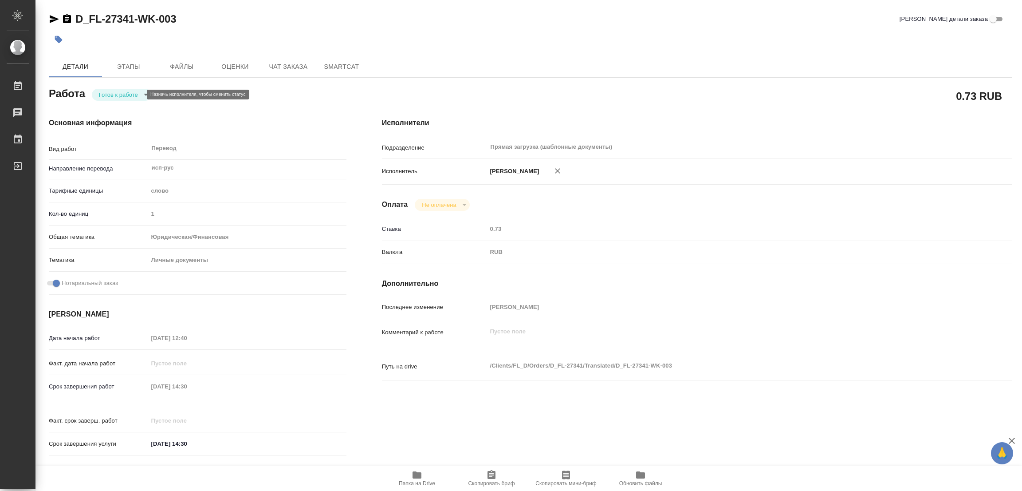
type textarea "x"
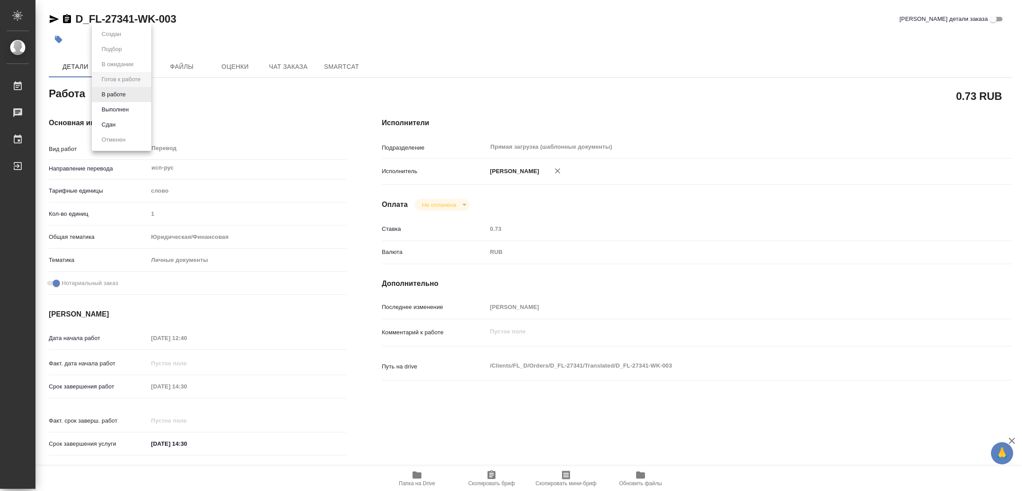
click at [111, 98] on body "🙏 .cls-1 fill:#fff; AWATERA Popova Galina Работы Чаты График Выйти D_FL-27341-W…" at bounding box center [511, 245] width 1022 height 491
click at [112, 96] on button "В работе" at bounding box center [113, 95] width 29 height 10
type textarea "x"
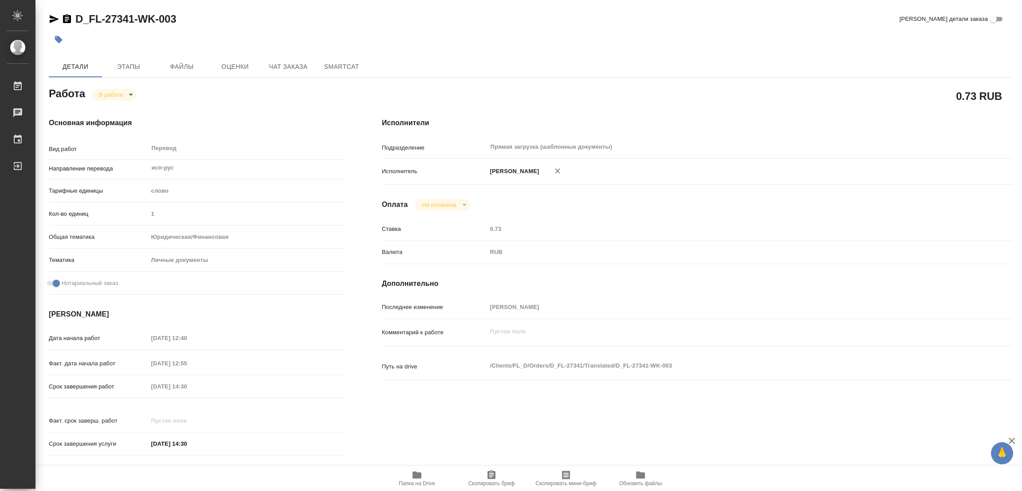
type textarea "x"
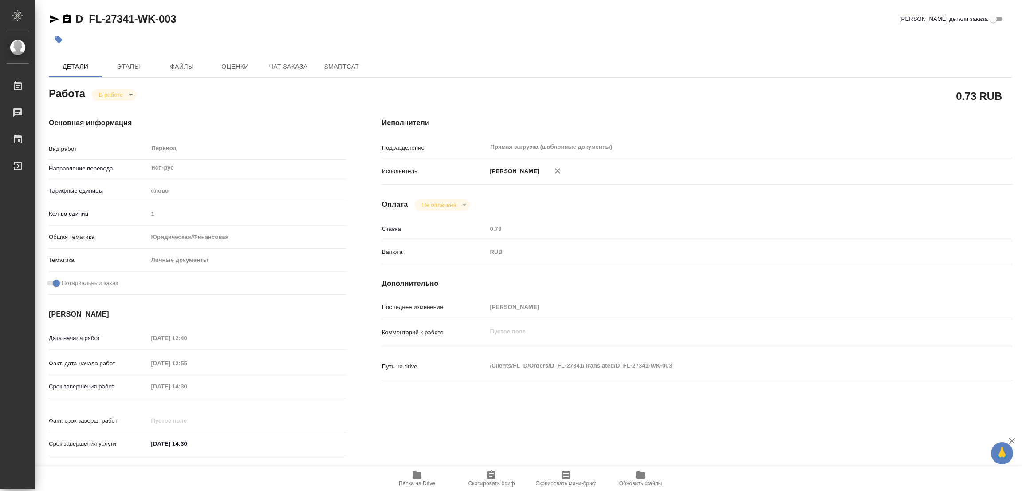
type textarea "x"
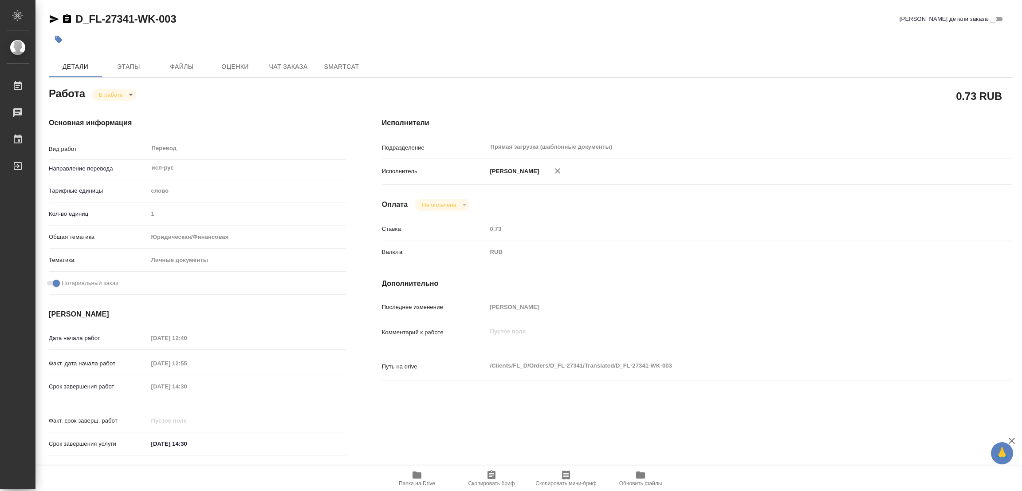
type textarea "x"
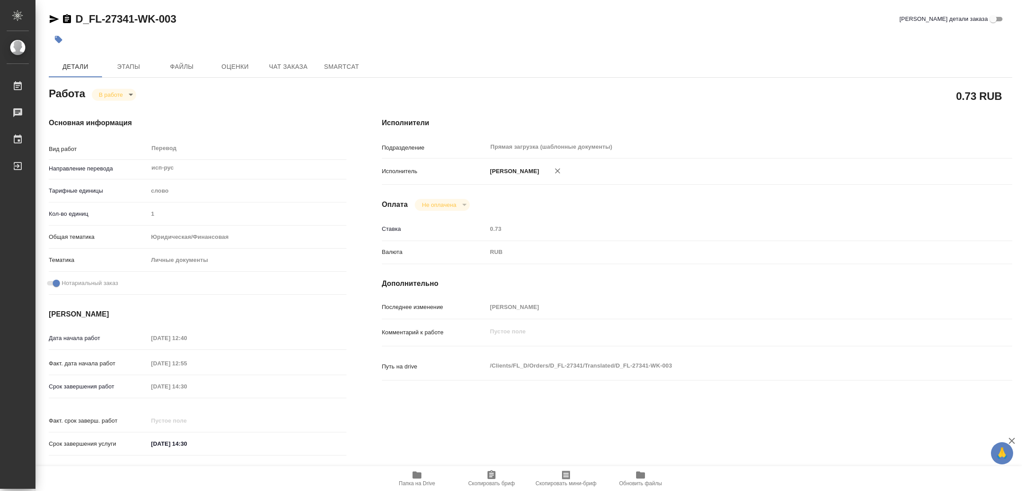
type textarea "x"
drag, startPoint x: 72, startPoint y: 8, endPoint x: 136, endPoint y: 25, distance: 66.0
click at [136, 25] on div "D_FL-27341-WK-003 Кратко детали заказа Детали Этапы Файлы Оценки Чат заказа Sma…" at bounding box center [530, 372] width 973 height 744
click at [78, 45] on div at bounding box center [370, 40] width 642 height 20
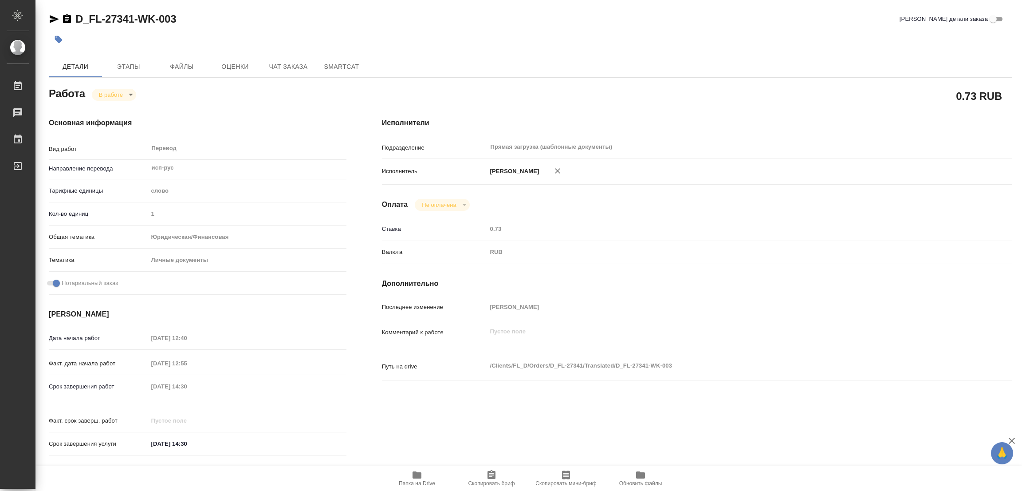
drag, startPoint x: 71, startPoint y: 14, endPoint x: 131, endPoint y: 19, distance: 60.1
click at [131, 19] on div "D_FL-27341-WK-003" at bounding box center [112, 19] width 127 height 14
drag, startPoint x: 76, startPoint y: 9, endPoint x: 132, endPoint y: 23, distance: 57.6
click at [132, 23] on div "D_FL-27341-WK-003 Кратко детали заказа Детали Этапы Файлы Оценки Чат заказа Sma…" at bounding box center [530, 372] width 973 height 744
copy link "D_FL-27341"
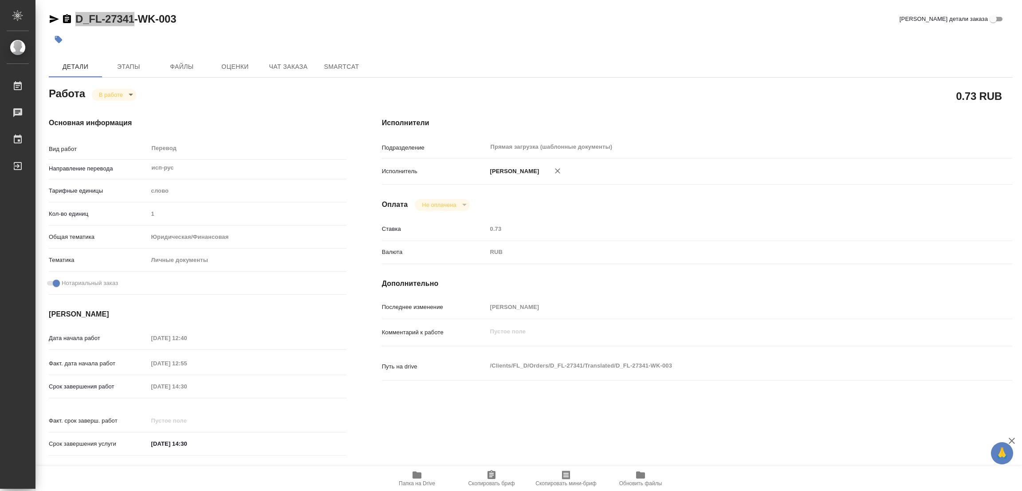
type textarea "x"
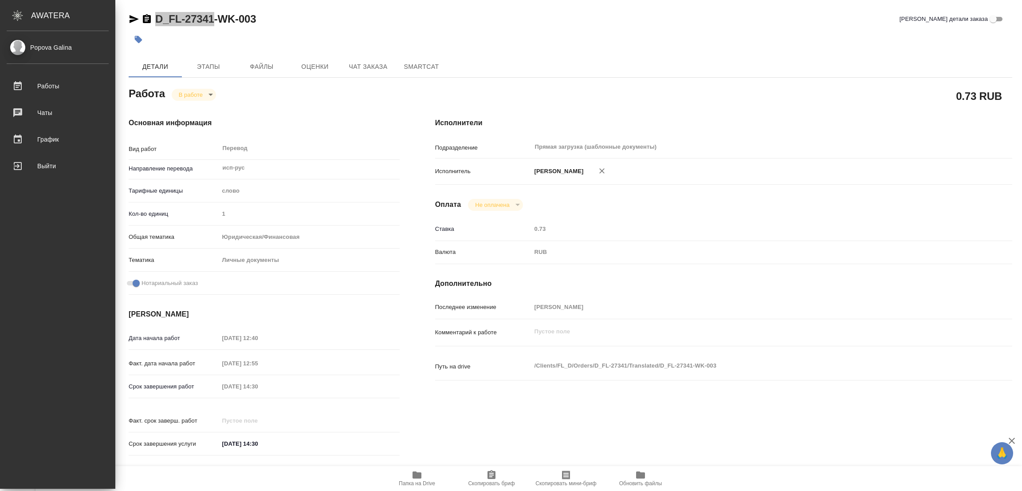
type textarea "x"
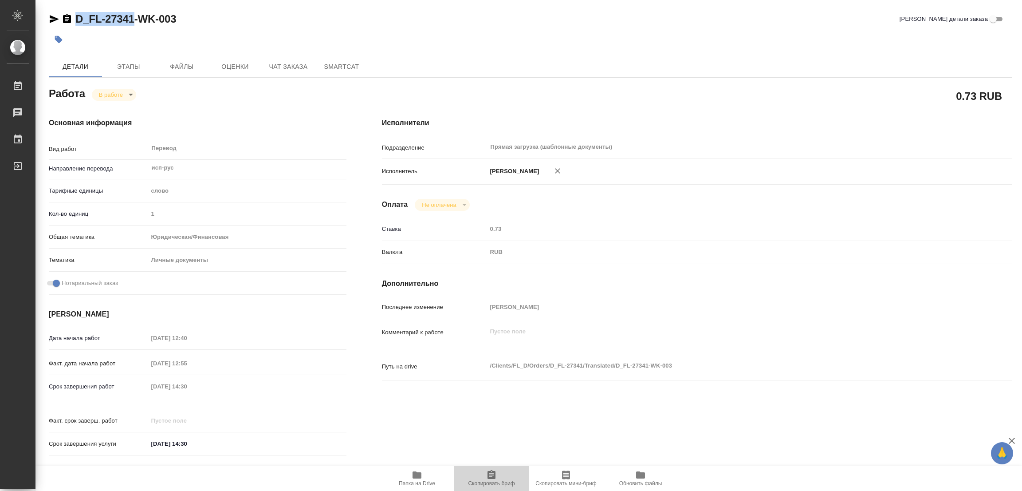
click at [494, 472] on icon "button" at bounding box center [492, 474] width 8 height 9
copy link "D_FL-27341"
click at [714, 53] on div "D_FL-27341-WK-003 Кратко детали заказа Детали Этапы Файлы Оценки Чат заказа Sma…" at bounding box center [530, 372] width 973 height 744
click at [115, 385] on div "Срок завершения работ 10.10.2025 14:30" at bounding box center [198, 386] width 298 height 16
click at [239, 107] on div "Основная информация Вид работ Перевод x ​ Направление перевода исп-рус ​ Тарифн…" at bounding box center [197, 289] width 333 height 379
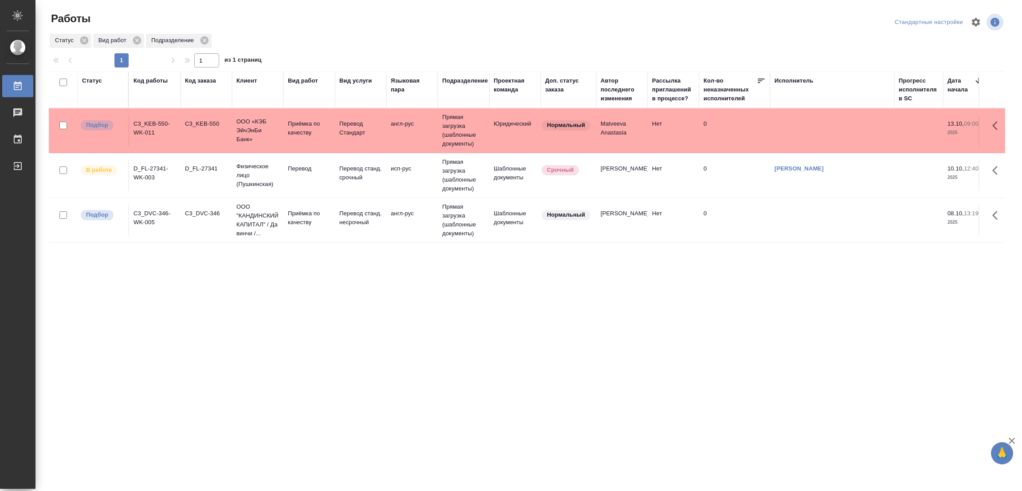
click at [346, 352] on div "Статус Код работы Код заказа Клиент Вид работ Вид услуги Языковая пара Подразде…" at bounding box center [527, 230] width 956 height 319
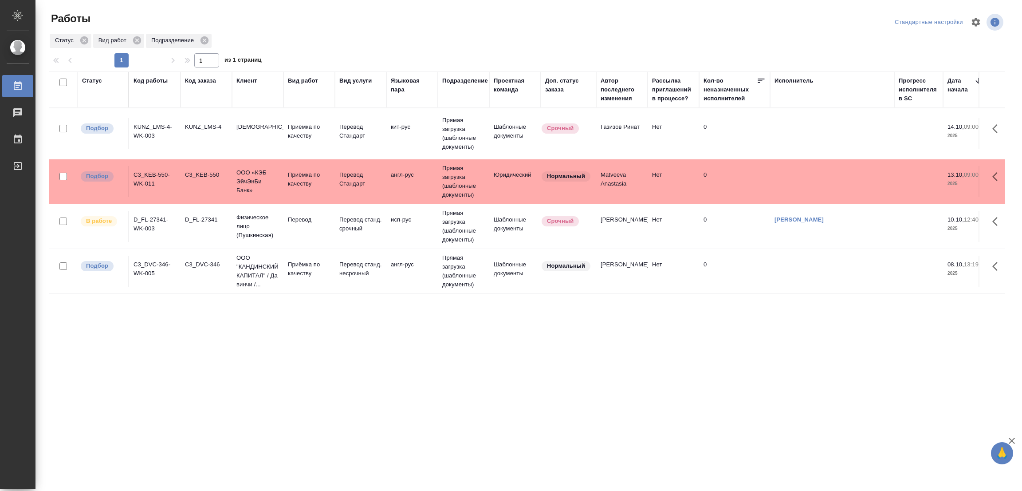
drag, startPoint x: 667, startPoint y: 350, endPoint x: 688, endPoint y: 330, distance: 28.9
click at [667, 350] on div "Статус Код работы Код заказа Клиент Вид работ Вид услуги Языковая пара Подразде…" at bounding box center [527, 230] width 956 height 319
click at [312, 216] on p "Перевод" at bounding box center [309, 219] width 43 height 9
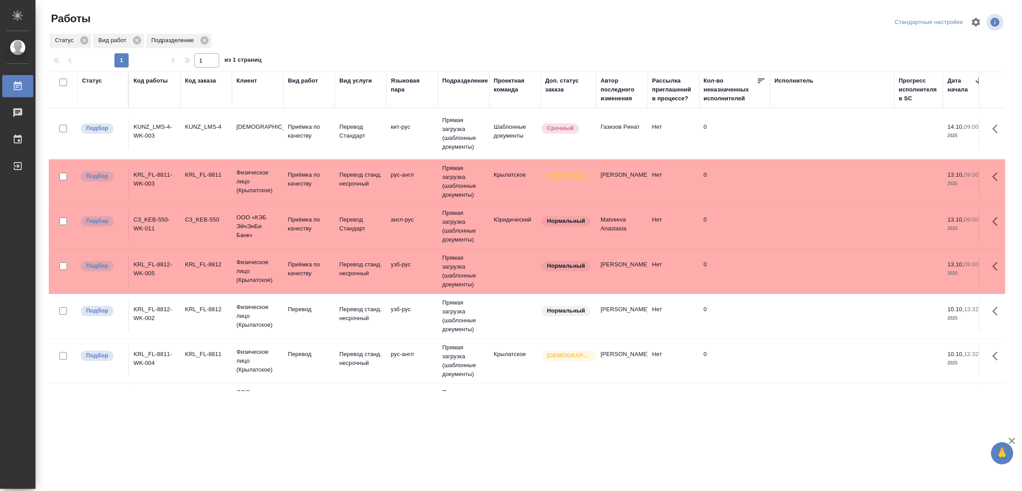
click at [307, 304] on td "Перевод" at bounding box center [308, 315] width 51 height 31
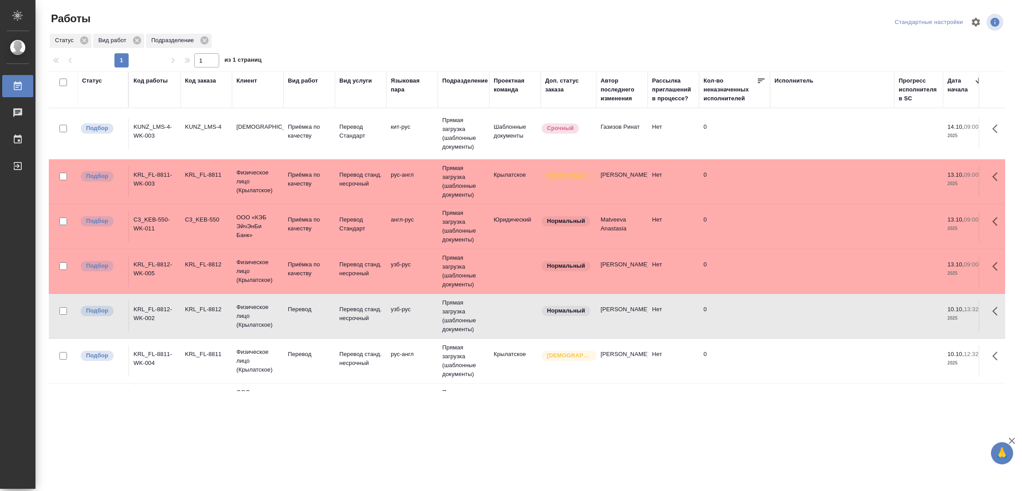
click at [305, 304] on td "Перевод" at bounding box center [308, 315] width 51 height 31
click at [290, 310] on p "Перевод" at bounding box center [309, 309] width 43 height 9
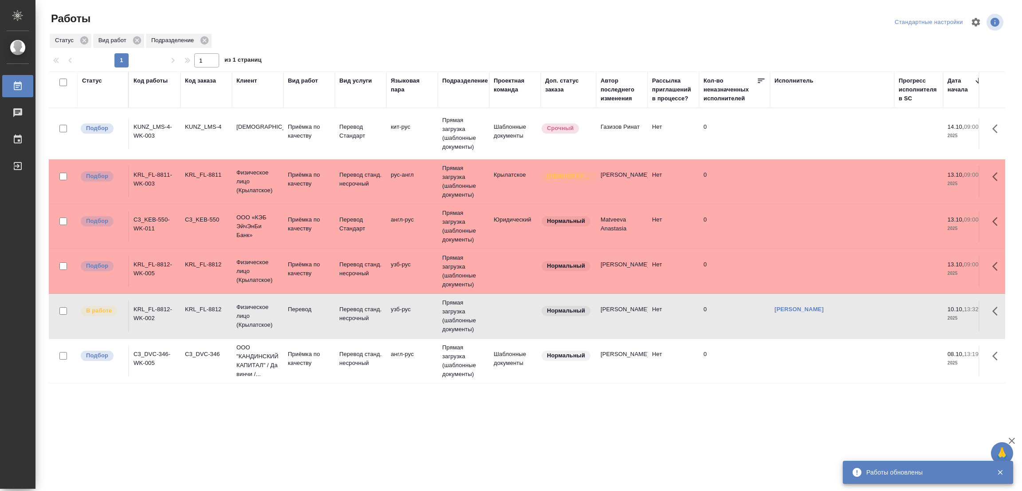
click at [296, 347] on td "Приёмка по качеству" at bounding box center [308, 360] width 51 height 31
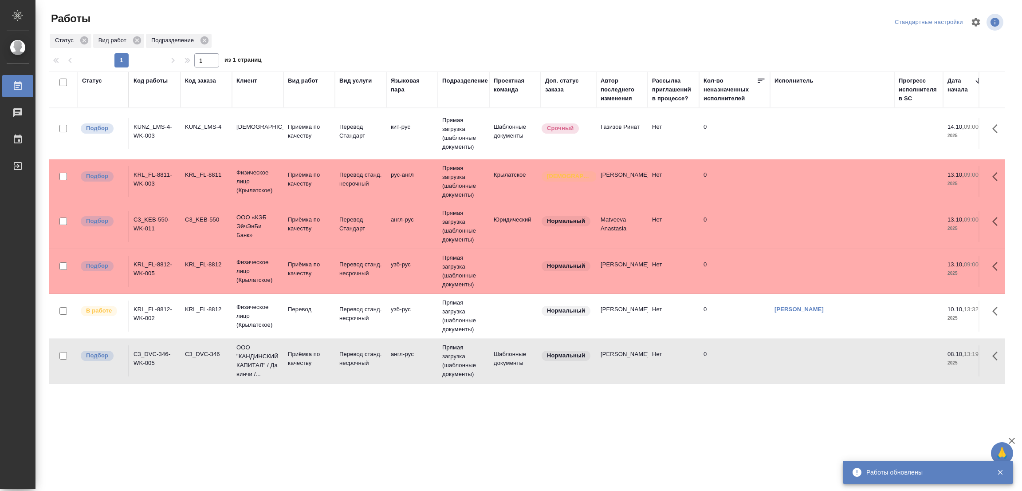
click at [296, 347] on td "Приёмка по качеству" at bounding box center [308, 360] width 51 height 31
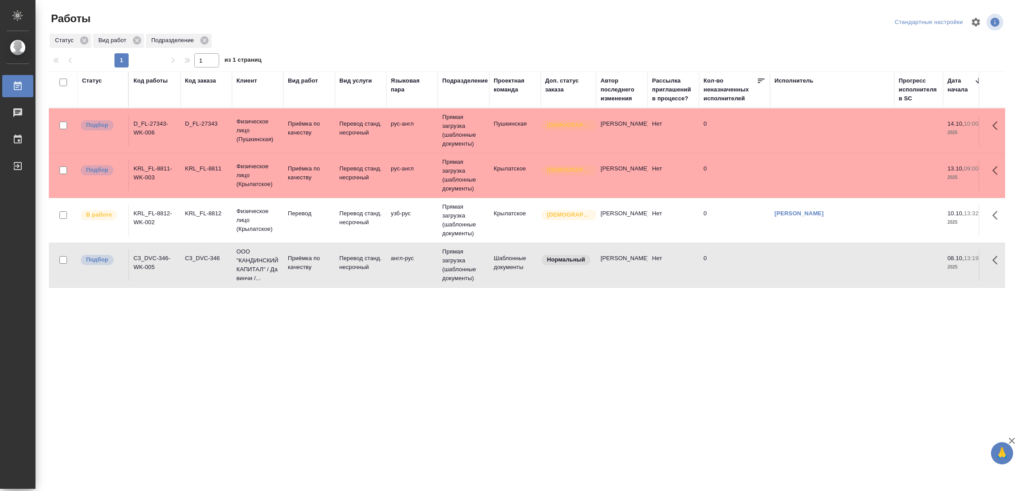
click at [511, 327] on div "Статус Код работы Код заказа Клиент Вид работ Вид услуги Языковая пара Подразде…" at bounding box center [527, 230] width 956 height 319
click at [408, 335] on div "Статус Код работы Код заказа Клиент Вид работ Вид услуги Языковая пара Подразде…" at bounding box center [527, 230] width 956 height 319
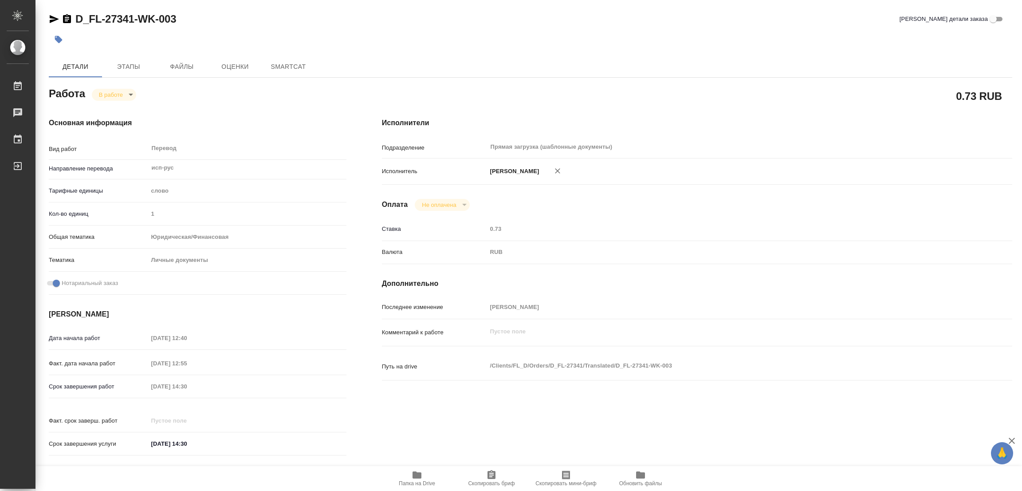
type textarea "x"
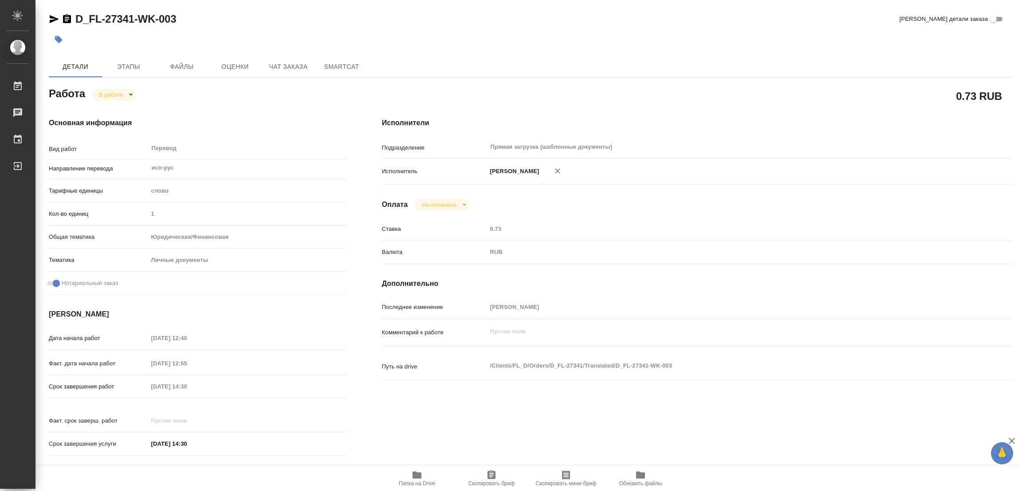
type textarea "x"
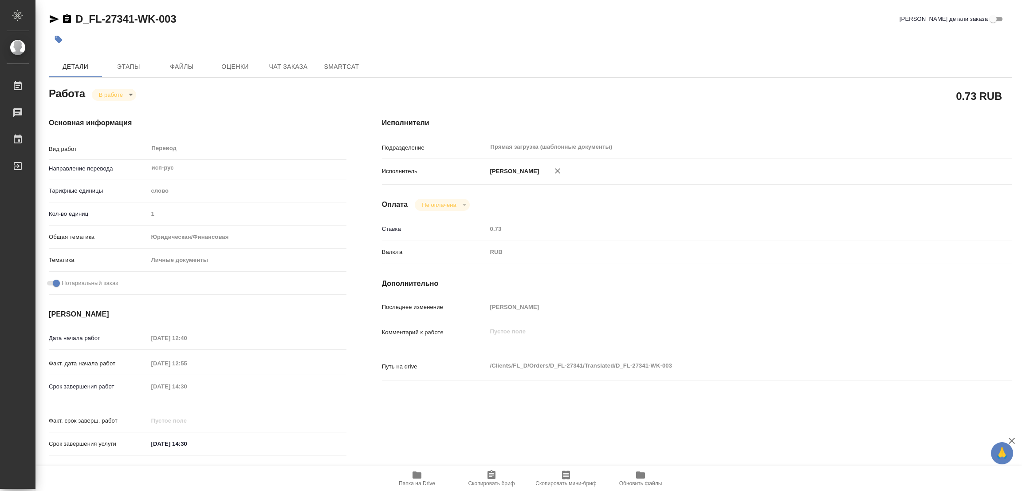
type textarea "x"
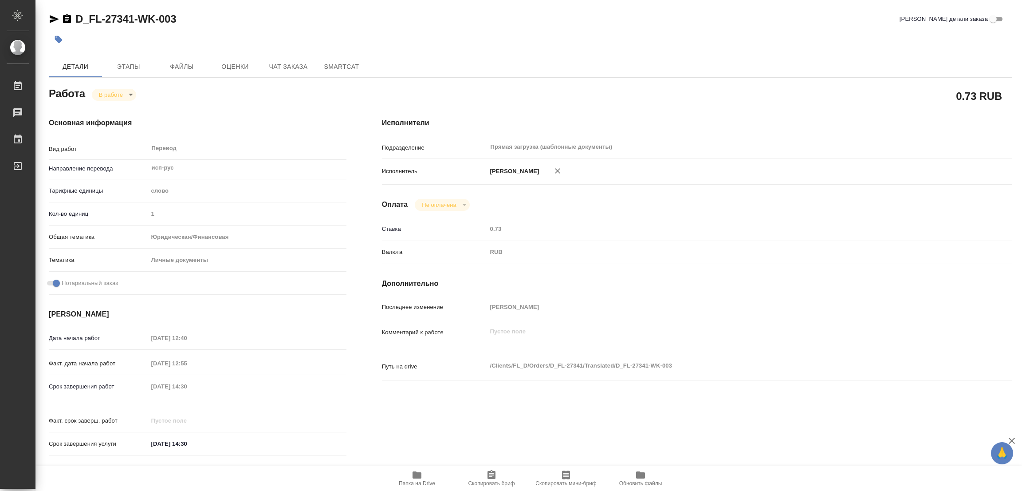
type textarea "x"
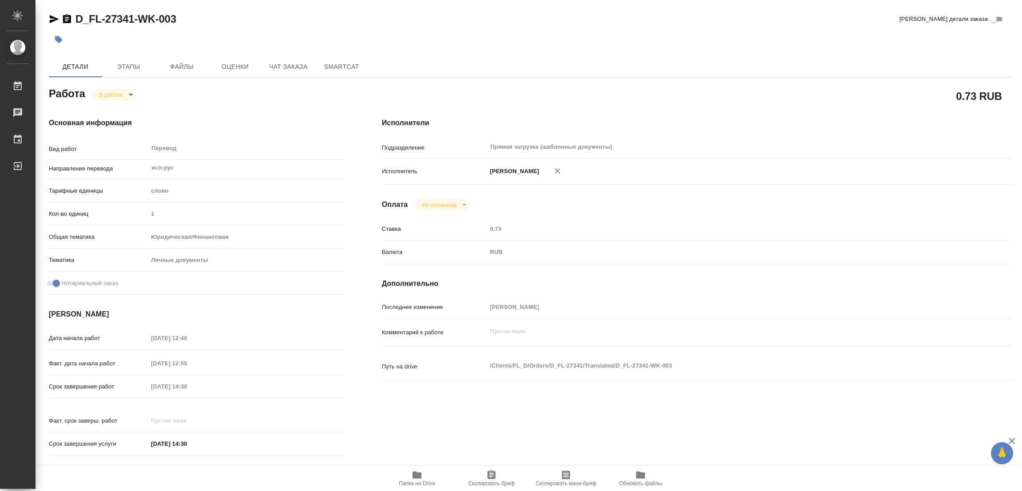
click at [413, 476] on icon "button" at bounding box center [417, 474] width 9 height 7
click at [132, 61] on span "Этапы" at bounding box center [128, 66] width 43 height 11
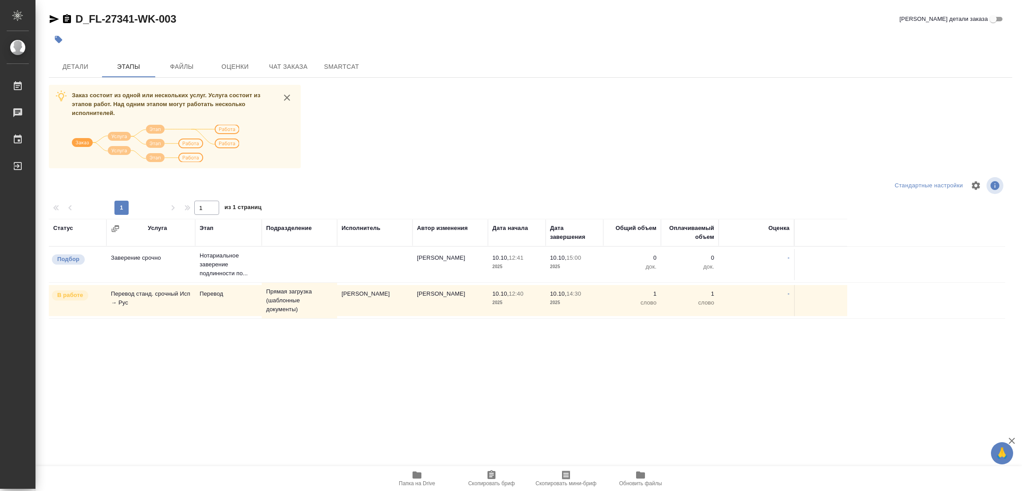
click at [393, 127] on div "Заказ состоит из одной или нескольких услуг. Услуга состоит из этапов работ. На…" at bounding box center [531, 252] width 964 height 334
click at [415, 101] on div "Заказ состоит из одной или нескольких услуг. Услуга состоит из этапов работ. На…" at bounding box center [531, 252] width 964 height 334
click at [71, 70] on span "Детали" at bounding box center [75, 66] width 43 height 11
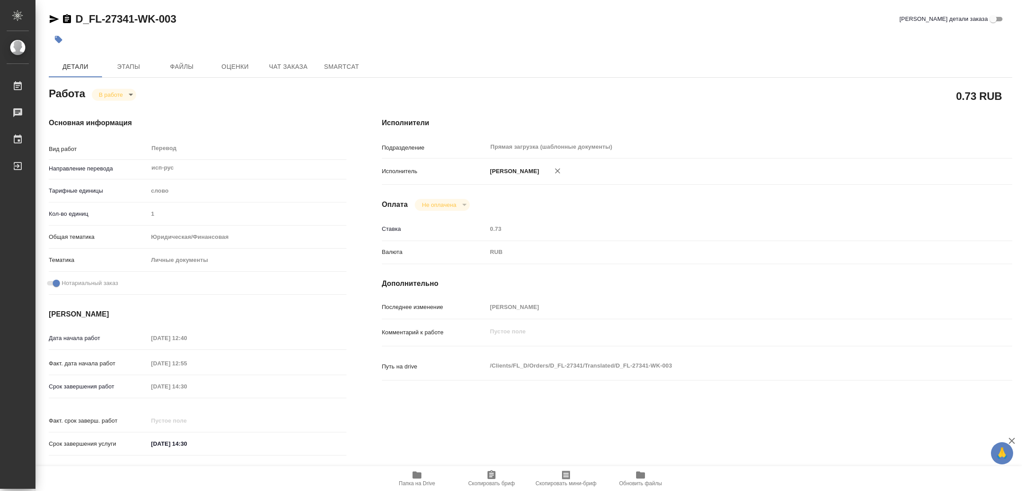
type textarea "x"
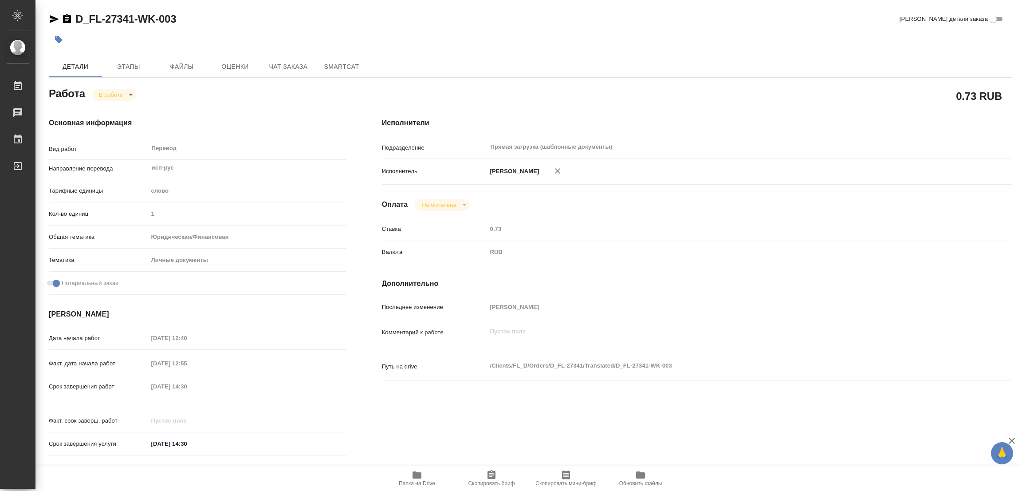
type textarea "x"
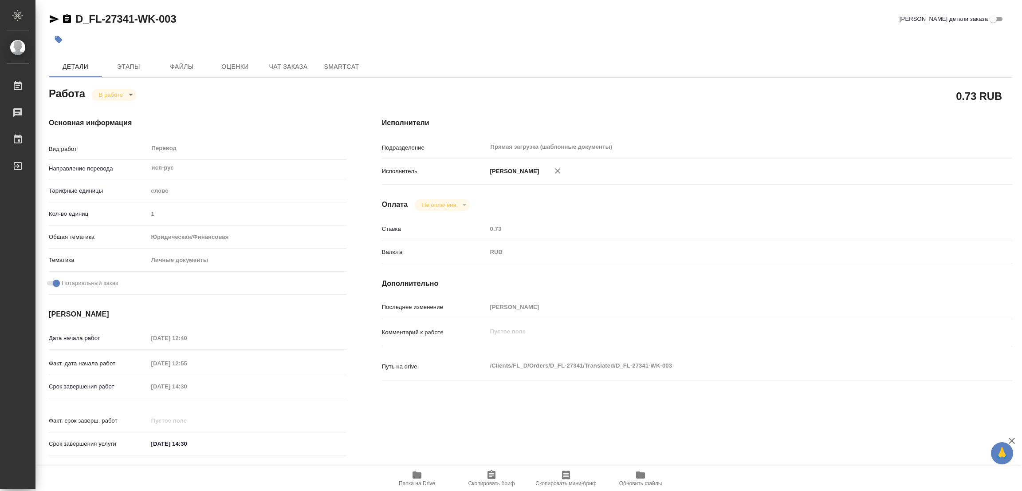
type textarea "x"
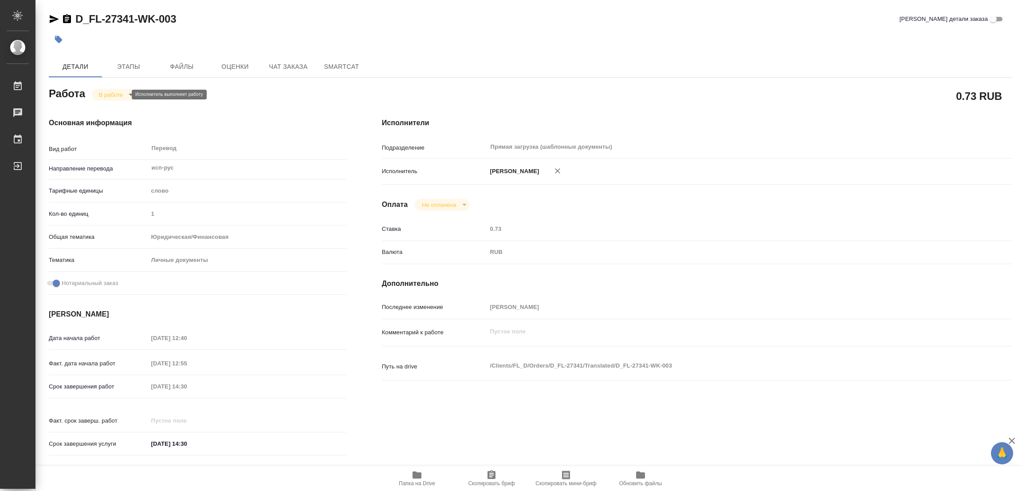
click at [110, 93] on body "🙏 .cls-1 fill:#fff; AWATERA Popova Galina Работы 0 Чаты График Выйти D_FL-27341…" at bounding box center [511, 245] width 1022 height 491
click at [118, 109] on button "Выполнен" at bounding box center [115, 110] width 32 height 10
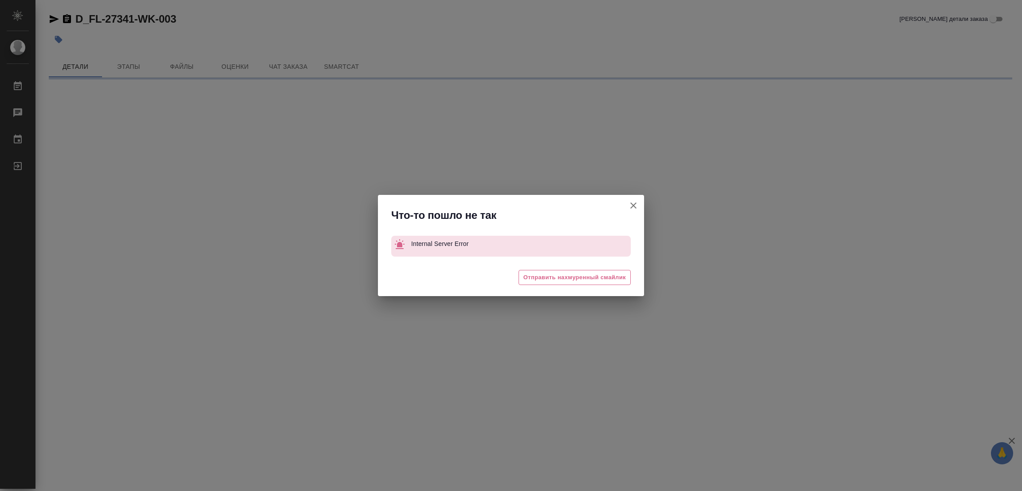
click at [58, 36] on div "Что-то пошло не так Internal Server Error 🥲 Отправить нахмуренный смайлик" at bounding box center [511, 245] width 1022 height 491
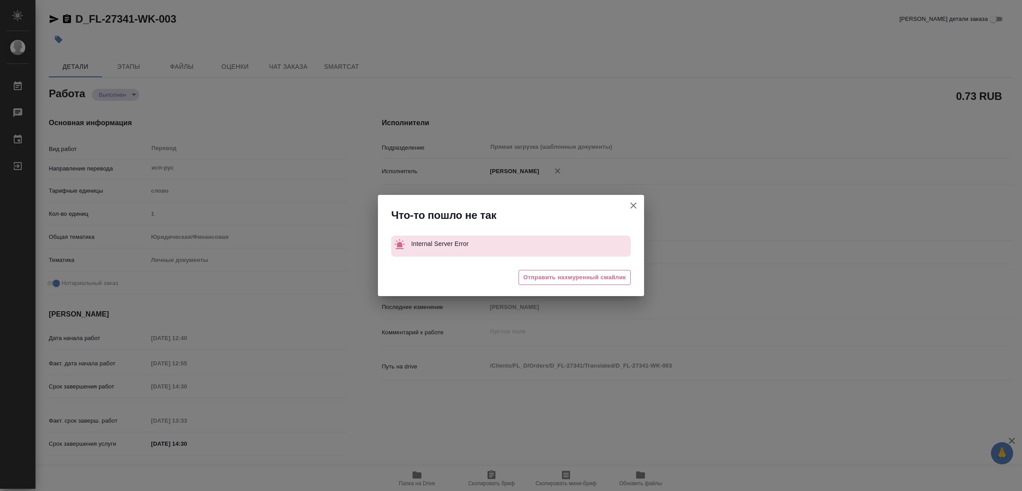
type textarea "x"
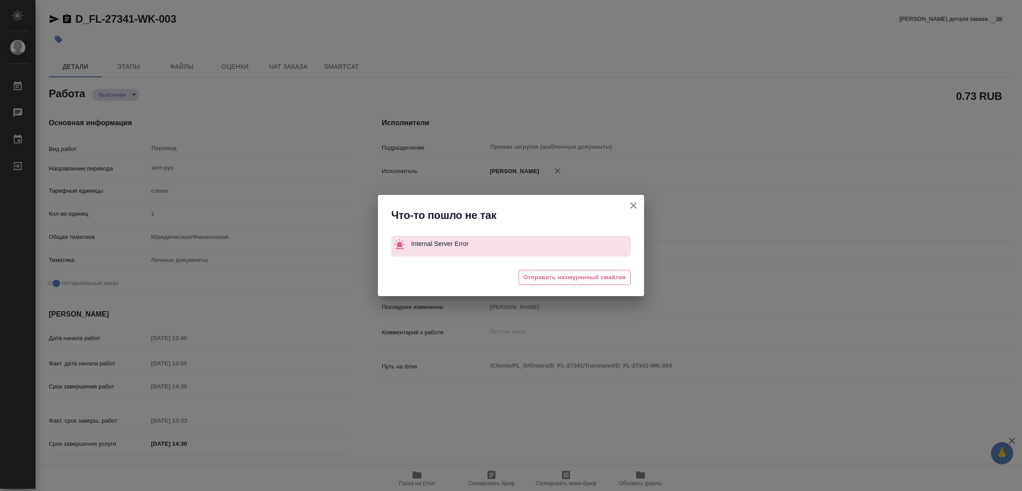
type textarea "x"
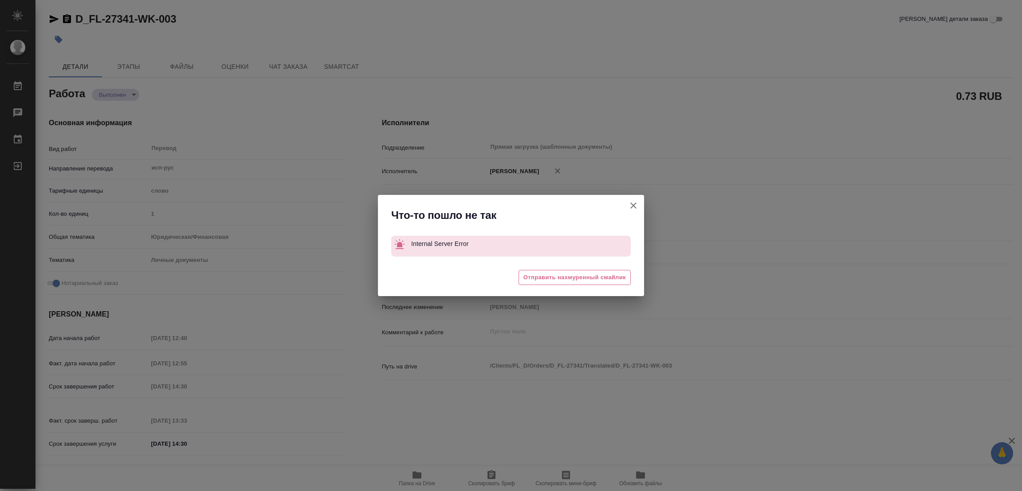
type textarea "x"
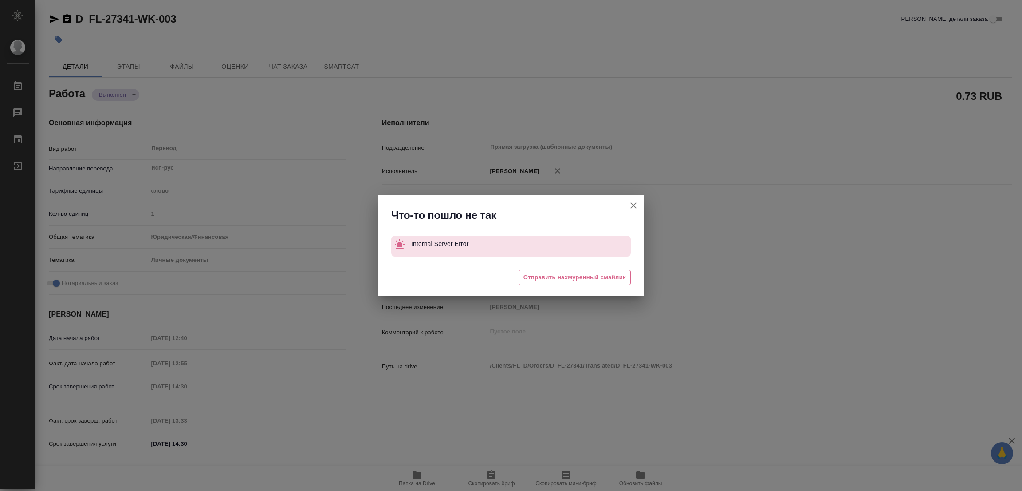
click at [632, 206] on icon "button" at bounding box center [633, 205] width 11 height 11
type textarea "x"
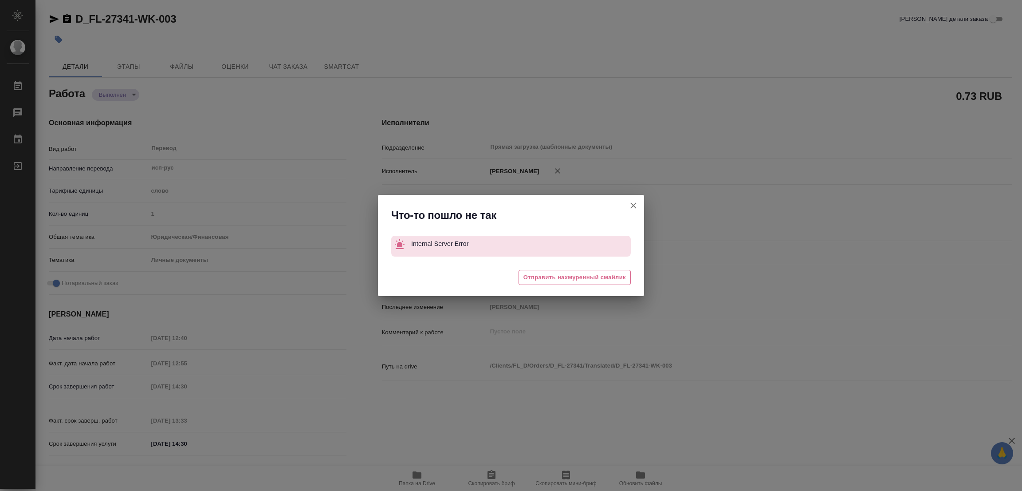
type textarea "x"
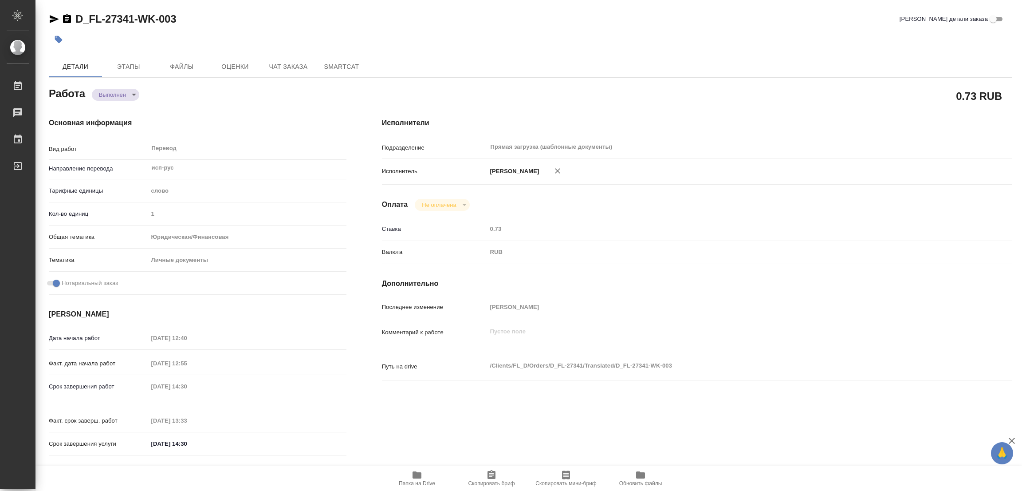
type textarea "x"
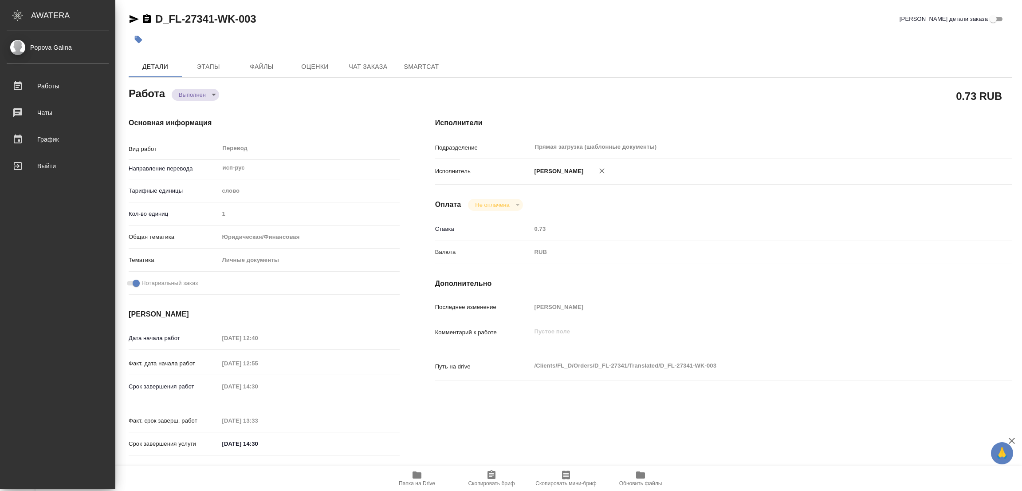
type textarea "x"
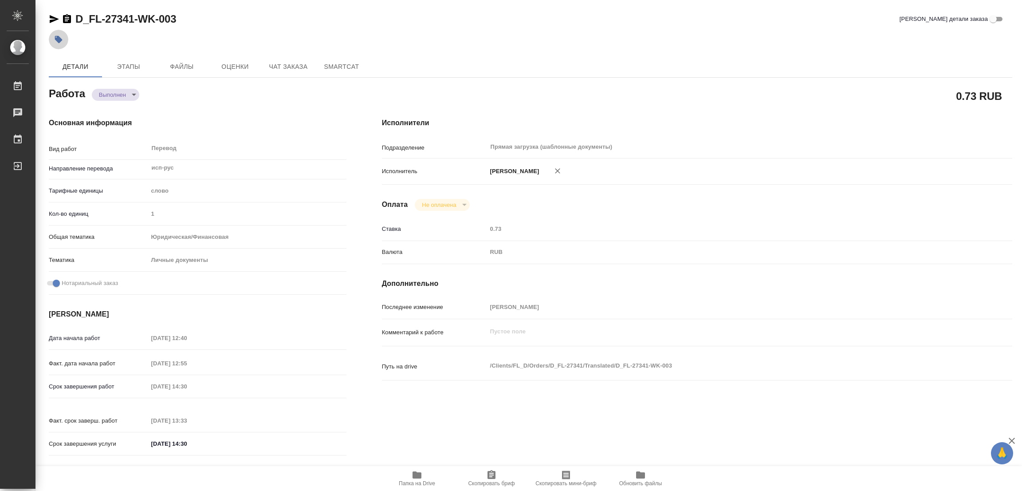
click at [59, 40] on icon "button" at bounding box center [59, 40] width 8 height 8
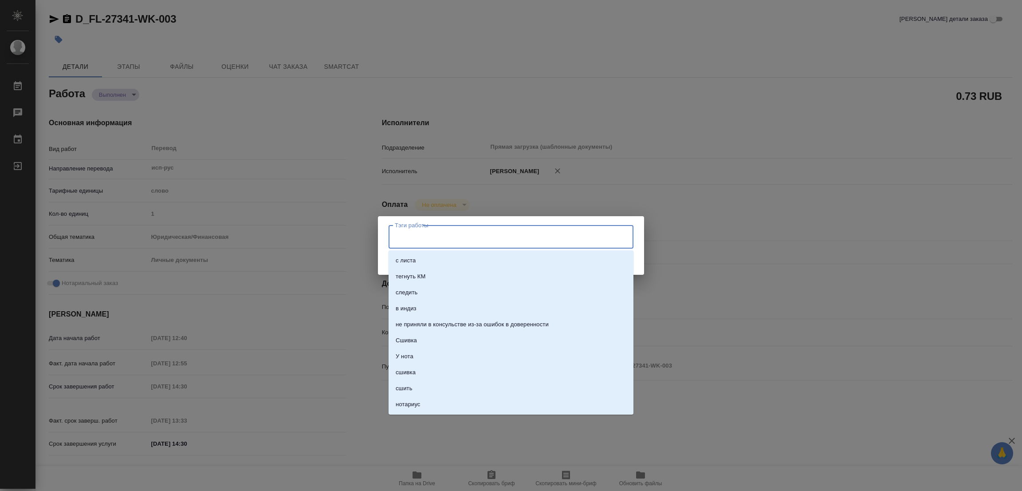
click at [455, 234] on input "Тэги работы" at bounding box center [503, 236] width 220 height 15
type input "стат: 75"
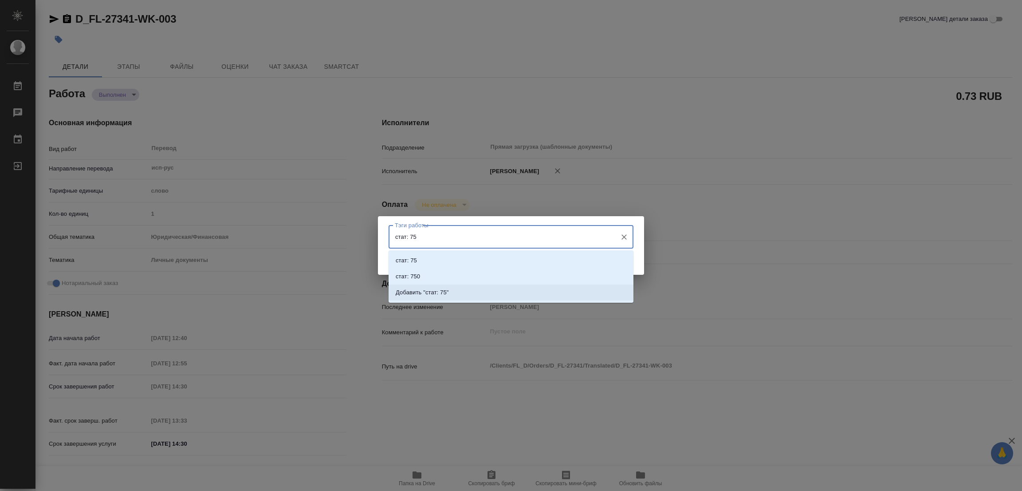
click at [437, 288] on p "Добавить "стат: 75"" at bounding box center [422, 292] width 53 height 9
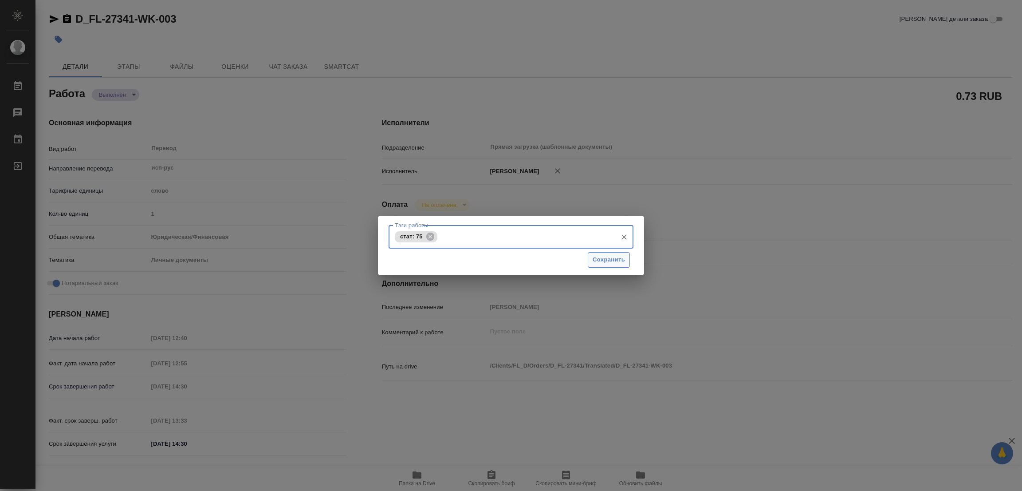
click at [601, 260] on span "Сохранить" at bounding box center [609, 260] width 32 height 10
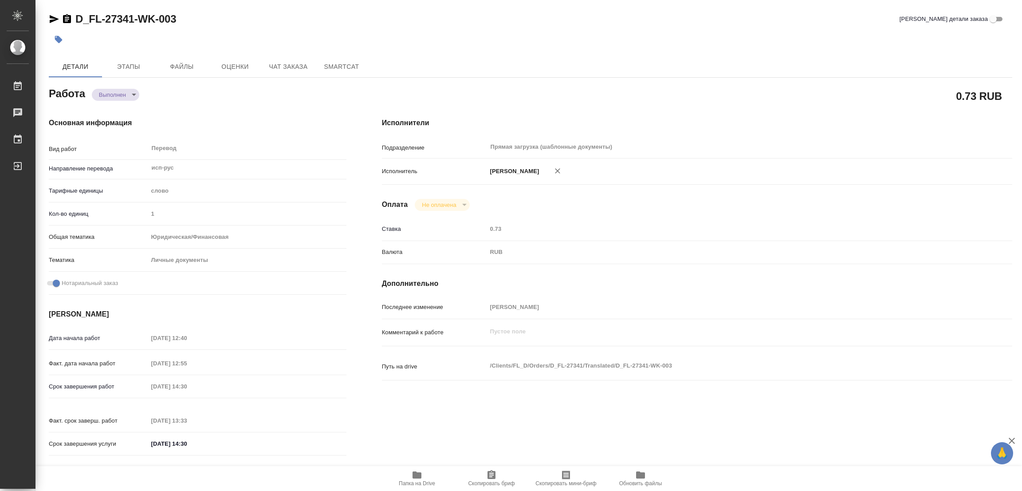
type input "completed"
type textarea "Перевод"
type textarea "x"
type input "исп-рус"
type input "5a8b1489cc6b4906c91bfd90"
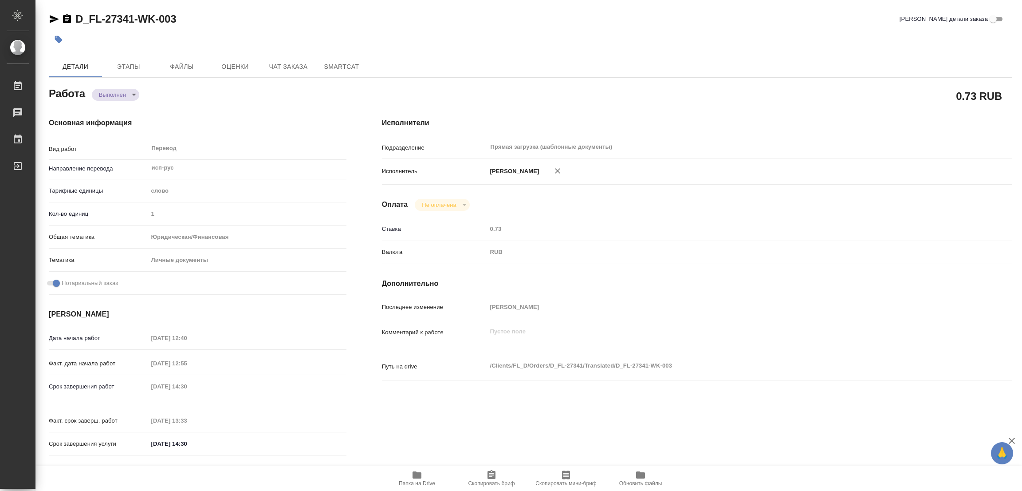
type input "1"
type input "yr-fn"
type input "5a8b8b956a9677013d343cfe"
checkbox input "true"
type input "10.10.2025 12:40"
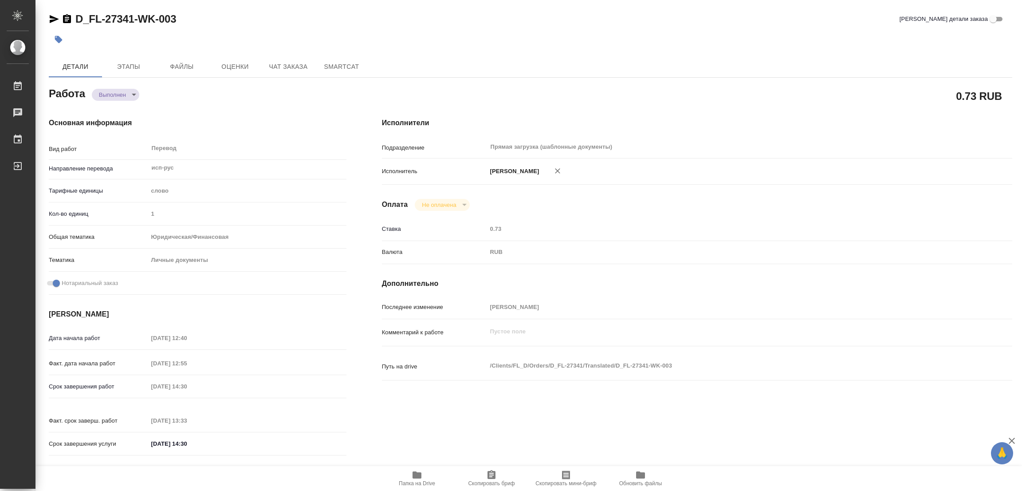
type input "10.10.2025 12:55"
type input "10.10.2025 14:30"
type input "10.10.2025 13:33"
type input "10.10.2025 14:30"
type input "Прямая загрузка (шаблонные документы)"
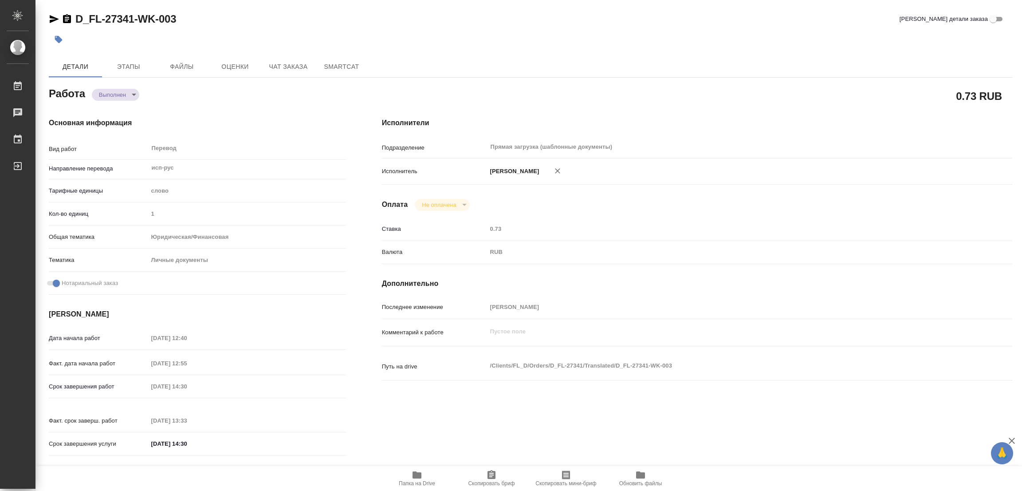
type input "notPayed"
type input "0.73"
type input "RUB"
type input "[PERSON_NAME]"
type textarea "x"
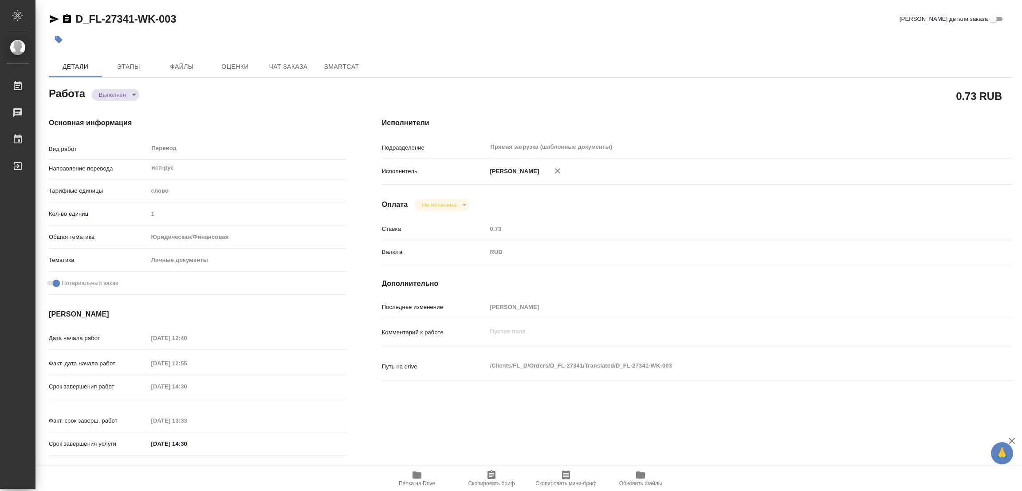
type textarea "/Clients/FL_D/Orders/D_FL-27341/Translated/D_FL-27341-WK-003"
type textarea "x"
type input "D_FL-27341"
type input "Перевод станд. срочный"
type input "Корректура, Редактура, Приёмка по качеству, Постредактура машинного перевода, П…"
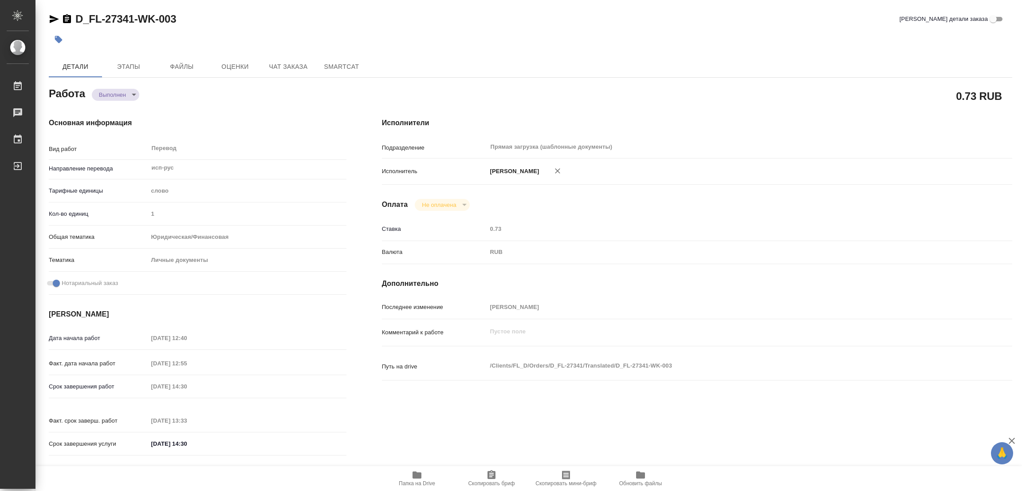
type input "[PERSON_NAME]"
type input "/Clients/FL_D/Orders/D_FL-27341"
type textarea "x"
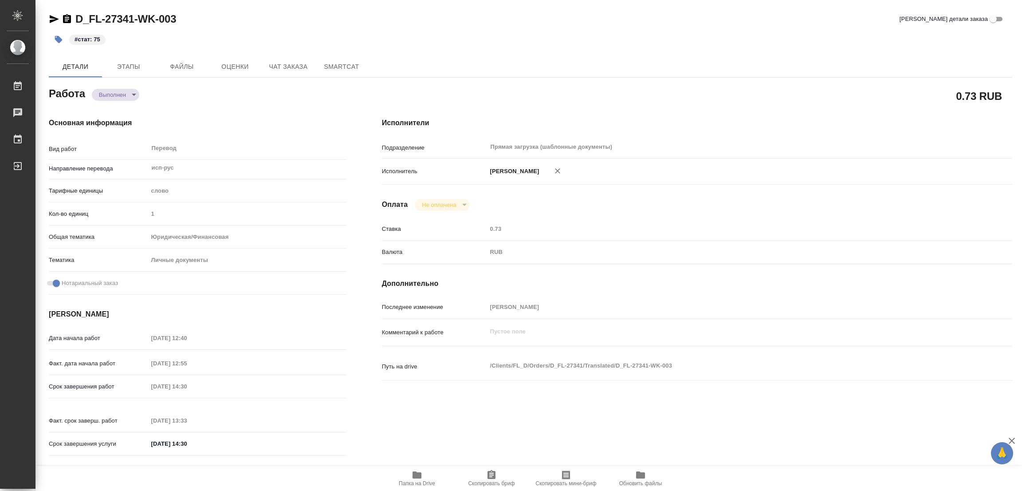
type textarea "x"
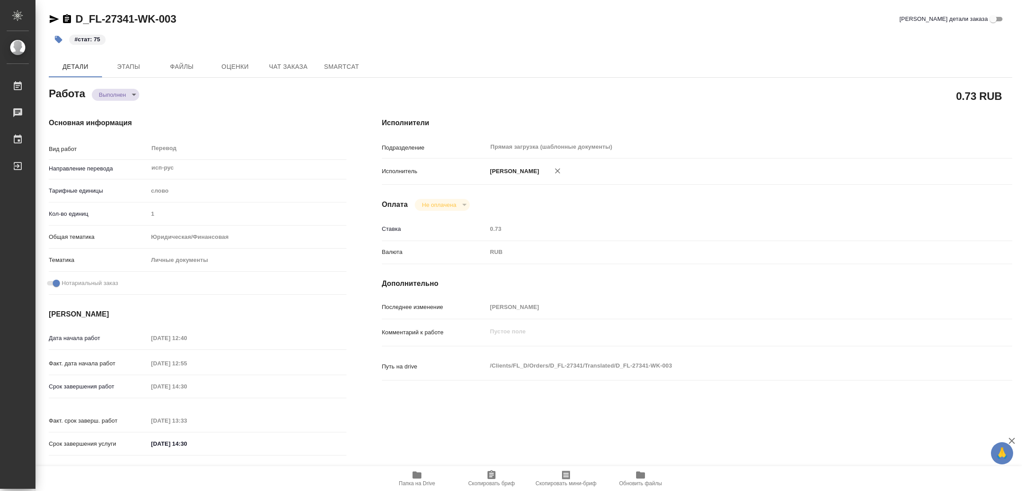
type textarea "x"
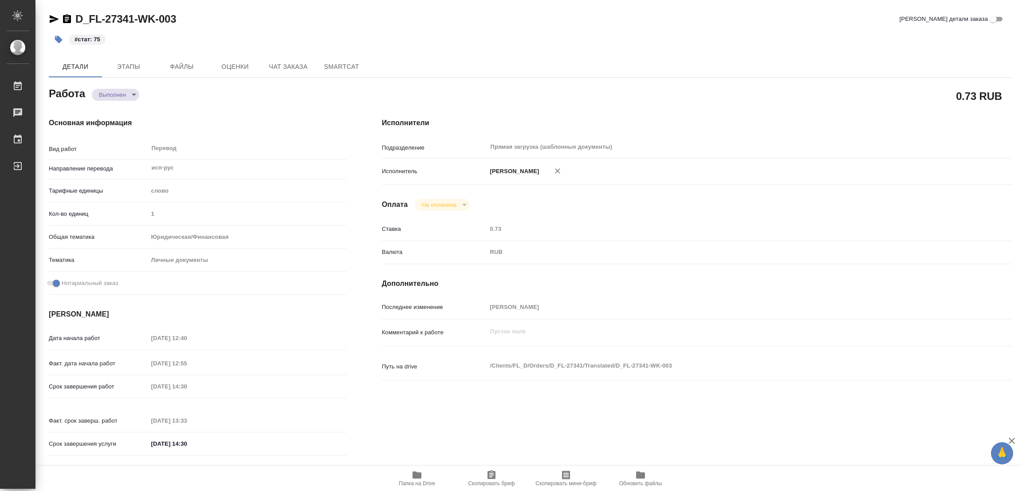
type textarea "x"
click at [252, 16] on div "D_FL-27341-WK-003 Кратко детали заказа" at bounding box center [531, 19] width 964 height 14
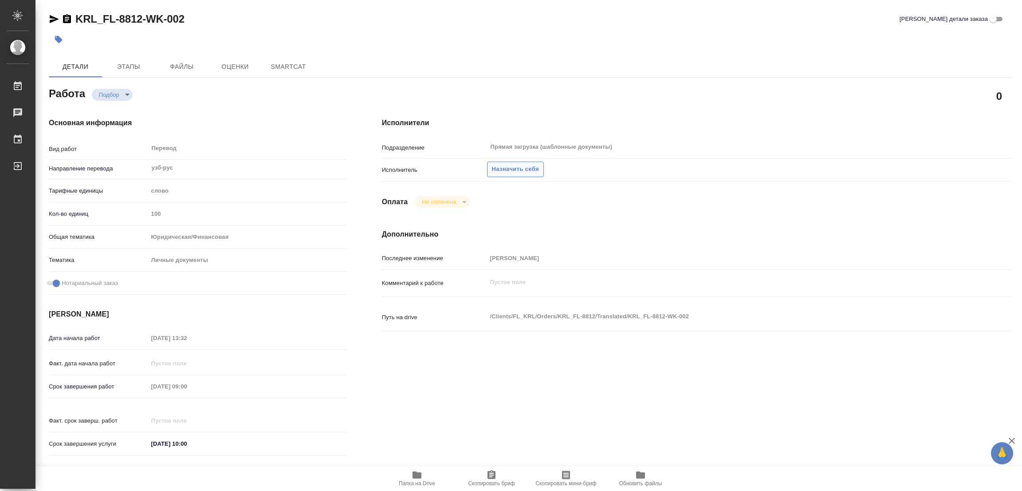
type textarea "x"
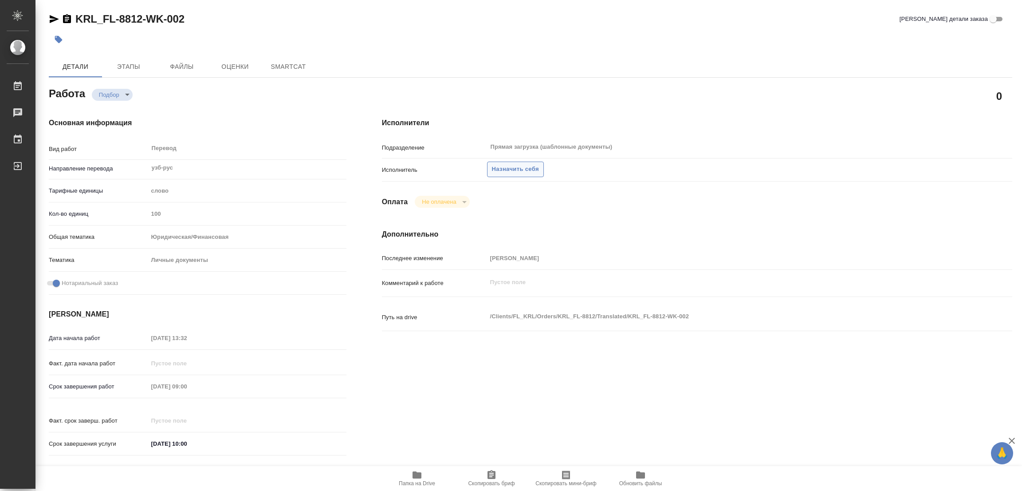
type textarea "x"
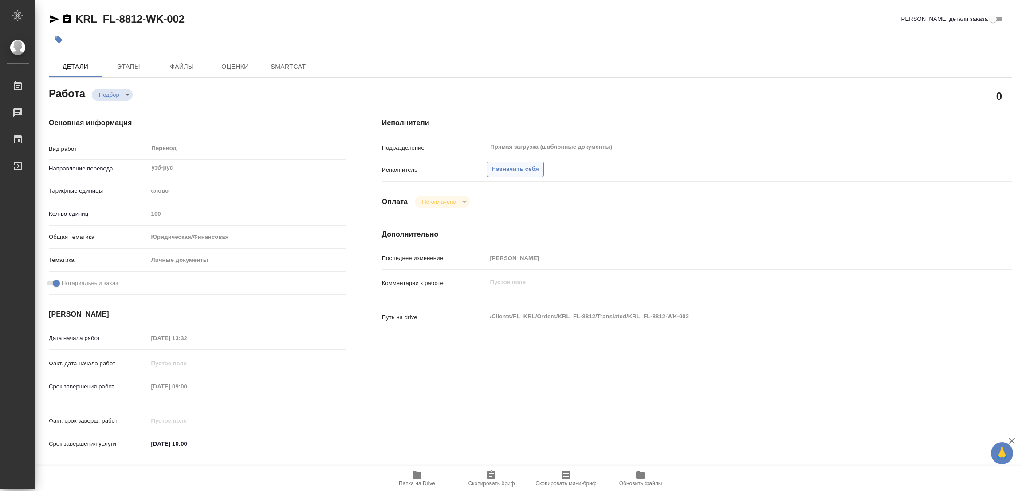
type textarea "x"
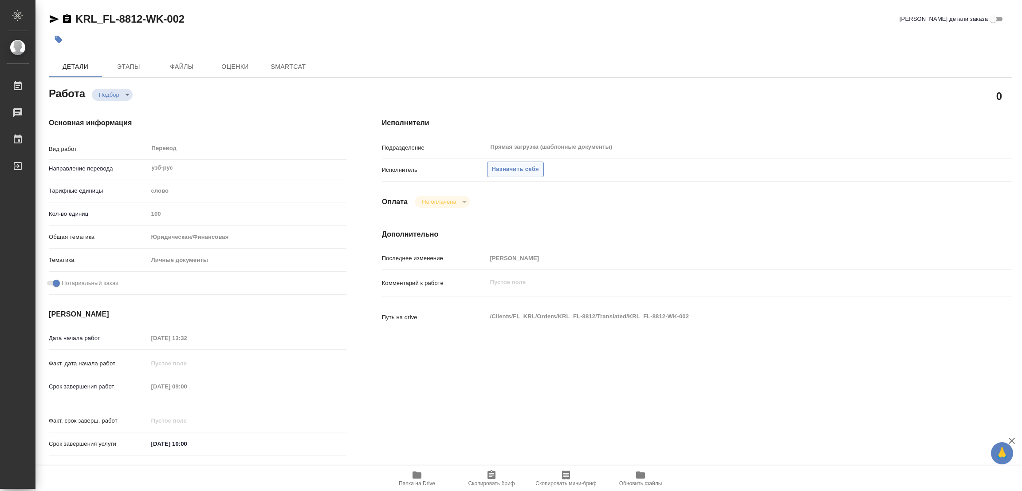
type textarea "x"
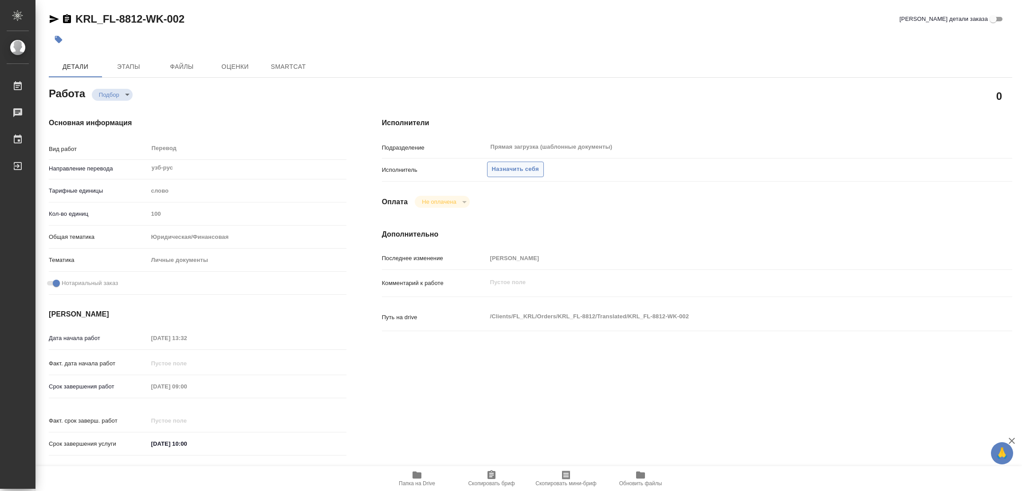
click at [520, 165] on span "Назначить себя" at bounding box center [515, 169] width 47 height 10
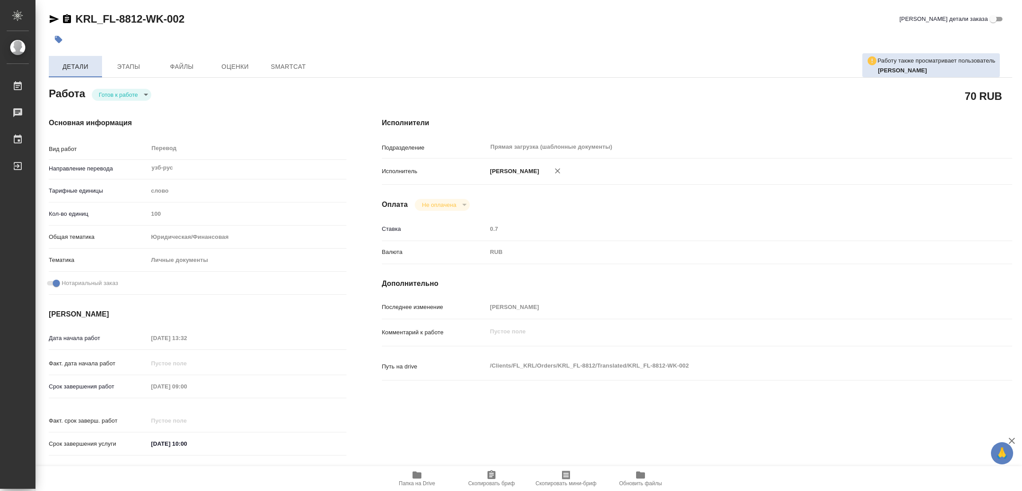
type textarea "x"
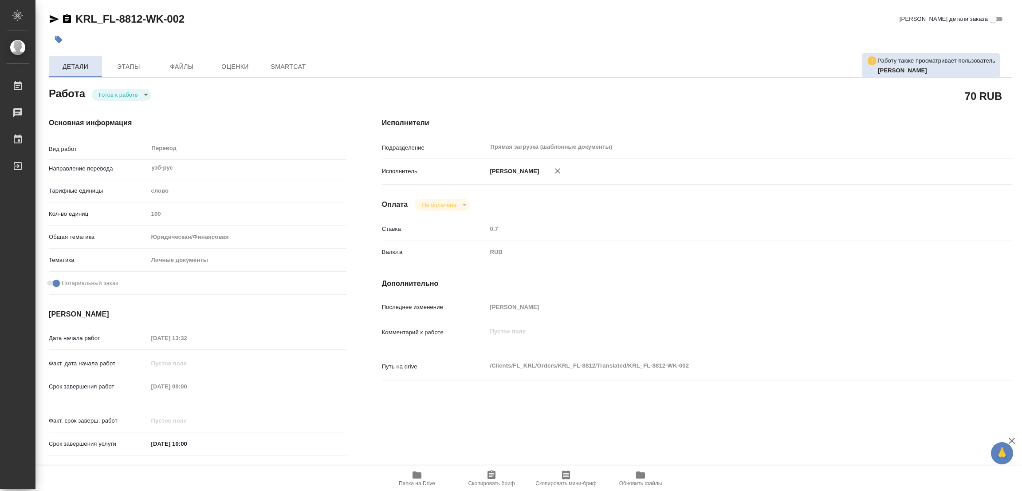
type textarea "x"
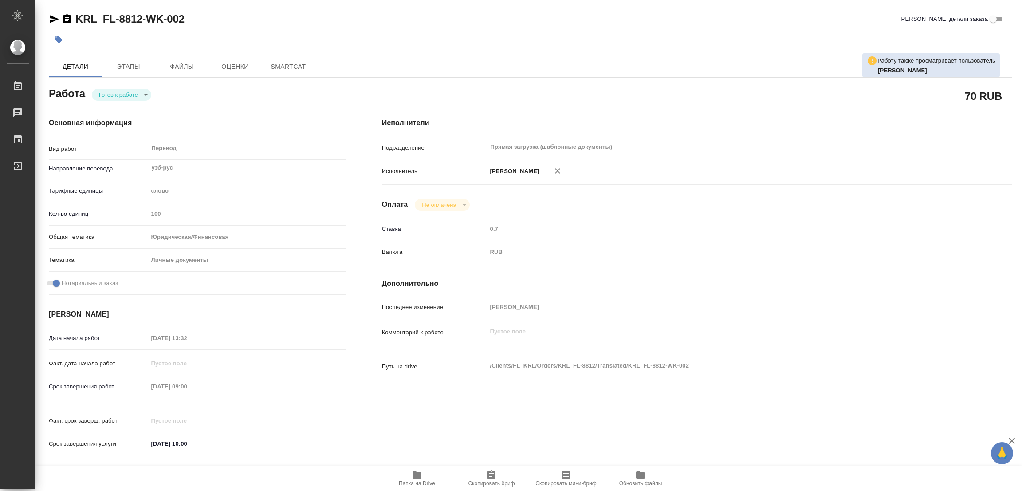
type textarea "x"
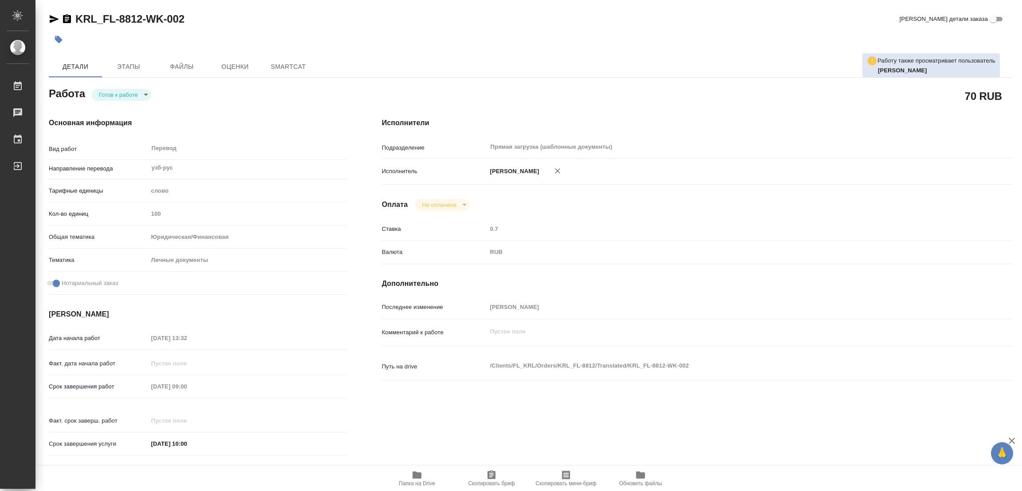
type textarea "x"
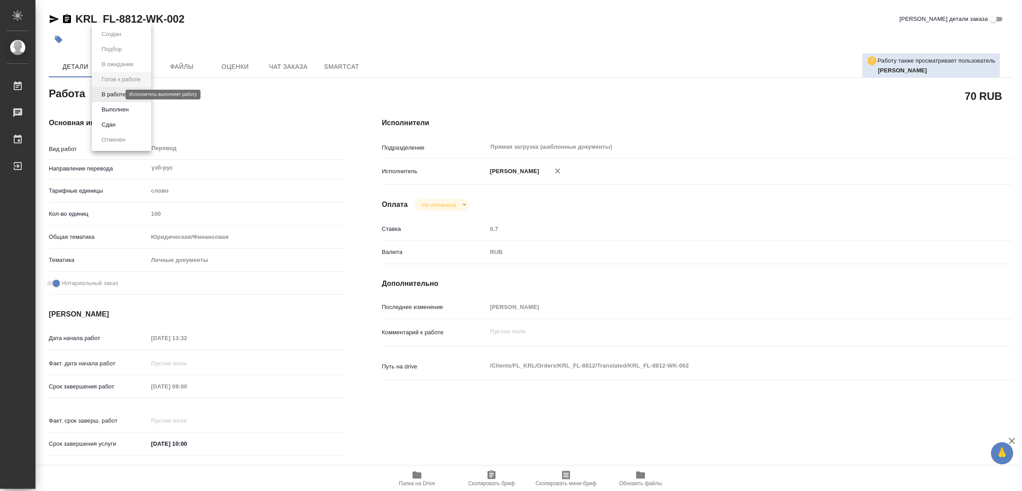
click at [113, 93] on body "🙏 .cls-1 fill:#fff; AWATERA [PERSON_NAME] Работы Чаты График Выйти KRL_FL-8812-…" at bounding box center [511, 245] width 1022 height 491
click at [113, 93] on button "В работе" at bounding box center [113, 95] width 29 height 10
type textarea "x"
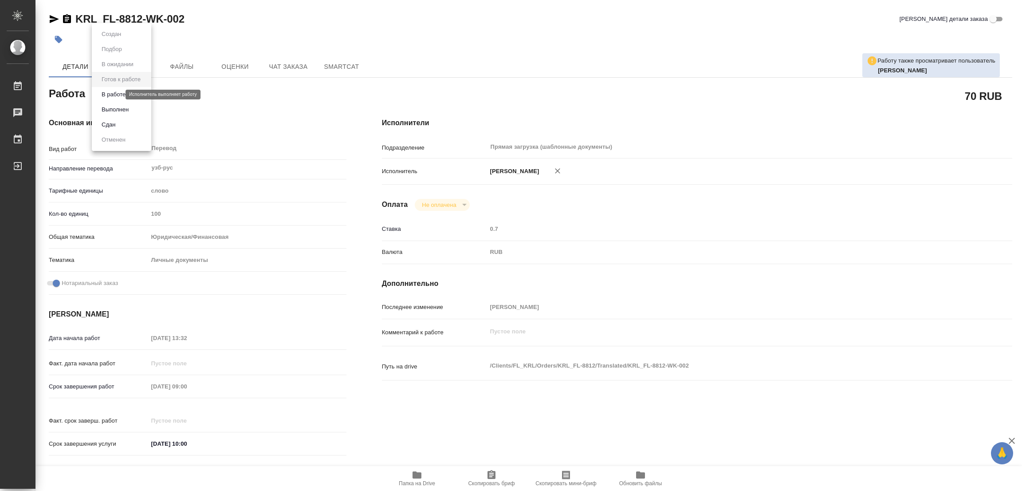
type textarea "x"
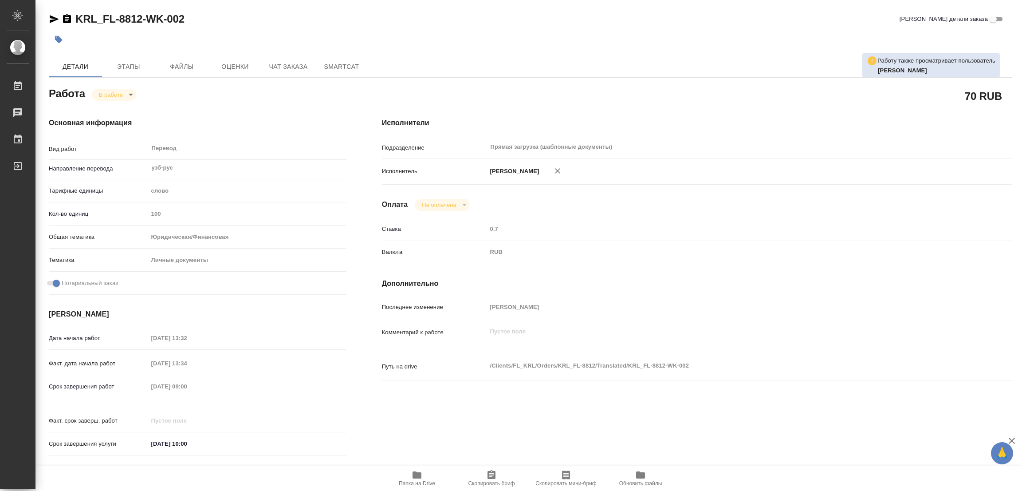
type textarea "x"
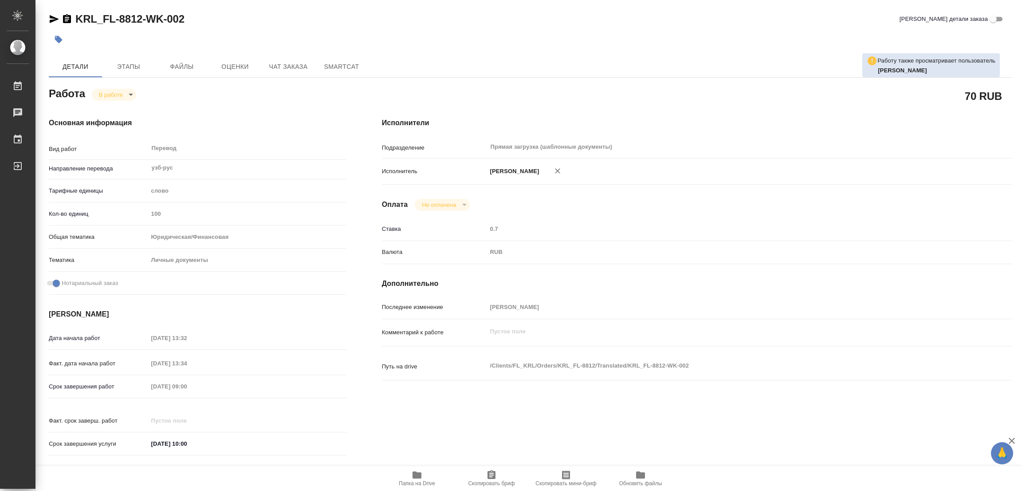
type textarea "x"
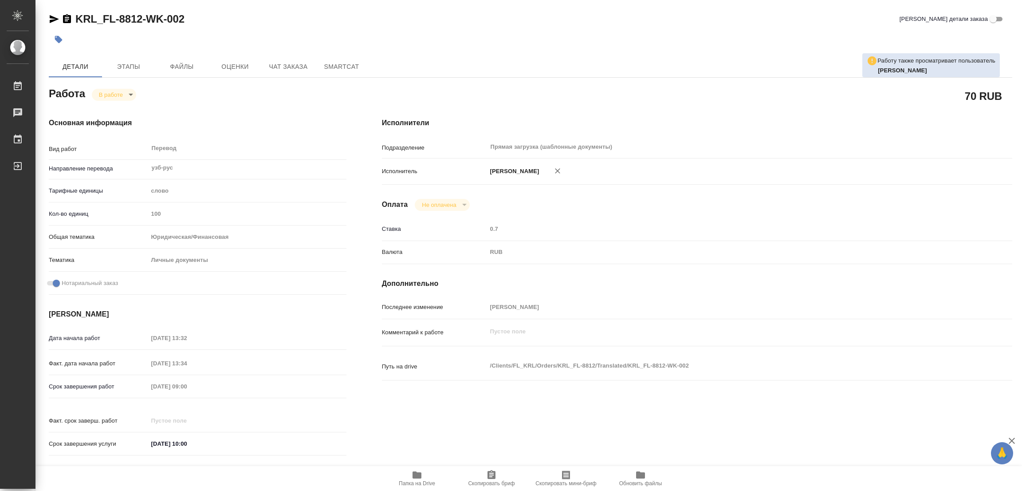
type textarea "x"
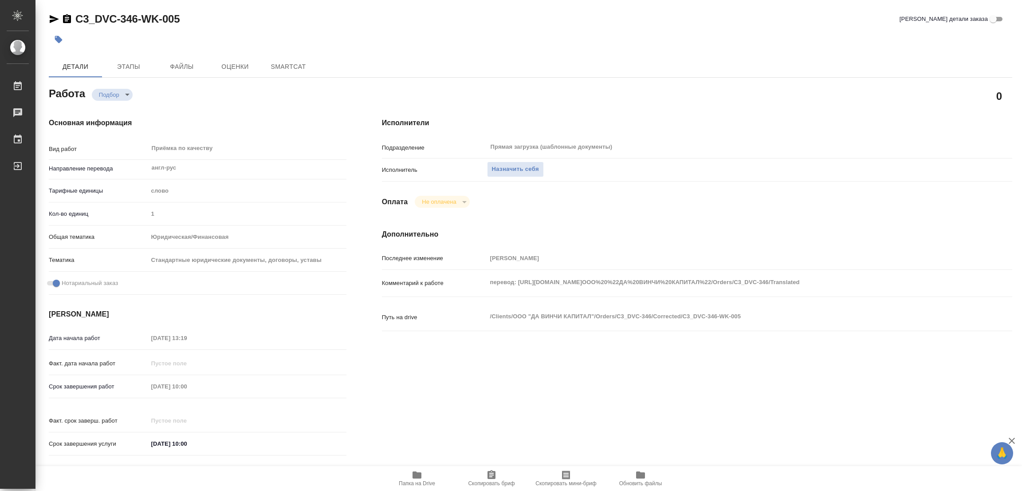
type textarea "x"
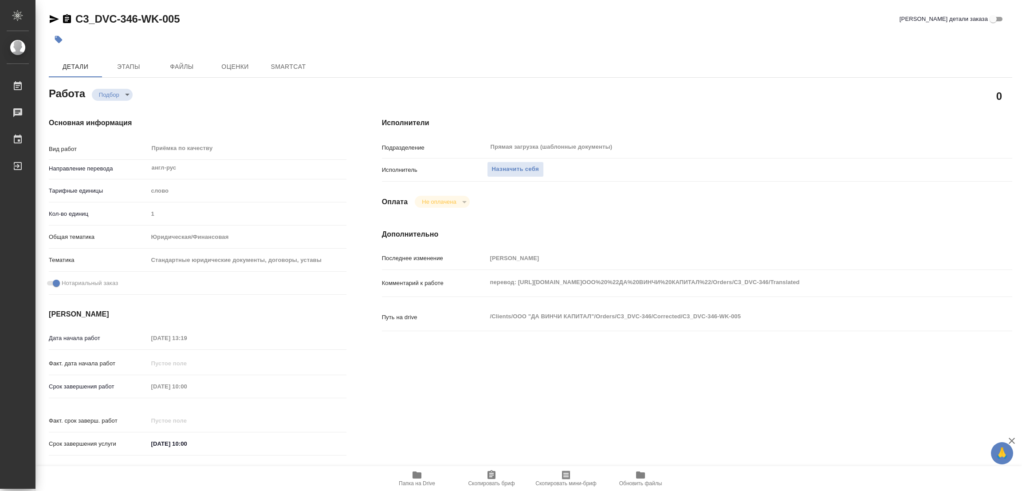
type textarea "x"
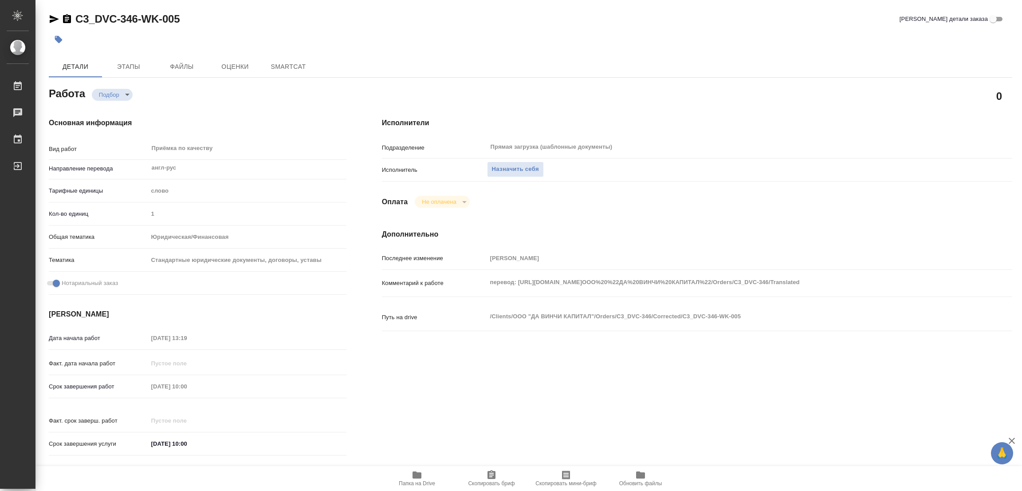
type textarea "x"
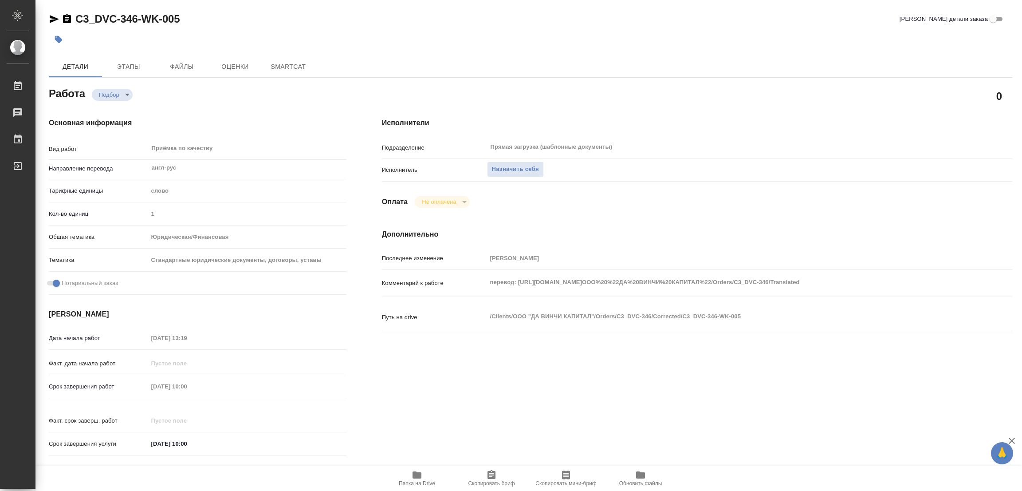
type textarea "x"
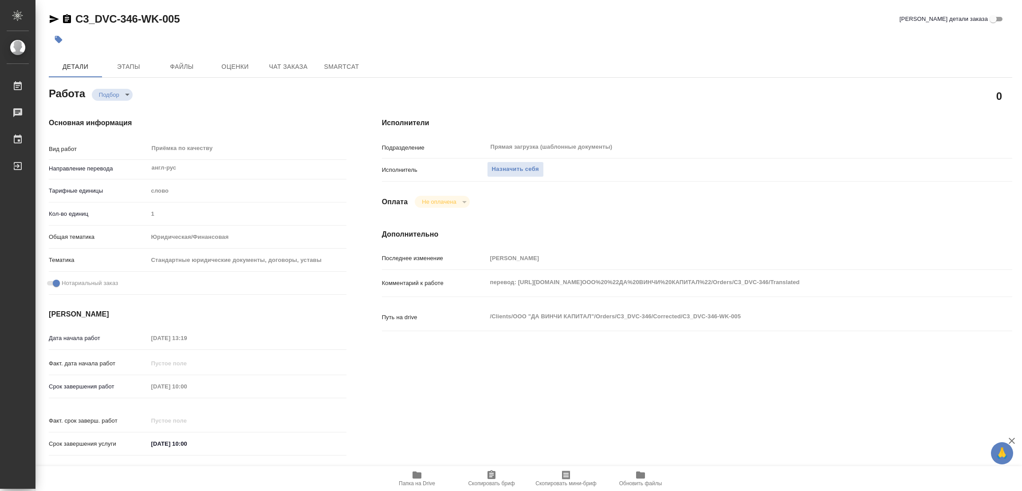
type textarea "x"
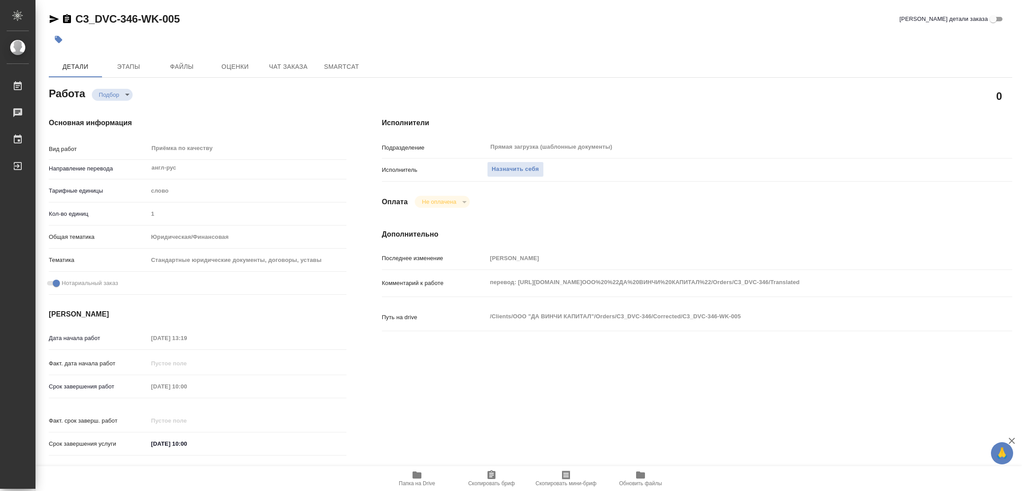
type textarea "x"
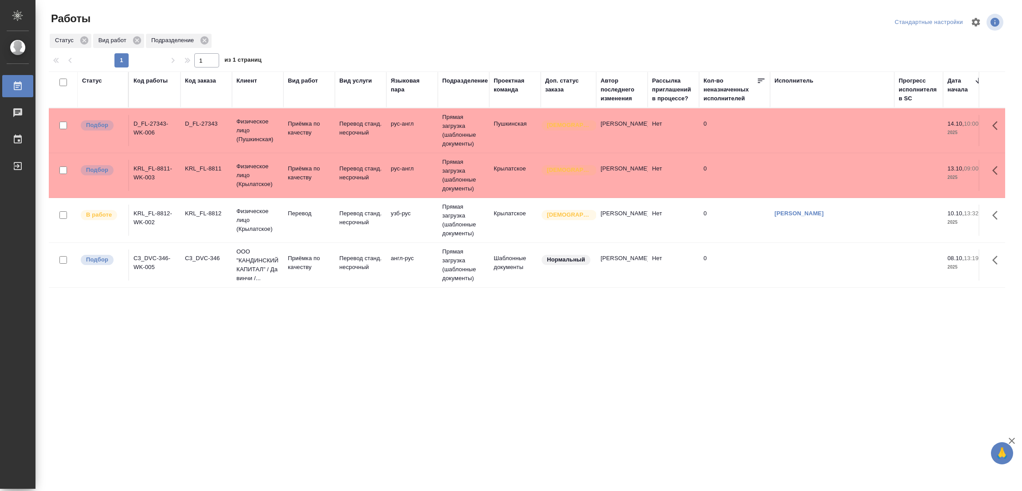
click at [185, 318] on div "Статус Код работы Код заказа Клиент Вид работ Вид услуги Языковая пара Подразде…" at bounding box center [527, 230] width 956 height 319
click at [443, 345] on div "Статус Код работы Код заказа Клиент Вид работ Вид услуги Языковая пара Подразде…" at bounding box center [527, 230] width 956 height 319
click at [327, 329] on div "Статус Код работы Код заказа Клиент Вид работ Вид услуги Языковая пара Подразде…" at bounding box center [527, 230] width 956 height 319
click at [550, 451] on div ".cls-1 fill:#fff; AWATERA Popova Galina Работы 0 Чаты График Выйти Работы Станд…" at bounding box center [511, 245] width 1022 height 491
click at [303, 451] on div ".cls-1 fill:#fff; AWATERA Popova Galina Работы 0 Чаты График Выйти Работы Станд…" at bounding box center [511, 245] width 1022 height 491
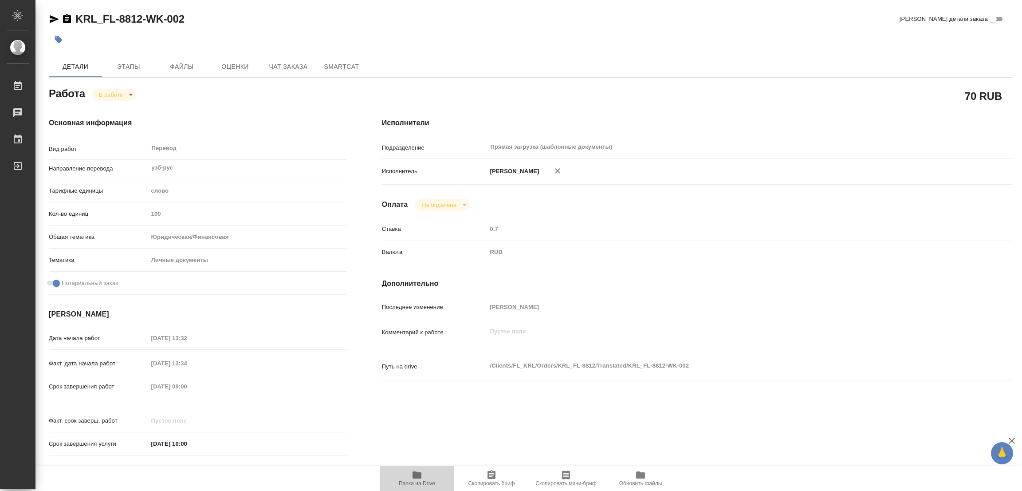
click at [419, 470] on icon "button" at bounding box center [417, 474] width 11 height 11
drag, startPoint x: 74, startPoint y: 4, endPoint x: 142, endPoint y: 17, distance: 69.1
click at [142, 17] on div "KRL_FL-8812-WK-002 Кратко детали заказа Детали Этапы Файлы Оценки Чат заказа Sm…" at bounding box center [530, 372] width 973 height 744
copy link "KRL_FL-8812"
click at [488, 482] on span "Скопировать бриф" at bounding box center [491, 483] width 47 height 6
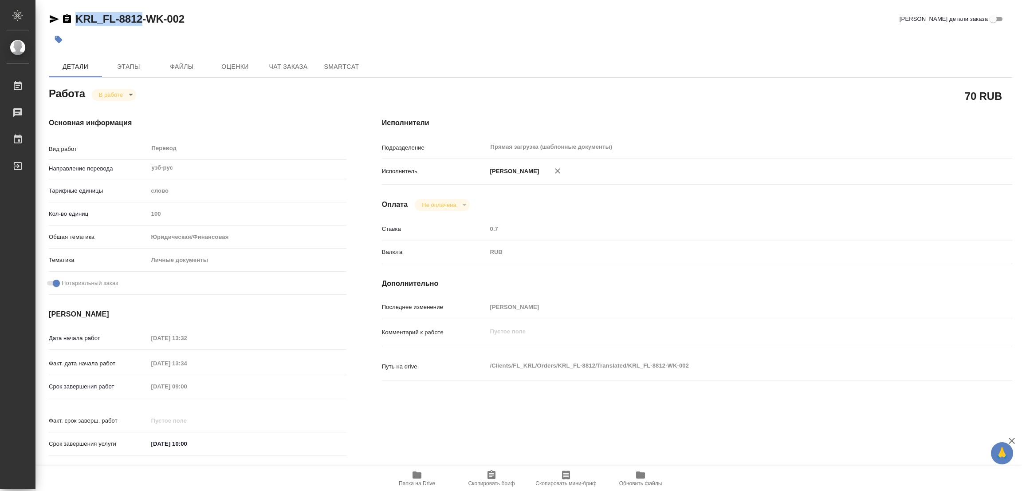
copy link "KRL_FL-8812"
click at [723, 44] on div at bounding box center [531, 40] width 964 height 20
click at [129, 373] on div "Дата начала работ [DATE] 13:32 Факт. дата начала работ [DATE] 13:34 Срок заверш…" at bounding box center [198, 395] width 298 height 131
click at [382, 330] on p "Комментарий к работе" at bounding box center [434, 332] width 105 height 9
click at [705, 419] on div "Исполнители Подразделение Прямая загрузка (шаблонные документы) ​ Исполнитель […" at bounding box center [697, 289] width 666 height 379
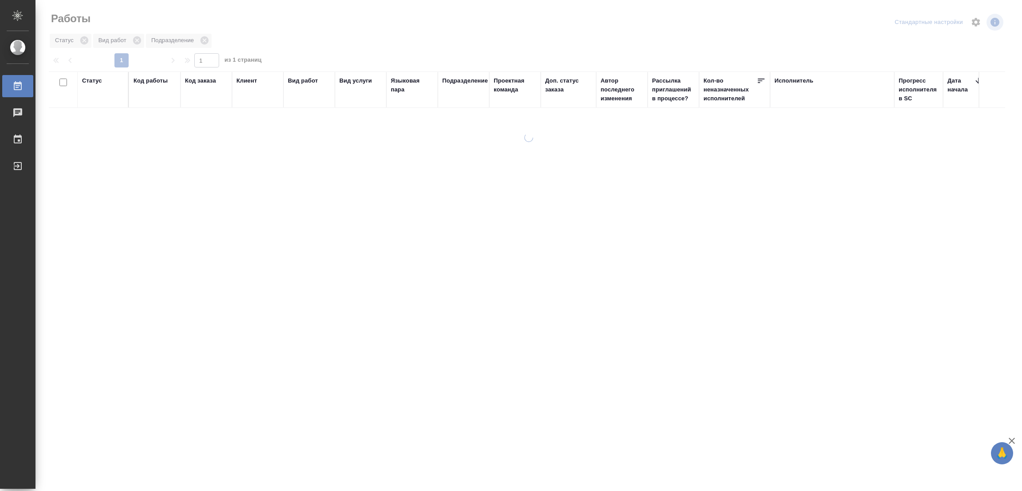
click at [273, 16] on div at bounding box center [528, 198] width 987 height 396
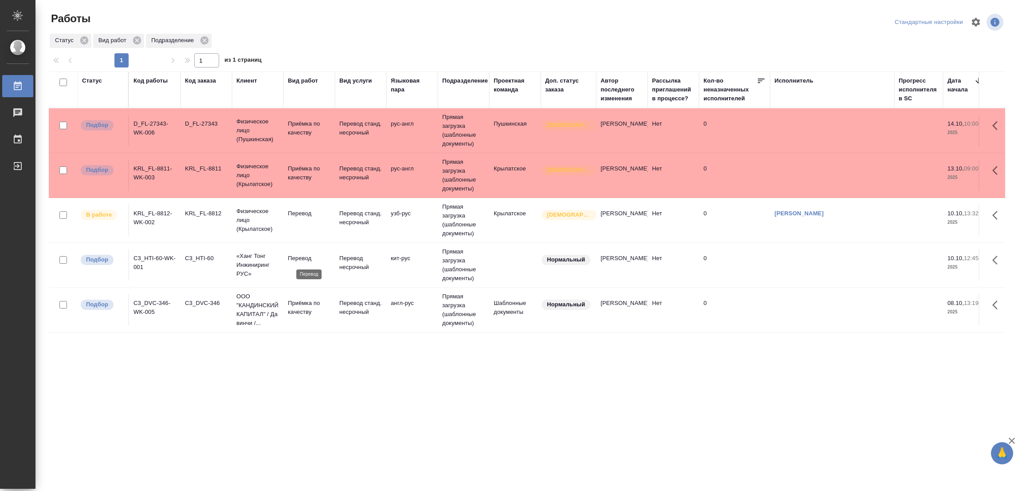
click at [303, 260] on p "Перевод" at bounding box center [309, 258] width 43 height 9
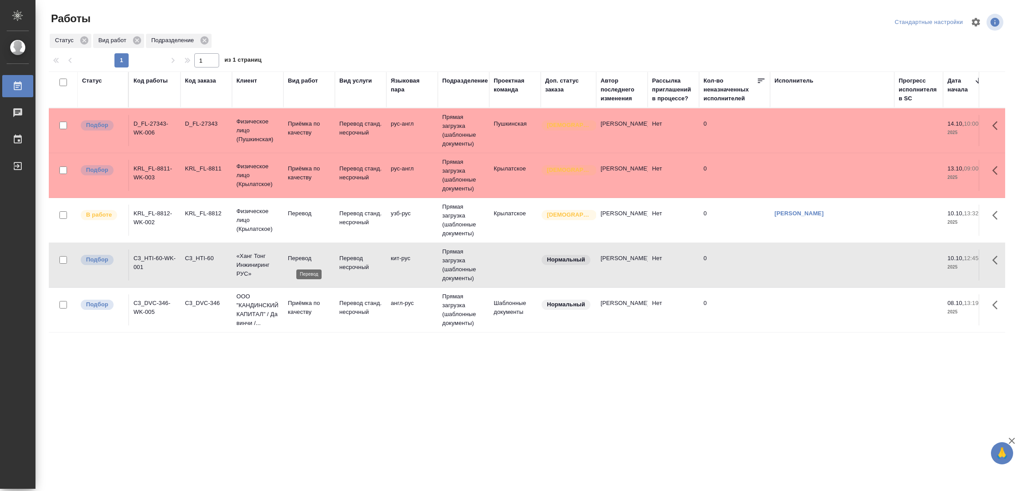
click at [303, 260] on p "Перевод" at bounding box center [309, 258] width 43 height 9
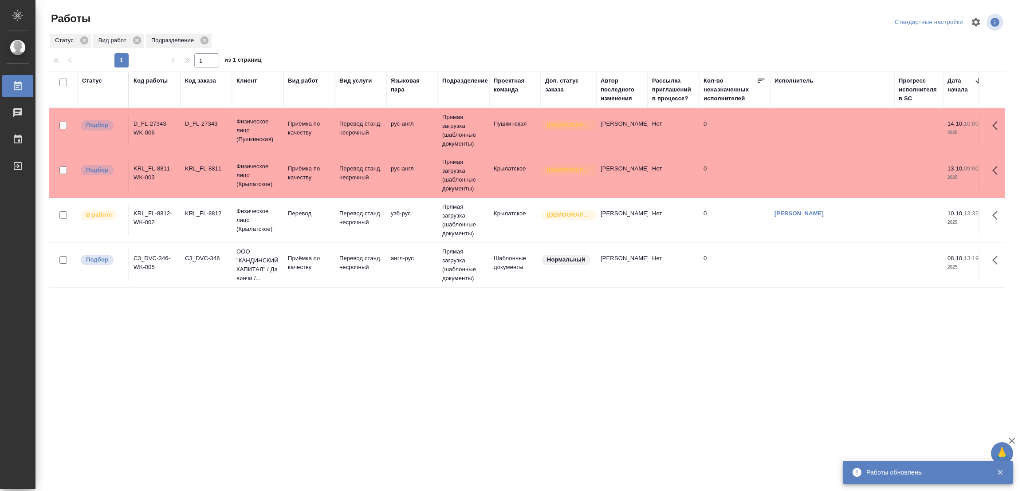
click at [350, 317] on div "Статус Код работы Код заказа Клиент Вид работ Вид услуги Языковая пара Подразде…" at bounding box center [527, 230] width 956 height 319
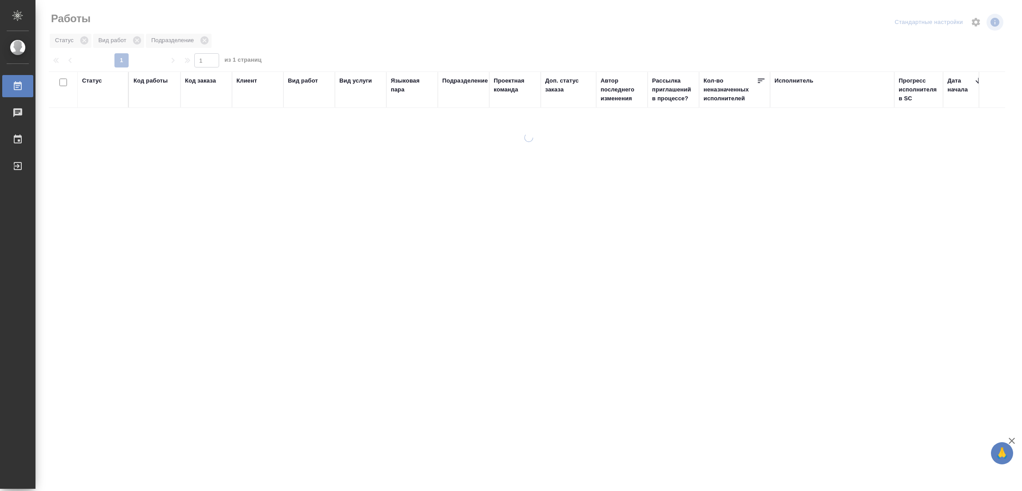
click at [332, 3] on div at bounding box center [528, 198] width 987 height 396
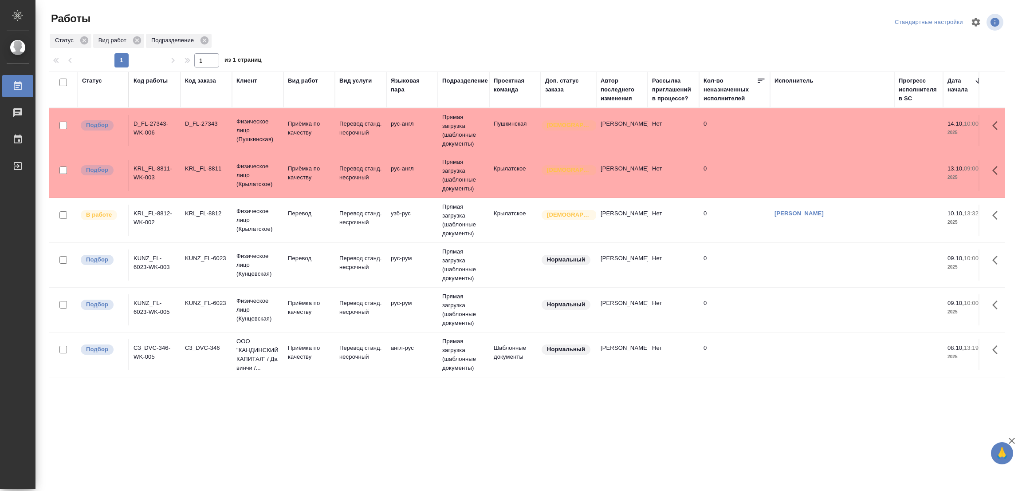
click at [760, 259] on td "0" at bounding box center [734, 264] width 71 height 31
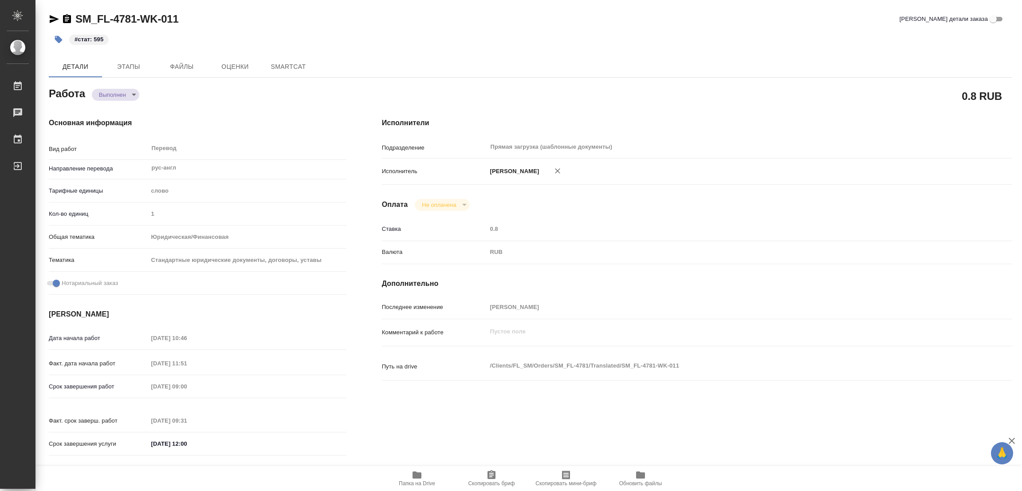
type textarea "x"
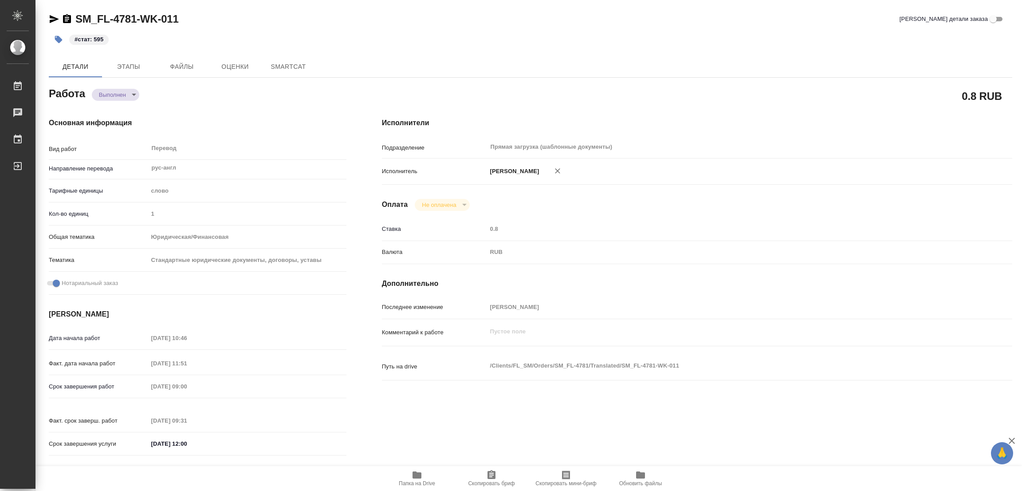
type textarea "x"
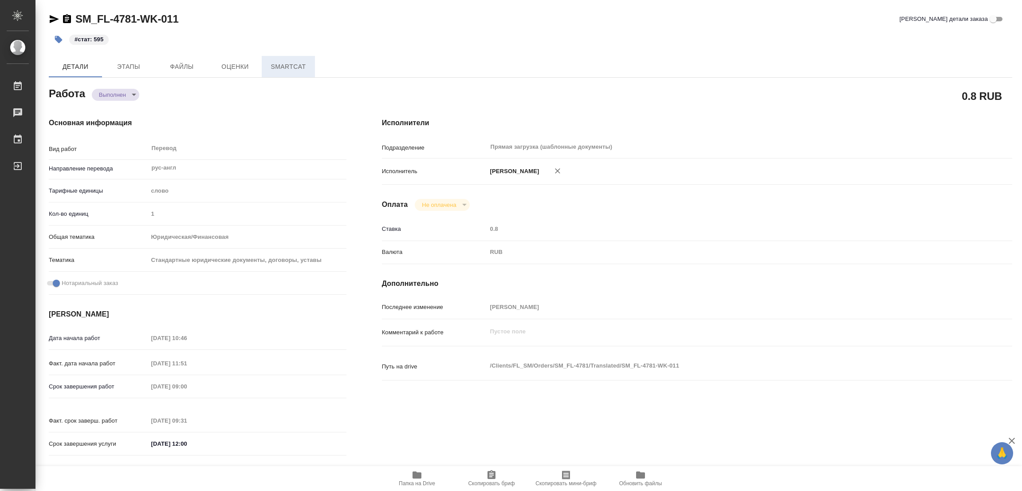
type textarea "x"
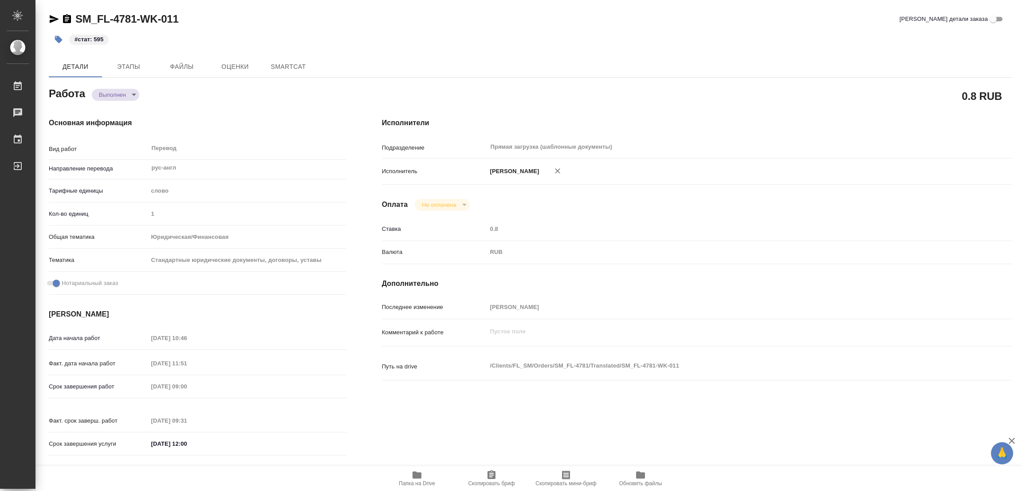
type textarea "x"
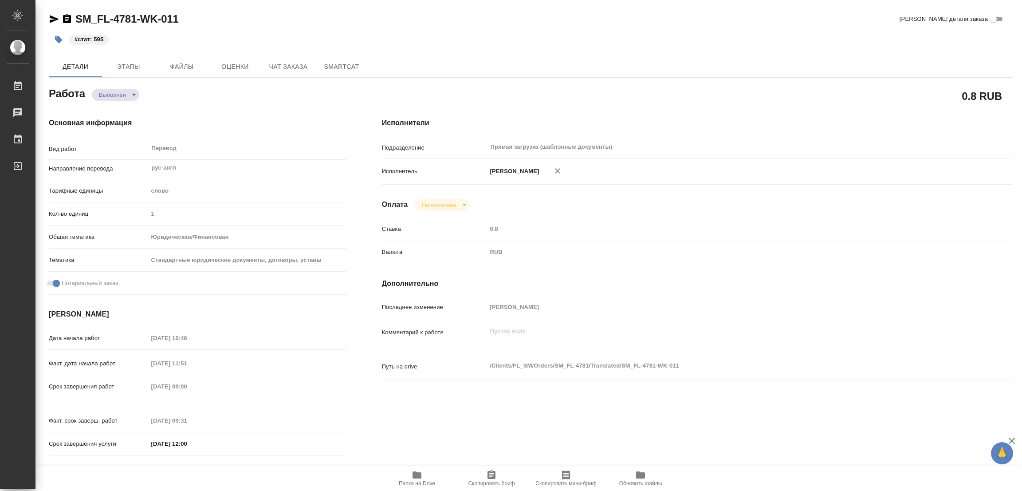
type textarea "x"
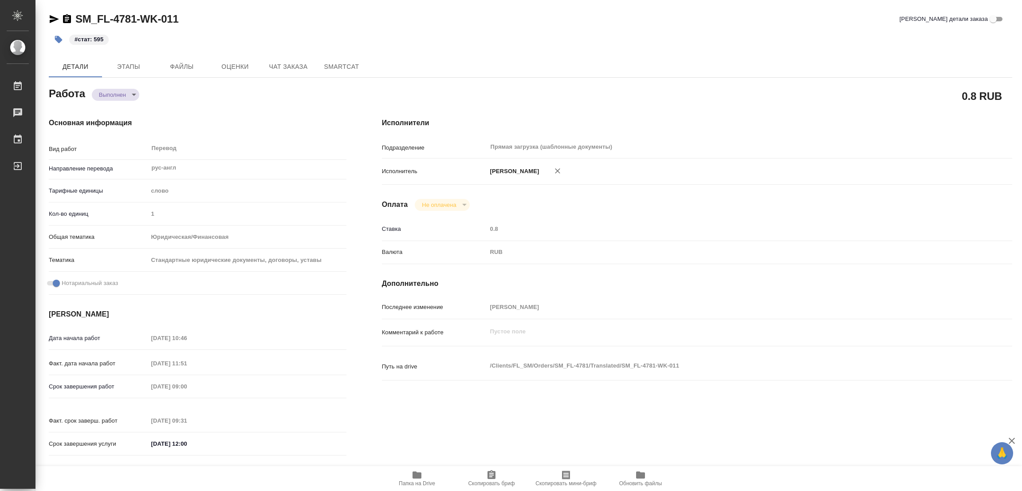
type textarea "x"
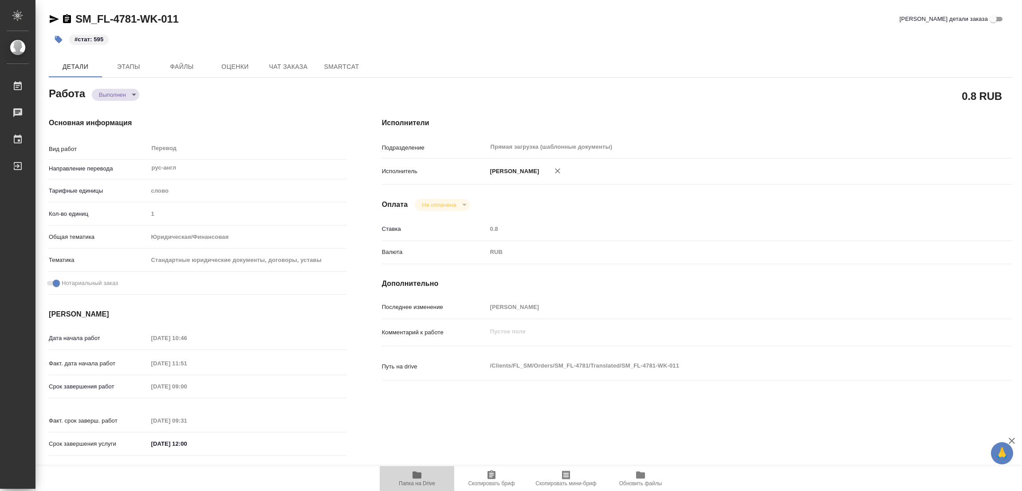
click at [420, 476] on icon "button" at bounding box center [417, 474] width 9 height 7
